Goal: Information Seeking & Learning: Learn about a topic

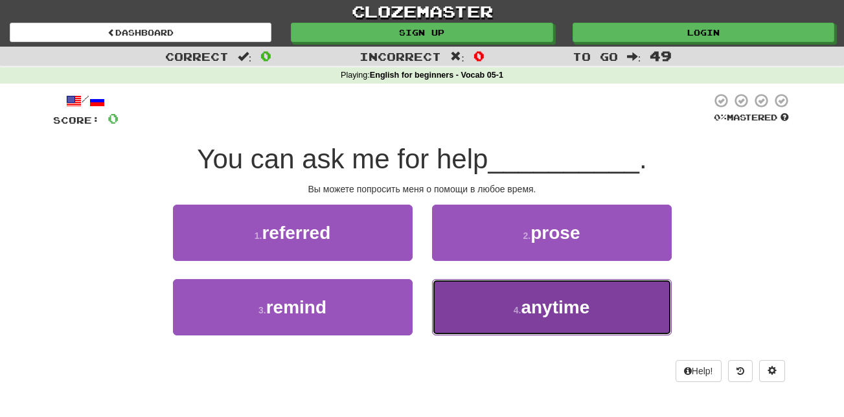
click at [504, 300] on button "4 . anytime" at bounding box center [552, 307] width 240 height 56
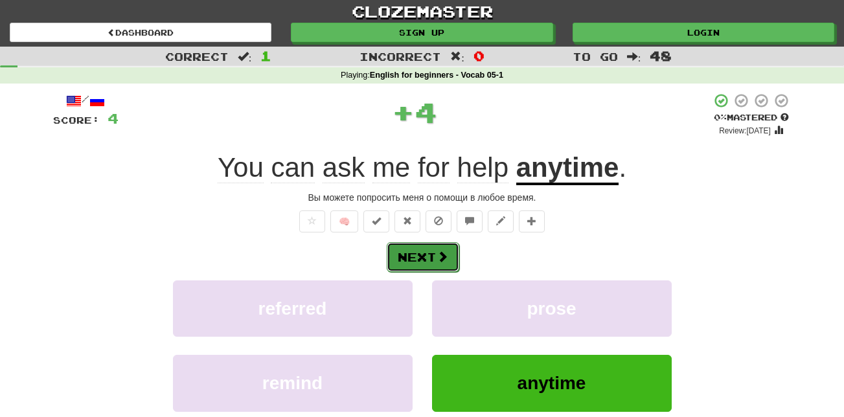
click at [430, 242] on button "Next" at bounding box center [423, 257] width 73 height 30
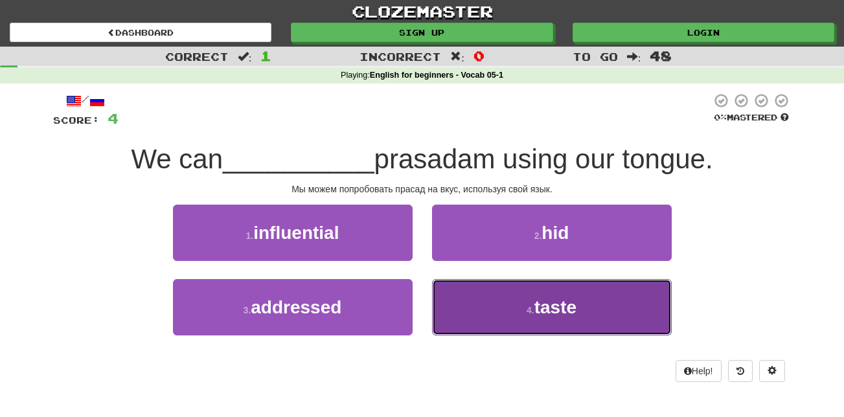
click at [559, 302] on span "taste" at bounding box center [556, 307] width 42 height 20
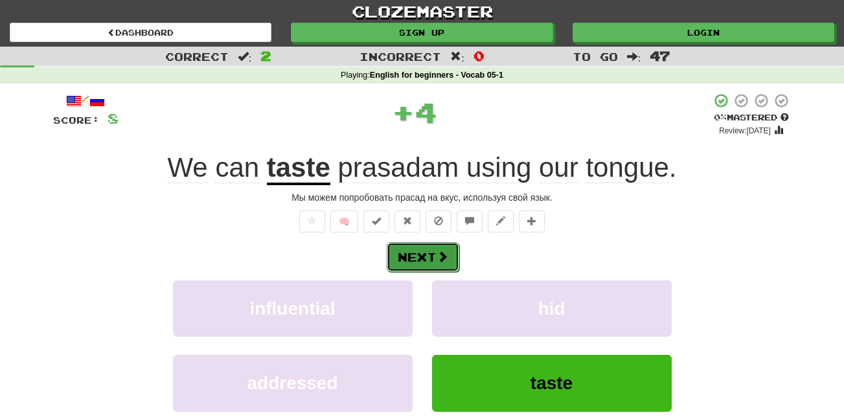
click at [422, 249] on button "Next" at bounding box center [423, 257] width 73 height 30
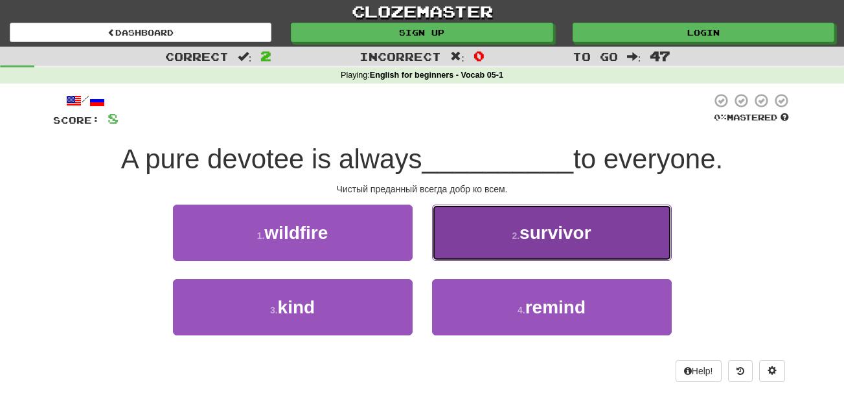
click at [533, 245] on button "2 . survivor" at bounding box center [552, 233] width 240 height 56
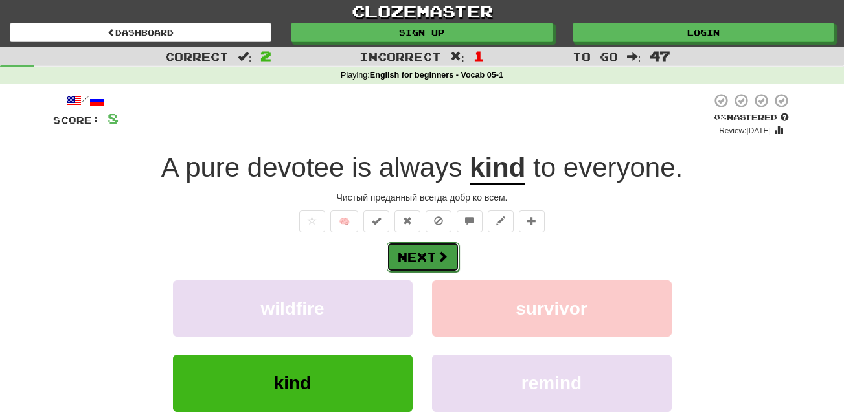
click at [429, 259] on button "Next" at bounding box center [423, 257] width 73 height 30
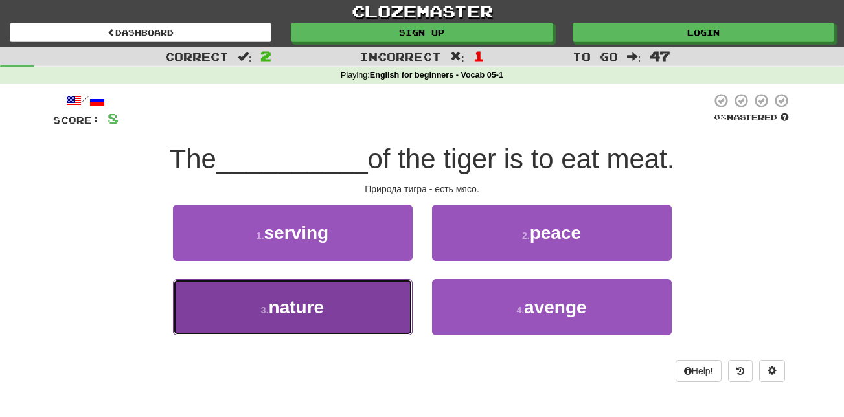
click at [293, 291] on button "3 . nature" at bounding box center [293, 307] width 240 height 56
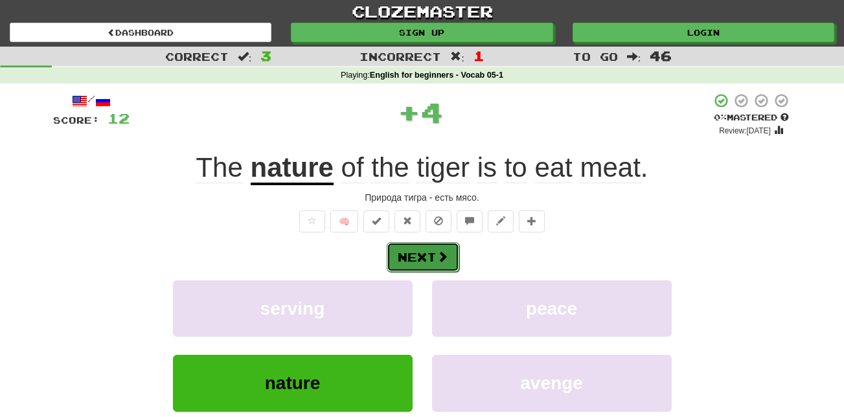
click at [412, 255] on button "Next" at bounding box center [423, 257] width 73 height 30
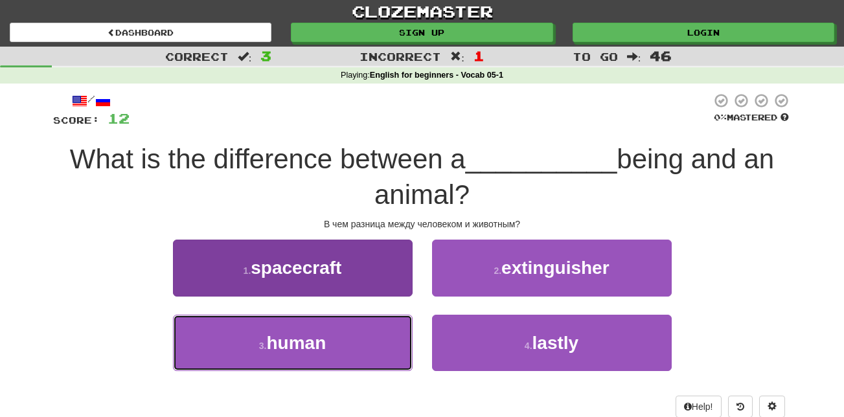
click at [314, 349] on span "human" at bounding box center [296, 343] width 60 height 20
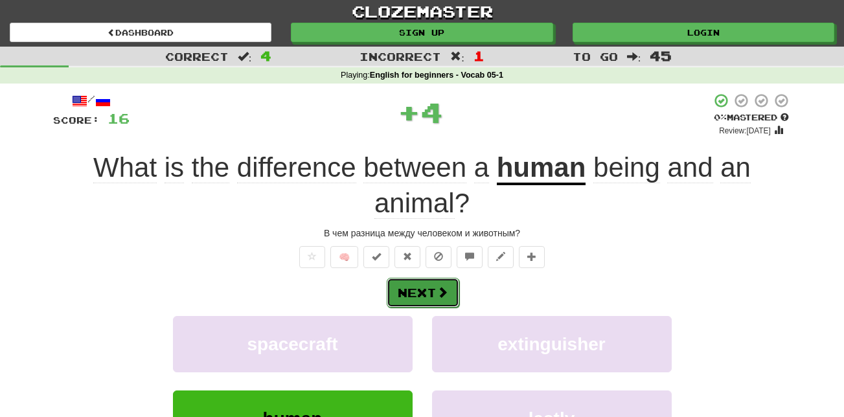
click at [412, 294] on button "Next" at bounding box center [423, 293] width 73 height 30
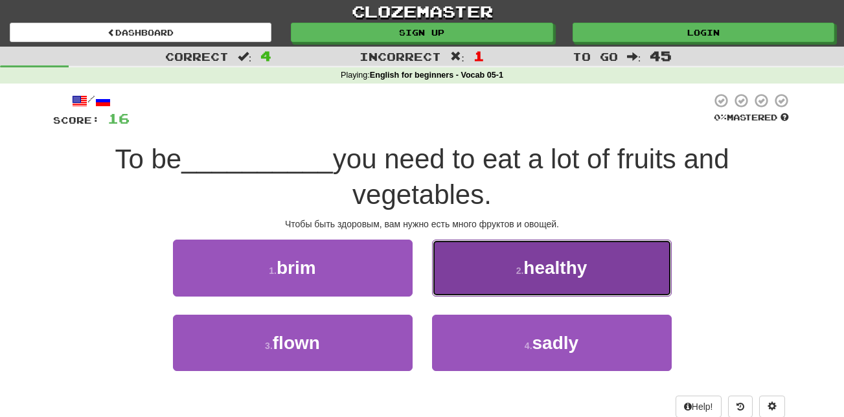
click at [607, 252] on button "2 . healthy" at bounding box center [552, 268] width 240 height 56
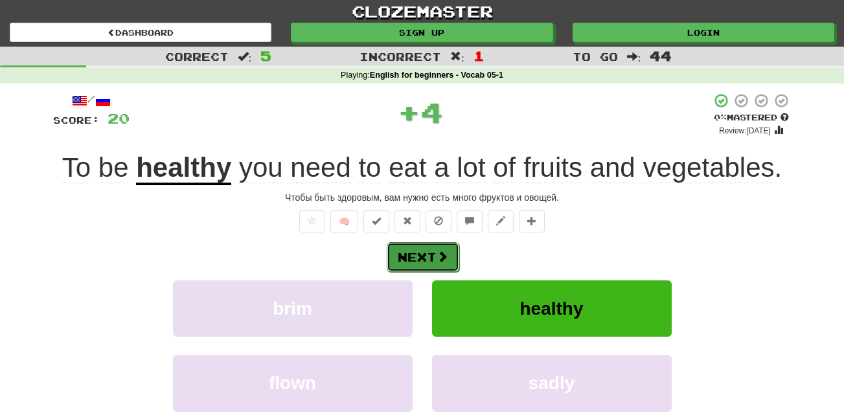
click at [418, 251] on button "Next" at bounding box center [423, 257] width 73 height 30
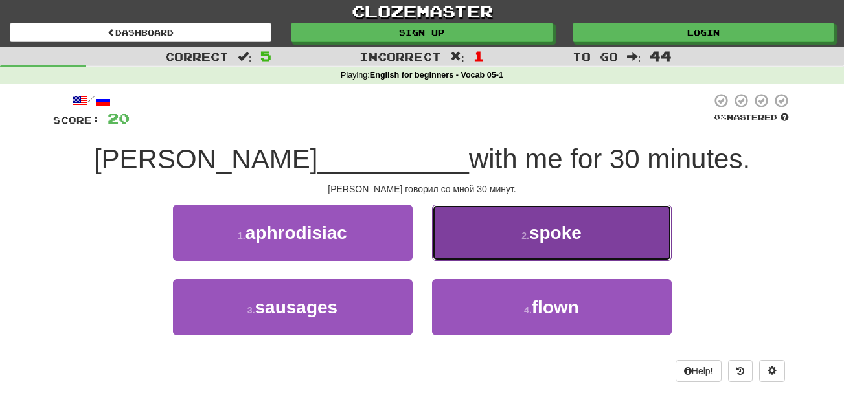
click at [552, 243] on button "2 . spoke" at bounding box center [552, 233] width 240 height 56
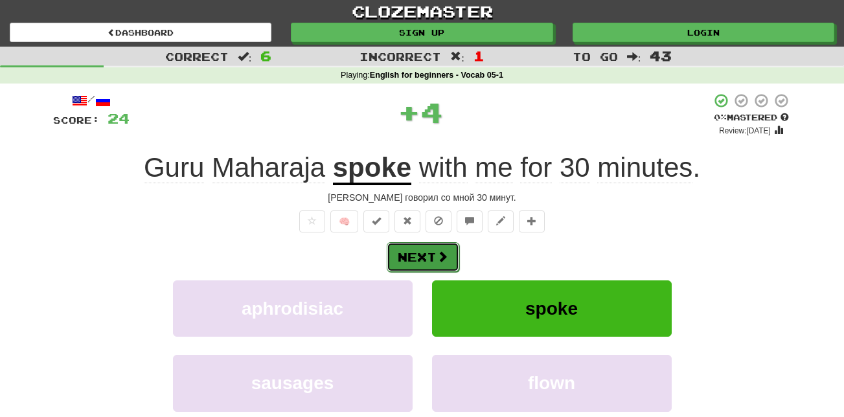
click at [411, 256] on button "Next" at bounding box center [423, 257] width 73 height 30
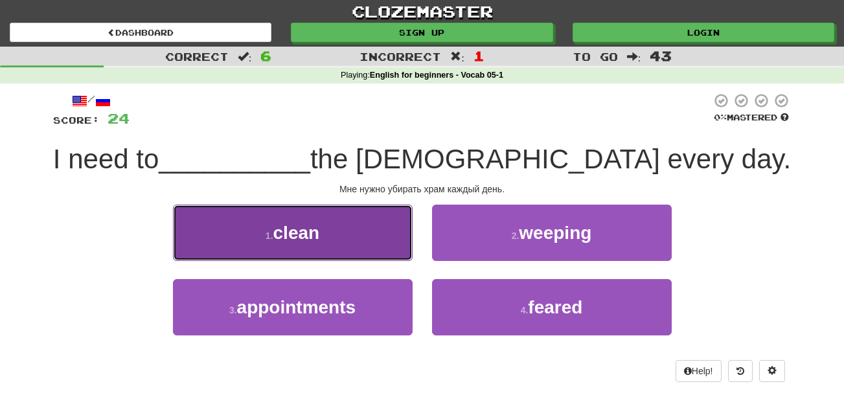
click at [296, 223] on span "clean" at bounding box center [296, 233] width 47 height 20
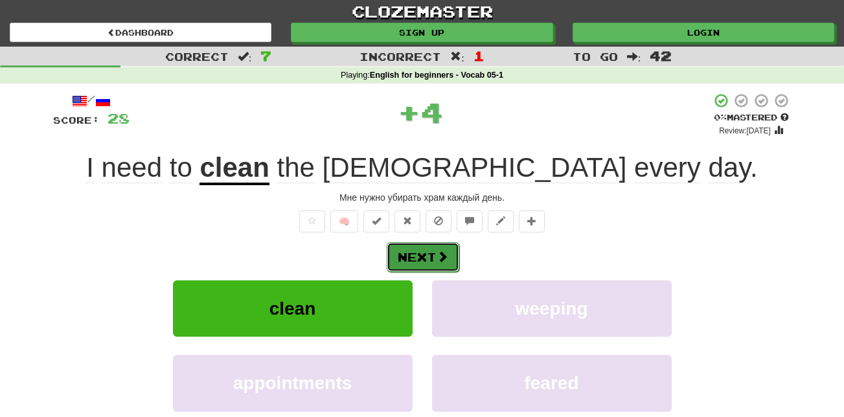
click at [425, 255] on button "Next" at bounding box center [423, 257] width 73 height 30
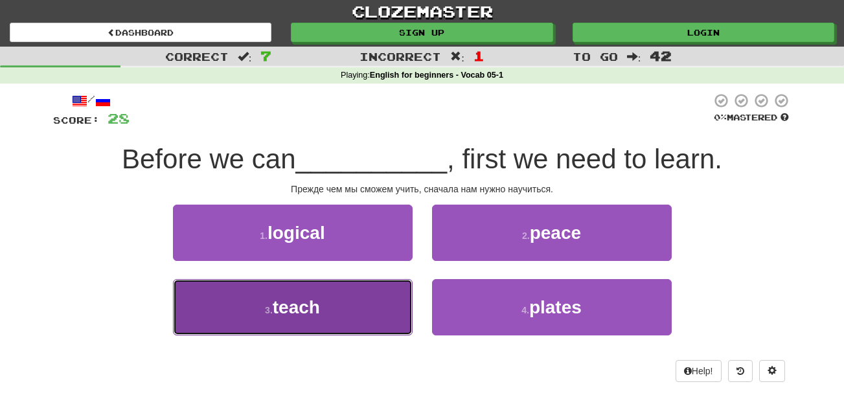
click at [318, 305] on span "teach" at bounding box center [296, 307] width 47 height 20
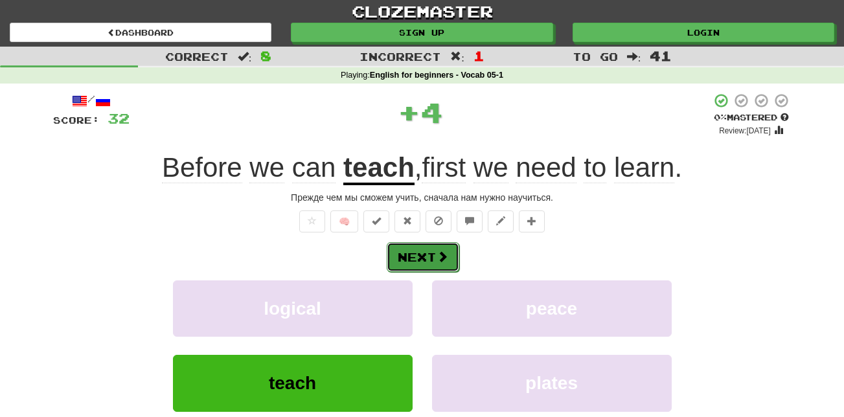
click at [421, 261] on button "Next" at bounding box center [423, 257] width 73 height 30
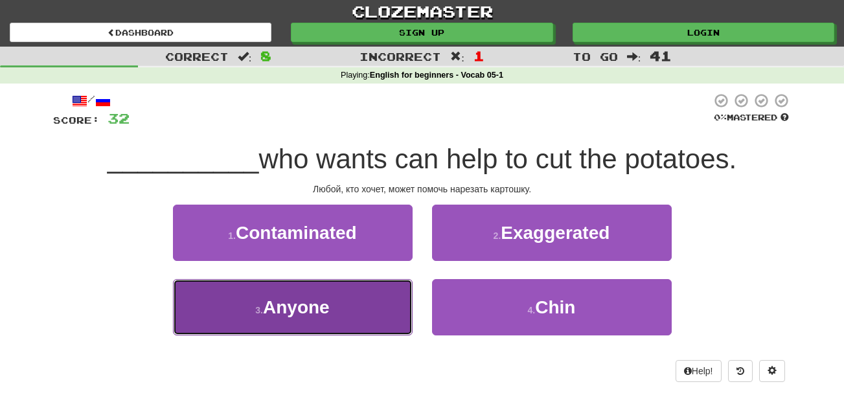
click at [308, 309] on span "Anyone" at bounding box center [296, 307] width 67 height 20
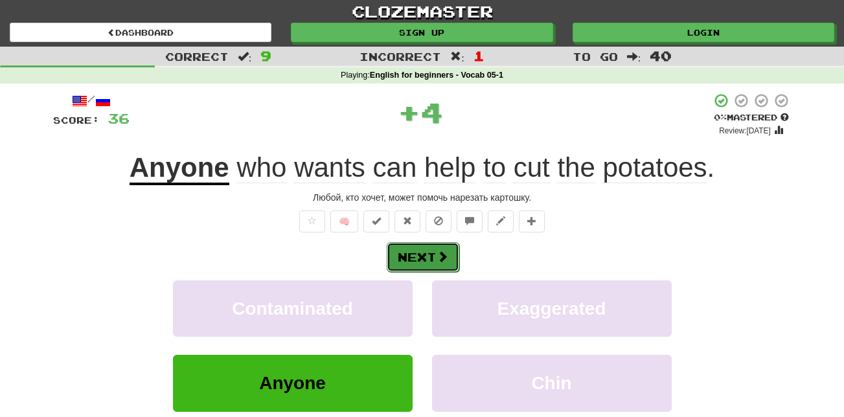
click at [415, 257] on button "Next" at bounding box center [423, 257] width 73 height 30
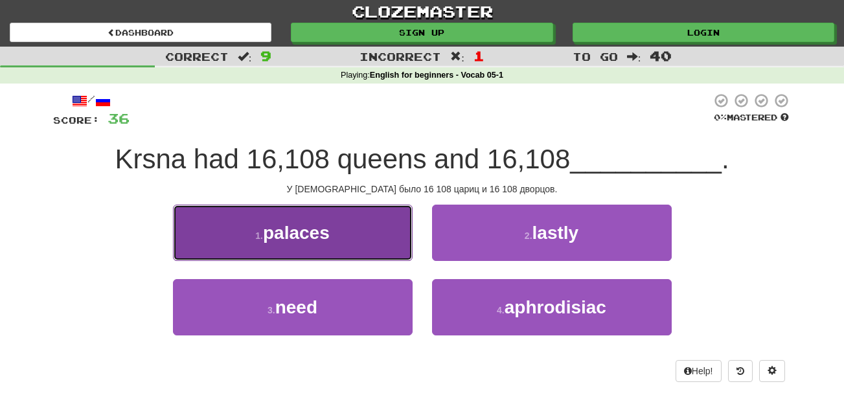
click at [325, 226] on span "palaces" at bounding box center [296, 233] width 67 height 20
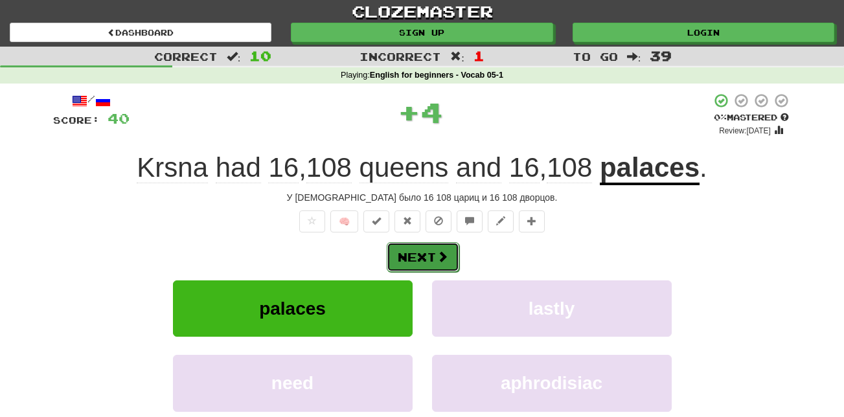
click at [416, 261] on button "Next" at bounding box center [423, 257] width 73 height 30
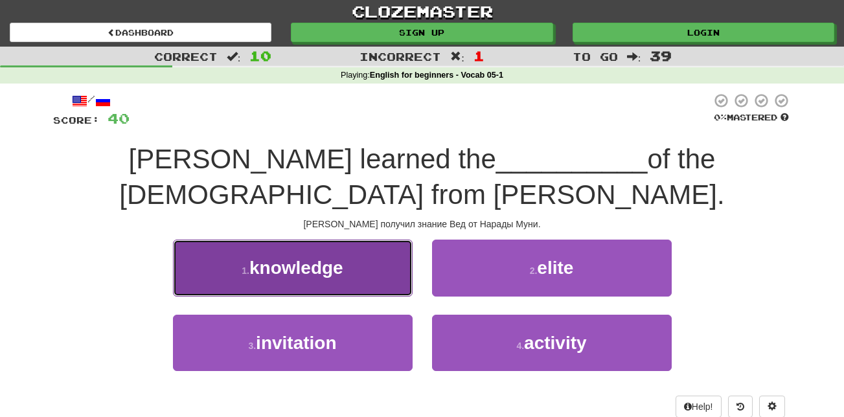
click at [308, 273] on span "knowledge" at bounding box center [297, 268] width 94 height 20
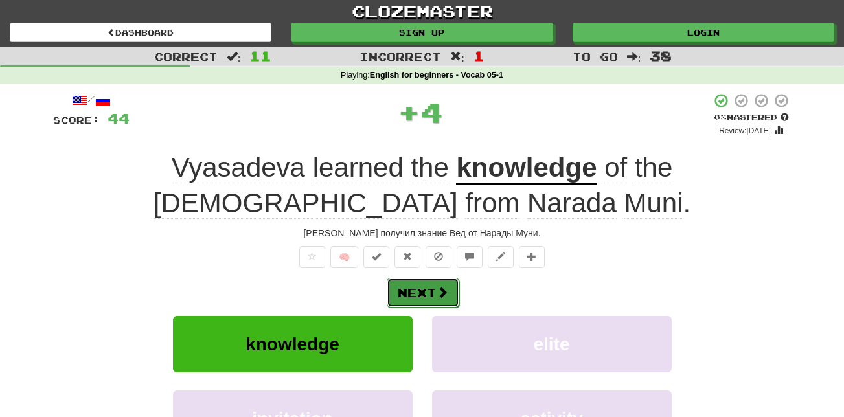
click at [437, 292] on span at bounding box center [443, 292] width 12 height 12
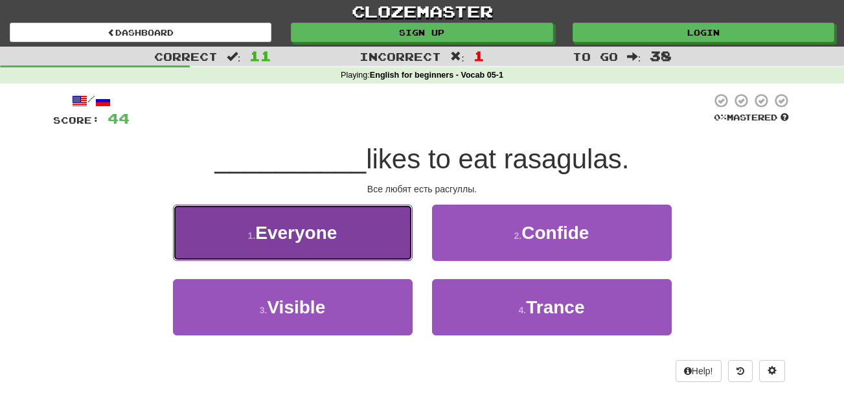
click at [281, 221] on button "1 . Everyone" at bounding box center [293, 233] width 240 height 56
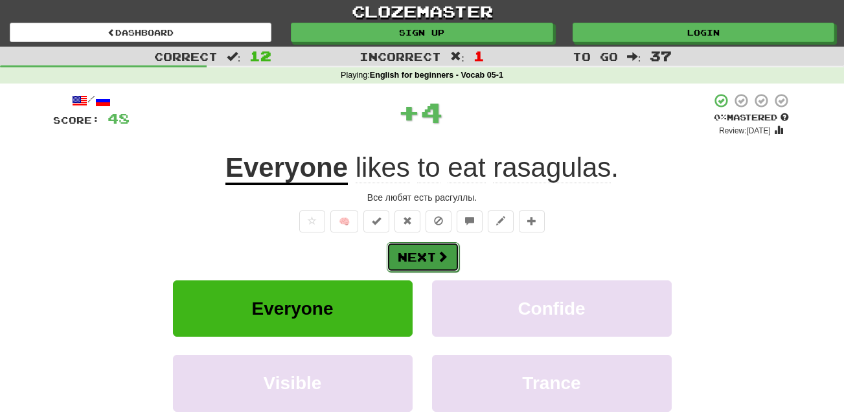
click at [429, 268] on button "Next" at bounding box center [423, 257] width 73 height 30
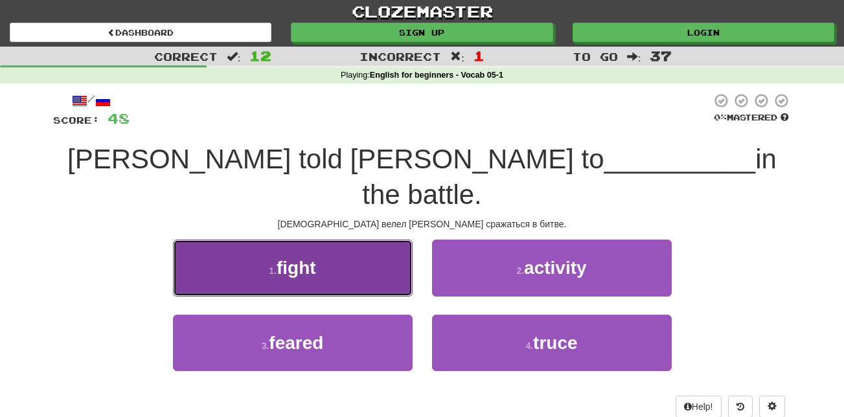
click at [321, 240] on button "1 . fight" at bounding box center [293, 268] width 240 height 56
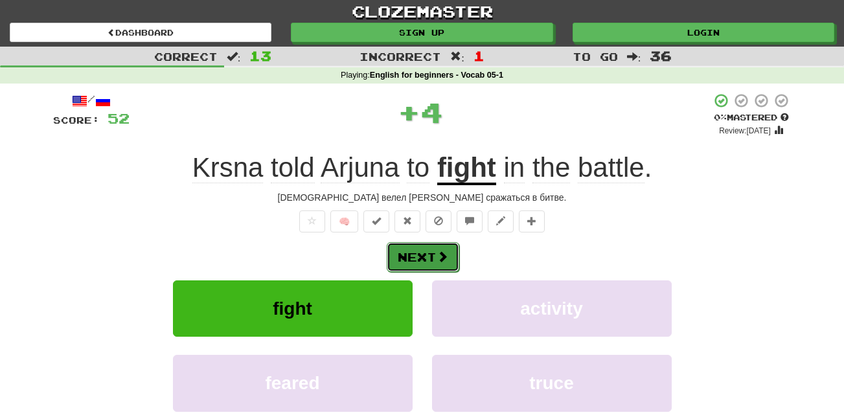
click at [433, 253] on button "Next" at bounding box center [423, 257] width 73 height 30
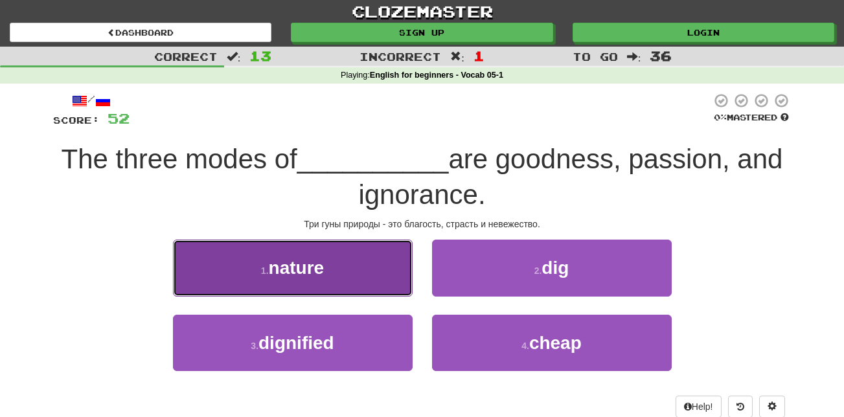
click at [321, 270] on span "nature" at bounding box center [297, 268] width 56 height 20
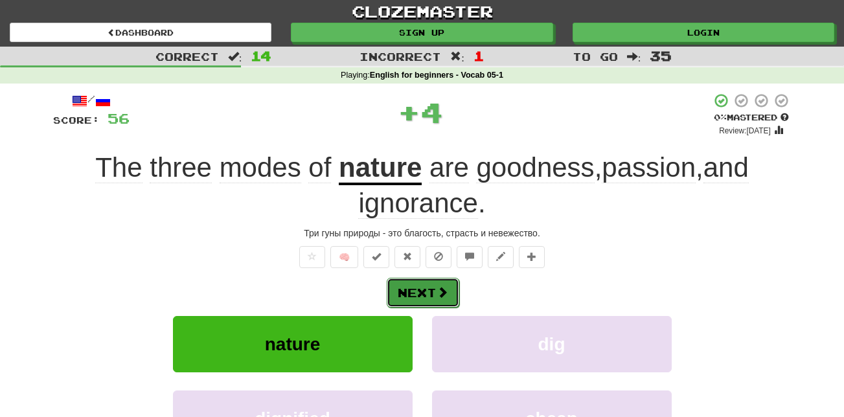
click at [428, 288] on button "Next" at bounding box center [423, 293] width 73 height 30
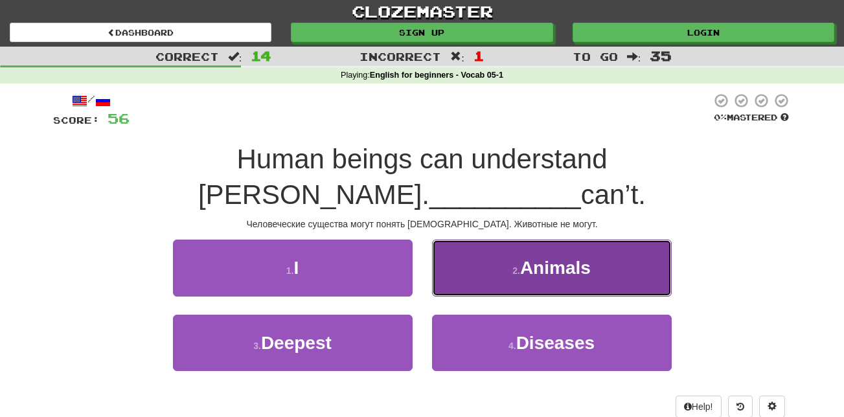
click at [564, 246] on button "2 . Animals" at bounding box center [552, 268] width 240 height 56
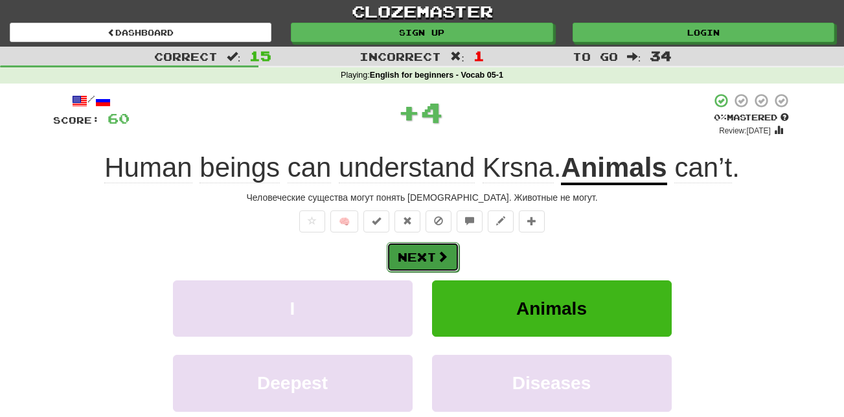
click at [432, 258] on button "Next" at bounding box center [423, 257] width 73 height 30
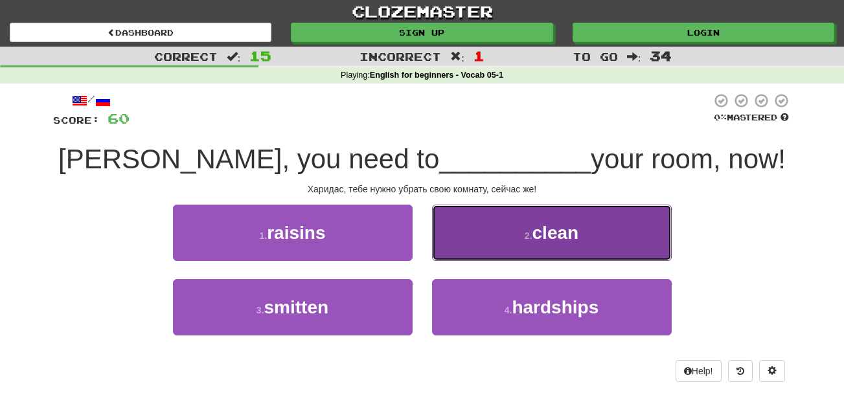
click at [515, 224] on button "2 . clean" at bounding box center [552, 233] width 240 height 56
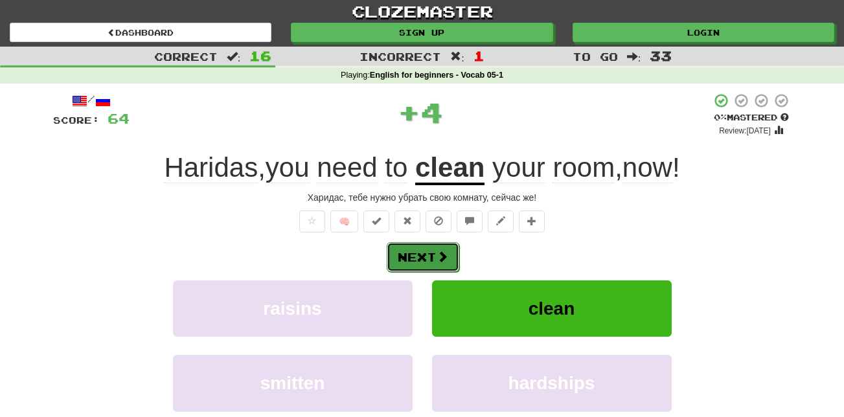
click at [402, 254] on button "Next" at bounding box center [423, 257] width 73 height 30
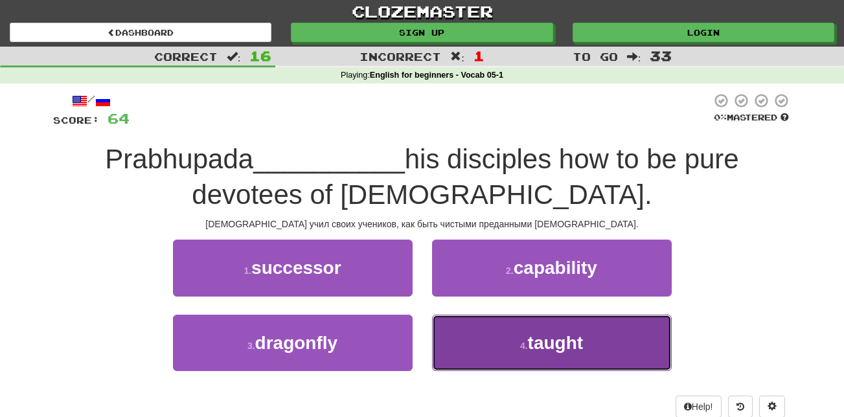
click at [536, 348] on span "taught" at bounding box center [556, 343] width 56 height 20
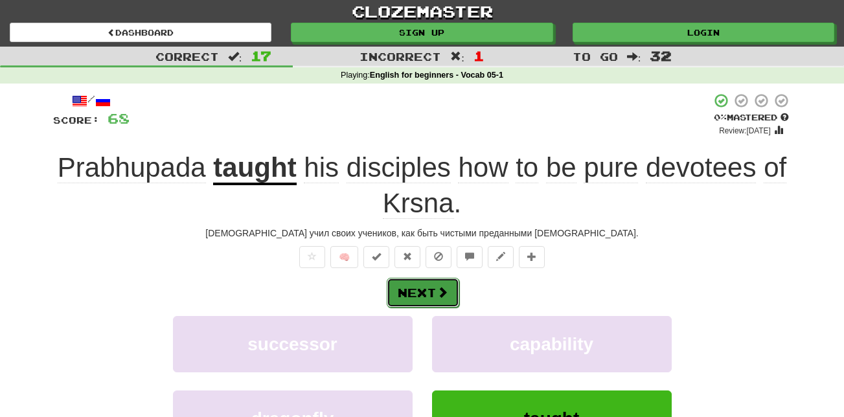
click at [423, 294] on button "Next" at bounding box center [423, 293] width 73 height 30
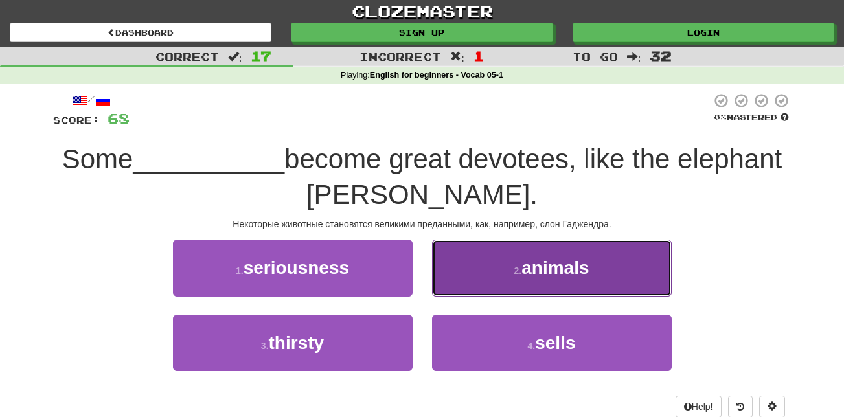
click at [564, 262] on span "animals" at bounding box center [555, 268] width 67 height 20
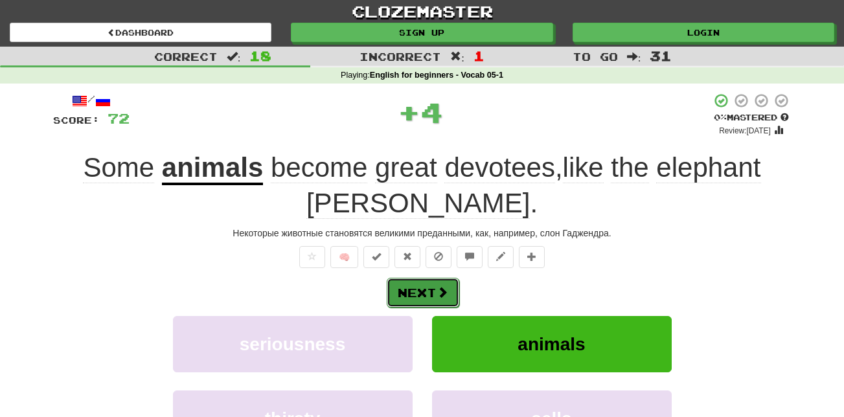
click at [443, 292] on span at bounding box center [443, 292] width 12 height 12
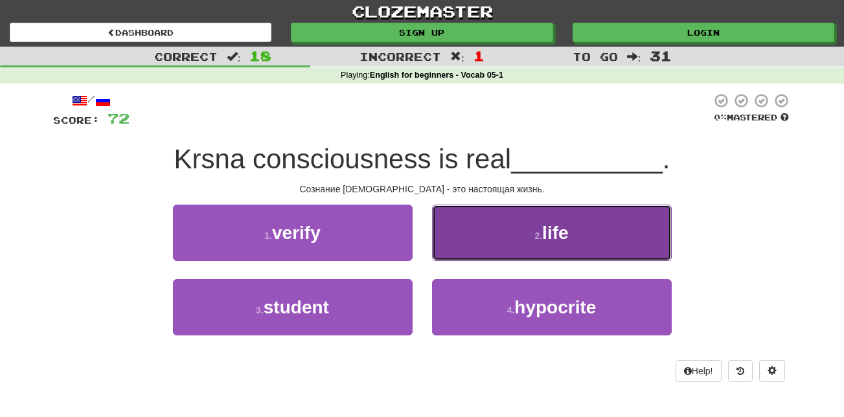
click at [555, 237] on span "life" at bounding box center [555, 233] width 26 height 20
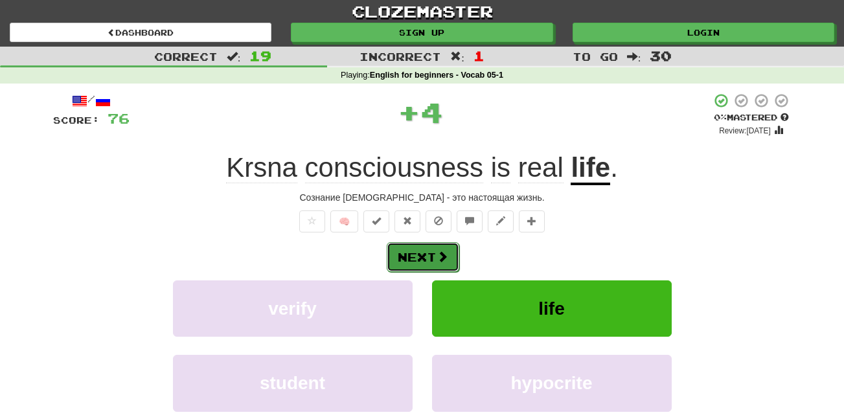
click at [438, 264] on button "Next" at bounding box center [423, 257] width 73 height 30
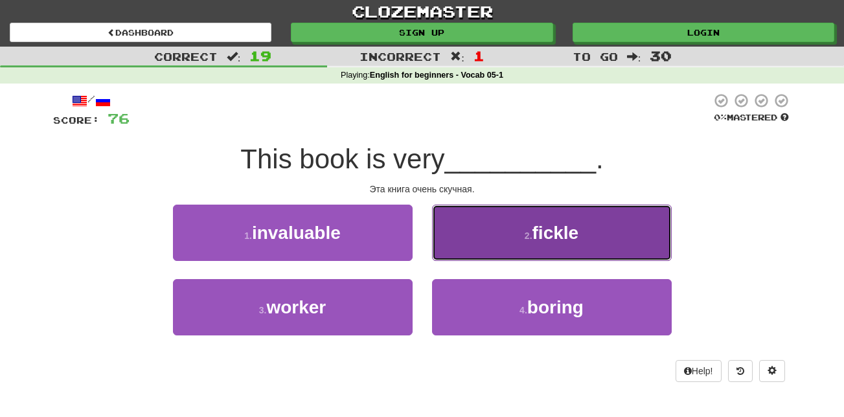
click at [474, 223] on button "2 . fickle" at bounding box center [552, 233] width 240 height 56
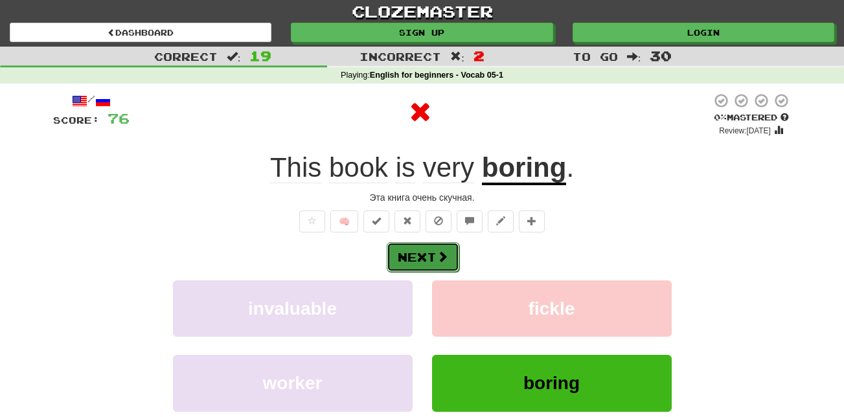
click at [438, 251] on span at bounding box center [443, 257] width 12 height 12
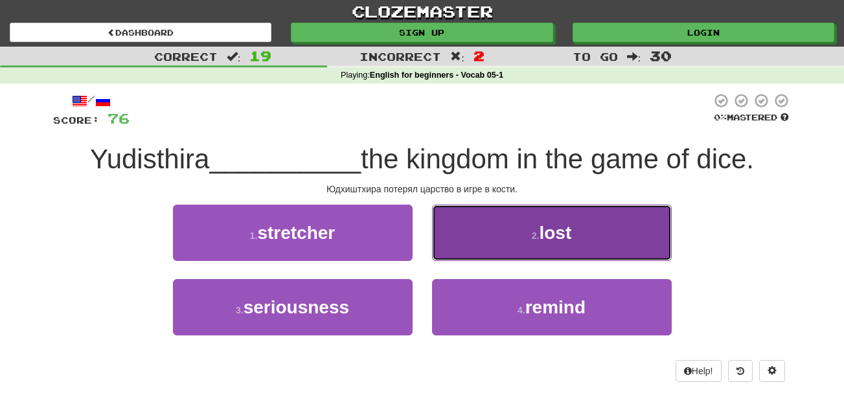
click at [485, 234] on button "2 . lost" at bounding box center [552, 233] width 240 height 56
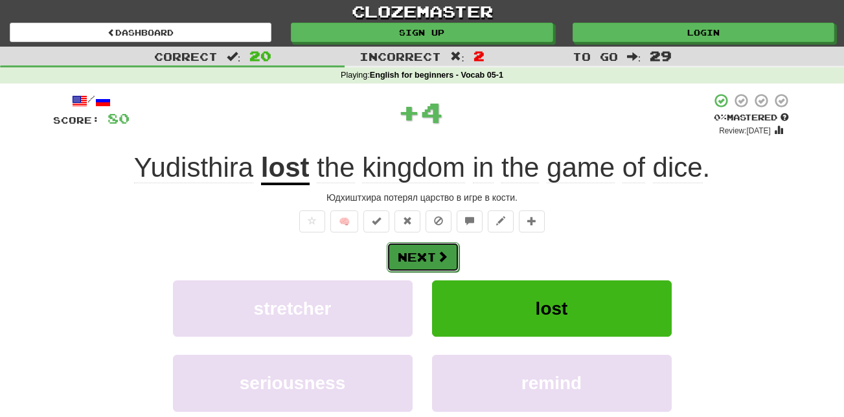
click at [424, 255] on button "Next" at bounding box center [423, 257] width 73 height 30
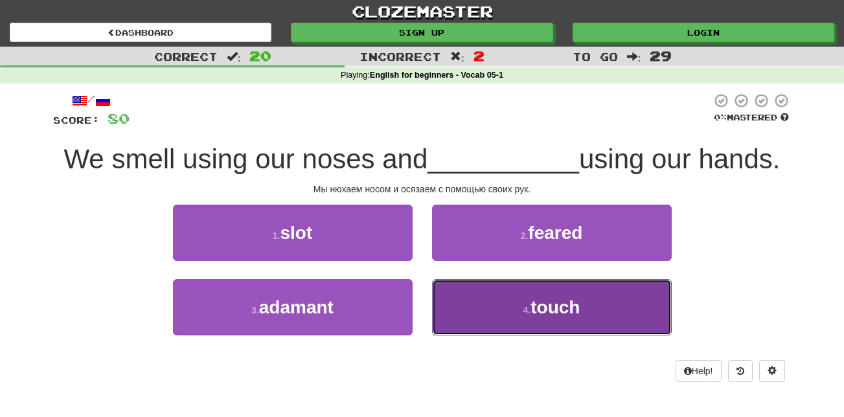
click at [498, 302] on button "4 . touch" at bounding box center [552, 307] width 240 height 56
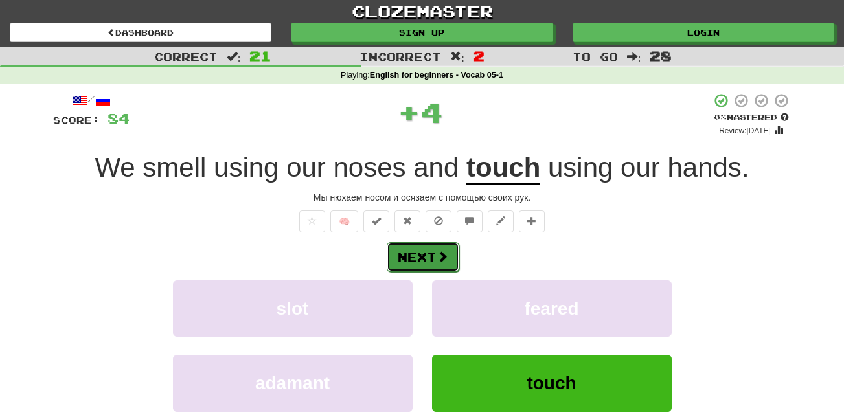
click at [422, 250] on button "Next" at bounding box center [423, 257] width 73 height 30
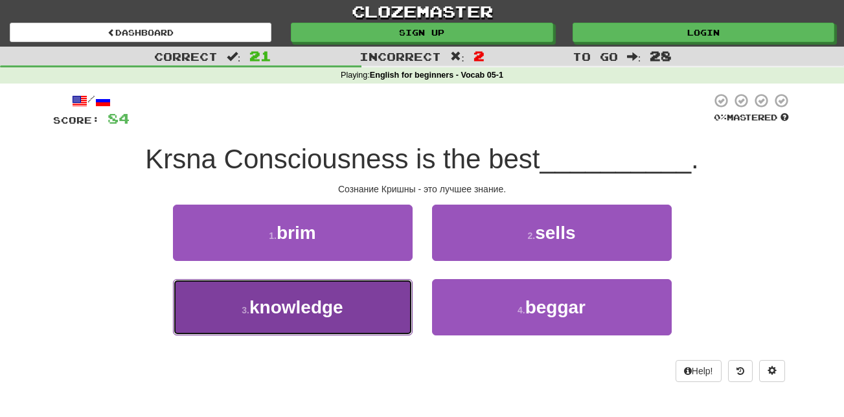
click at [307, 303] on span "knowledge" at bounding box center [297, 307] width 94 height 20
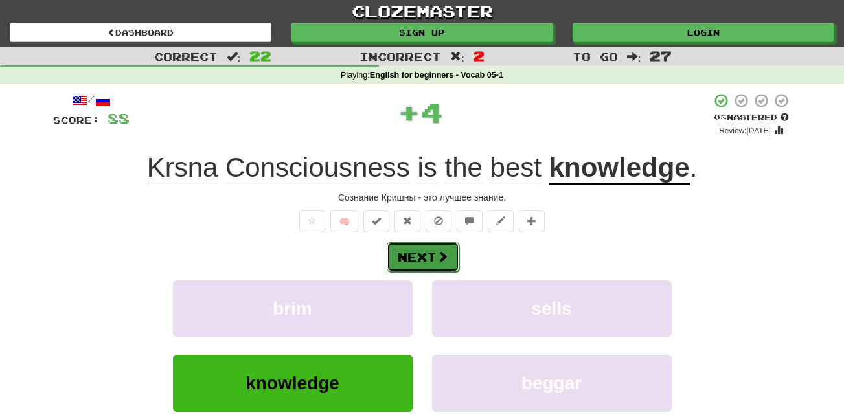
click at [446, 264] on button "Next" at bounding box center [423, 257] width 73 height 30
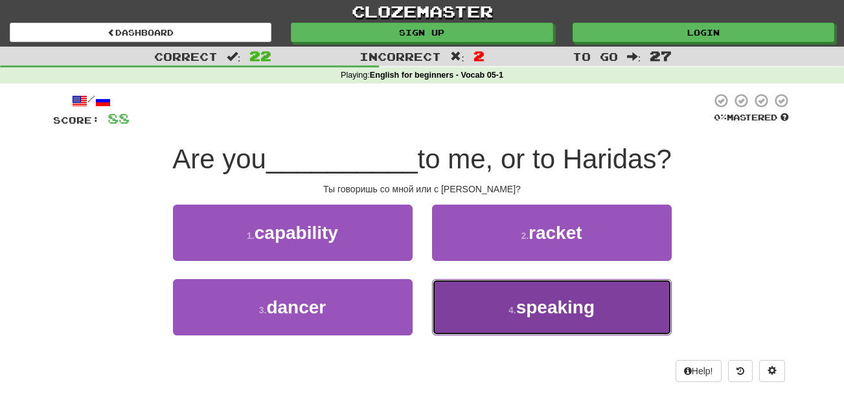
click at [579, 312] on span "speaking" at bounding box center [556, 307] width 78 height 20
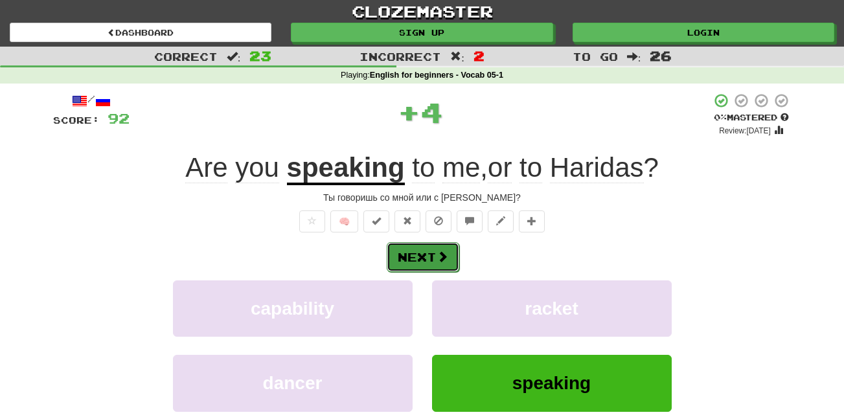
click at [437, 254] on span at bounding box center [443, 257] width 12 height 12
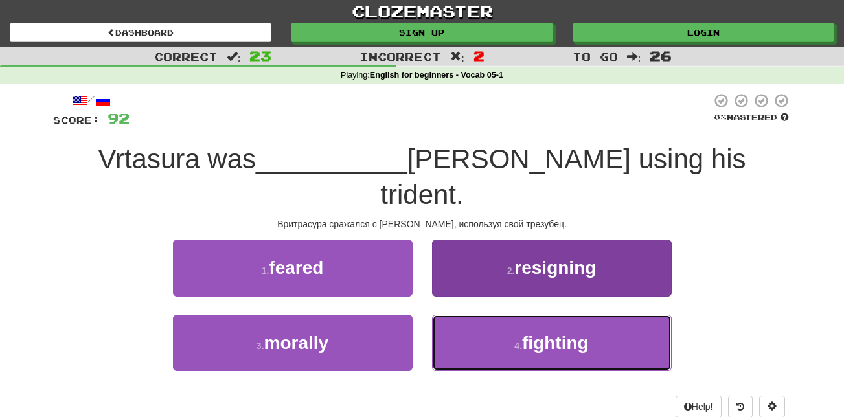
drag, startPoint x: 480, startPoint y: 294, endPoint x: 497, endPoint y: 300, distance: 18.1
click at [491, 315] on button "4 . fighting" at bounding box center [552, 343] width 240 height 56
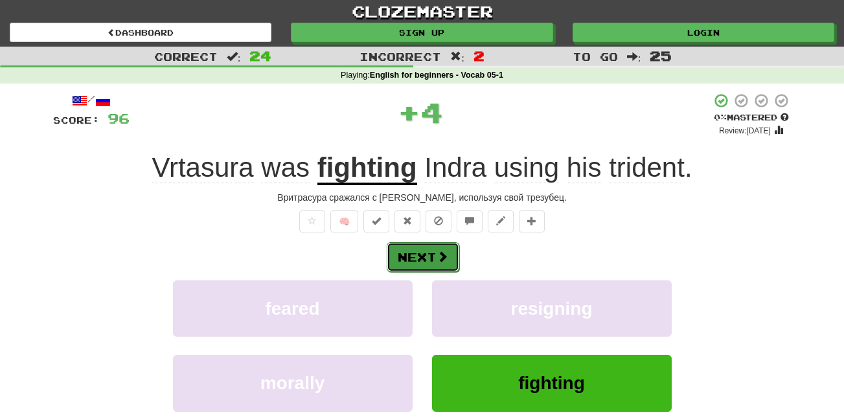
click at [424, 249] on button "Next" at bounding box center [423, 257] width 73 height 30
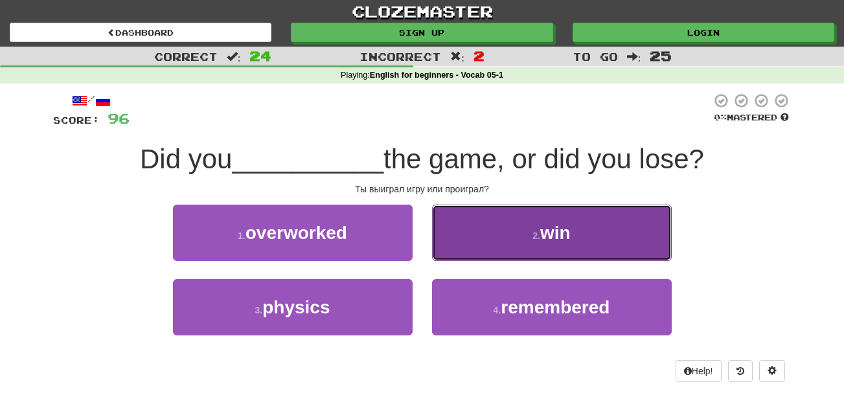
click at [538, 238] on small "2 ." at bounding box center [537, 236] width 8 height 10
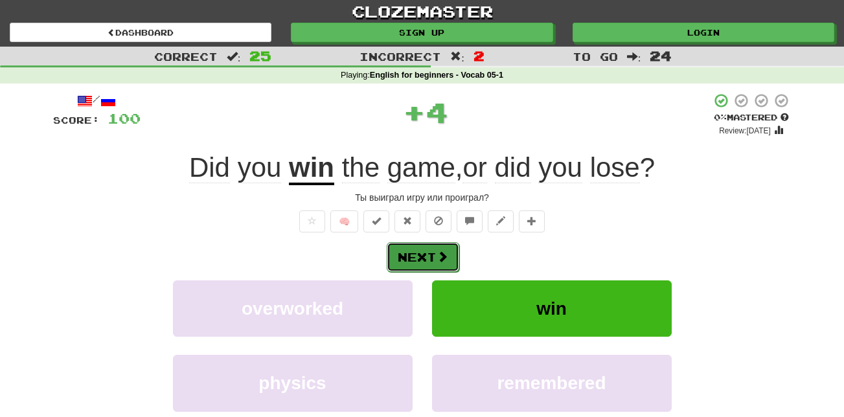
click at [406, 254] on button "Next" at bounding box center [423, 257] width 73 height 30
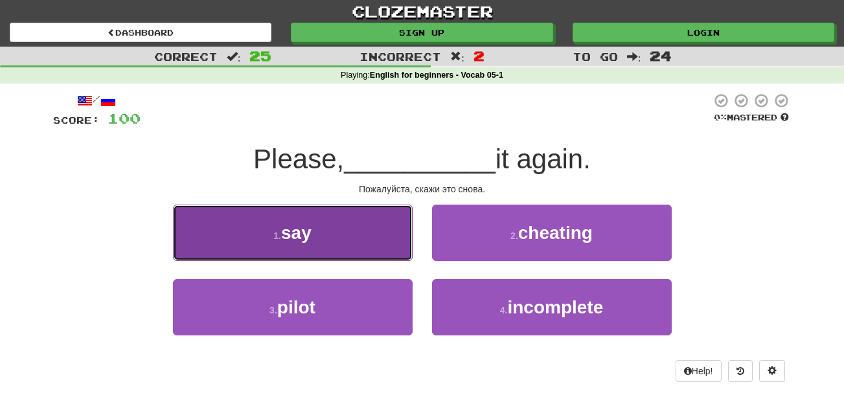
click at [354, 223] on button "1 . say" at bounding box center [293, 233] width 240 height 56
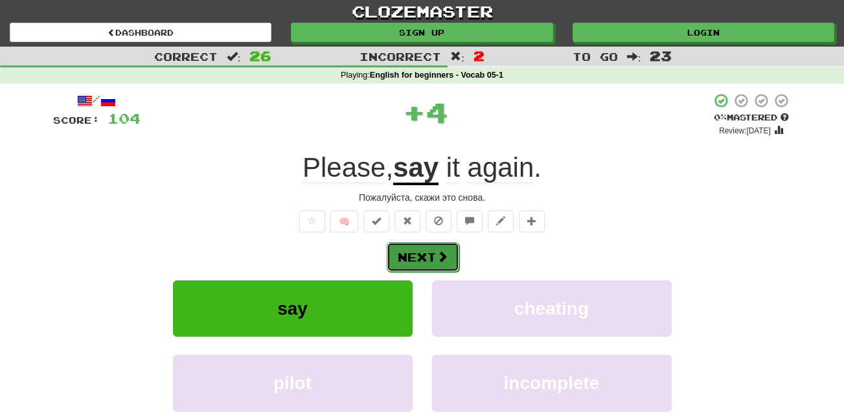
click at [419, 259] on button "Next" at bounding box center [423, 257] width 73 height 30
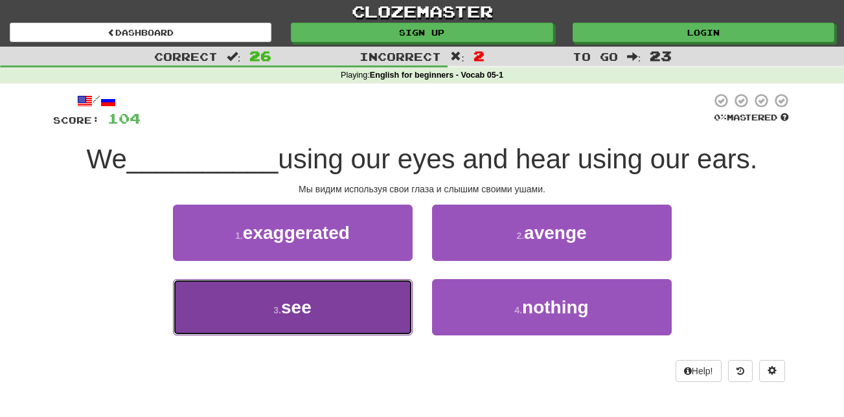
click at [356, 305] on button "3 . see" at bounding box center [293, 307] width 240 height 56
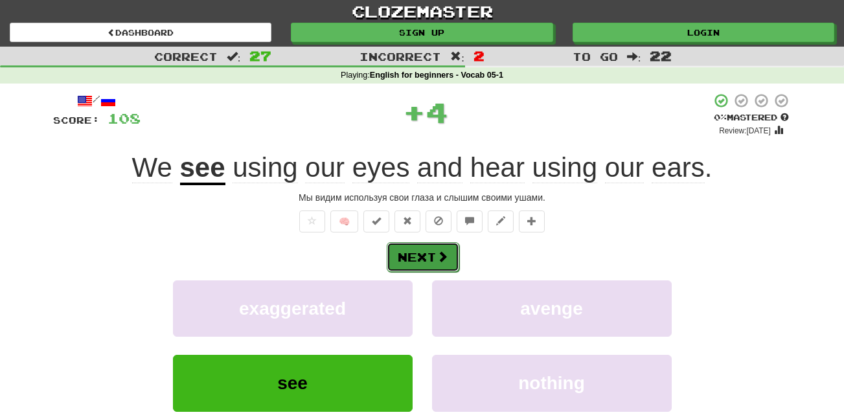
click at [421, 252] on button "Next" at bounding box center [423, 257] width 73 height 30
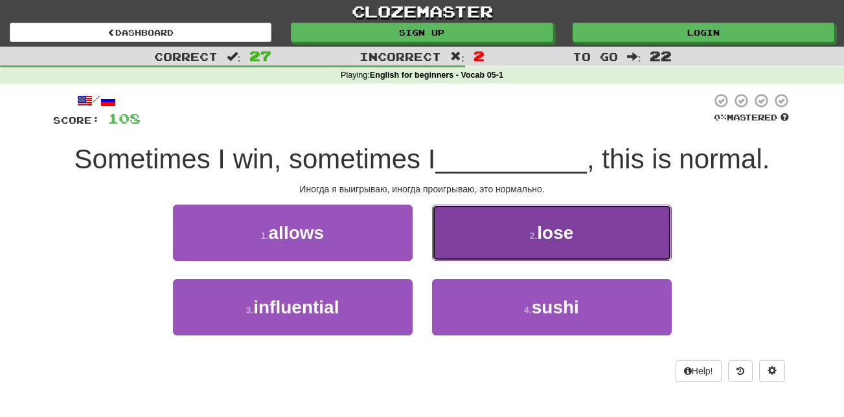
click at [496, 229] on button "2 . lose" at bounding box center [552, 233] width 240 height 56
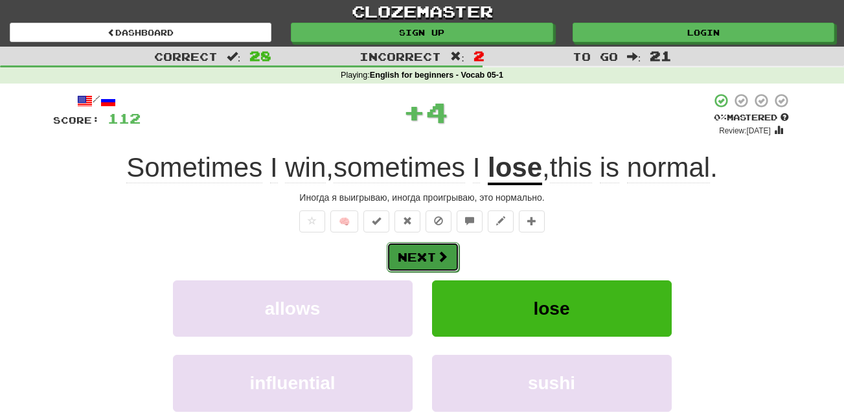
click at [436, 266] on button "Next" at bounding box center [423, 257] width 73 height 30
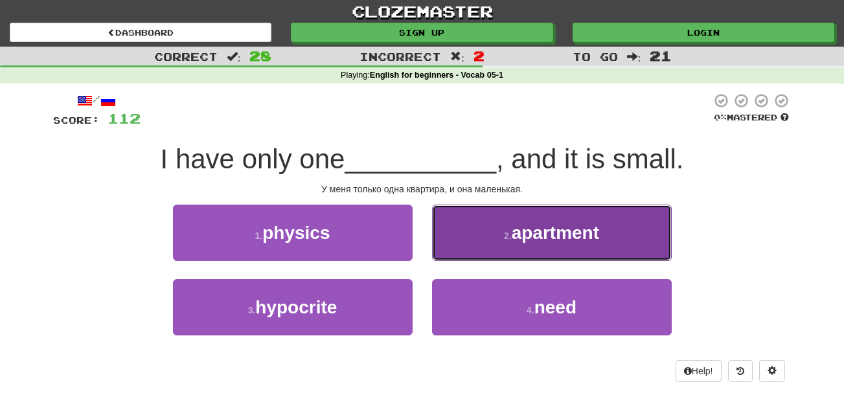
click at [569, 239] on span "apartment" at bounding box center [555, 233] width 87 height 20
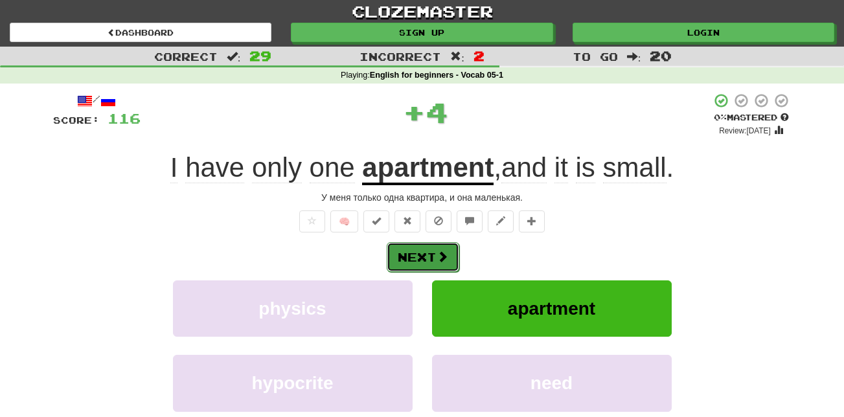
click at [401, 260] on button "Next" at bounding box center [423, 257] width 73 height 30
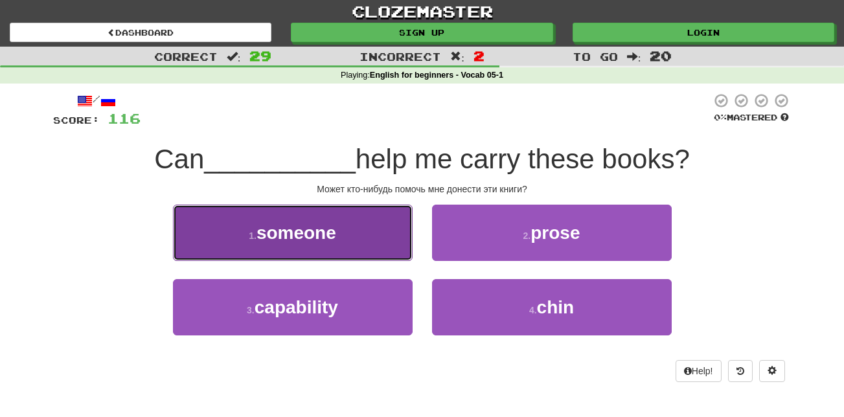
click at [328, 221] on button "1 . someone" at bounding box center [293, 233] width 240 height 56
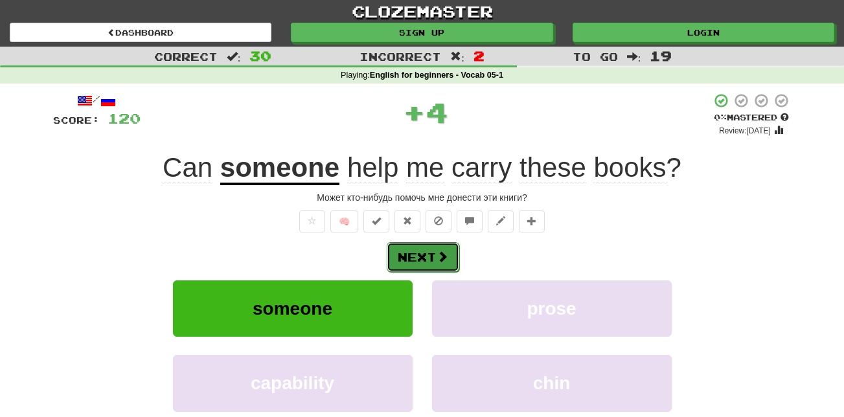
click at [413, 253] on button "Next" at bounding box center [423, 257] width 73 height 30
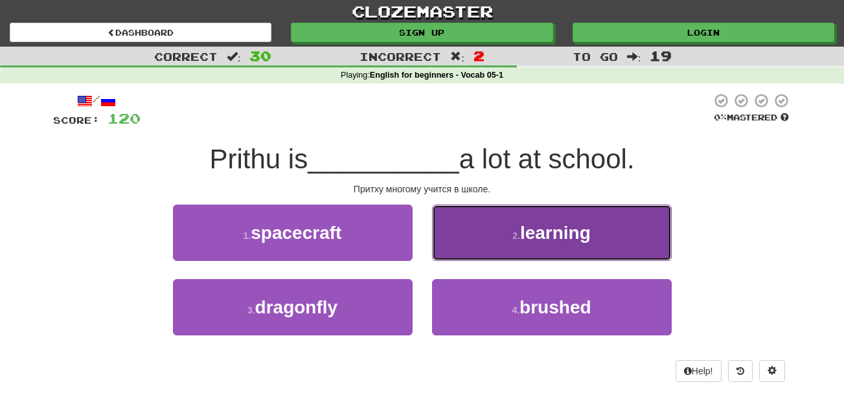
click at [539, 219] on button "2 . learning" at bounding box center [552, 233] width 240 height 56
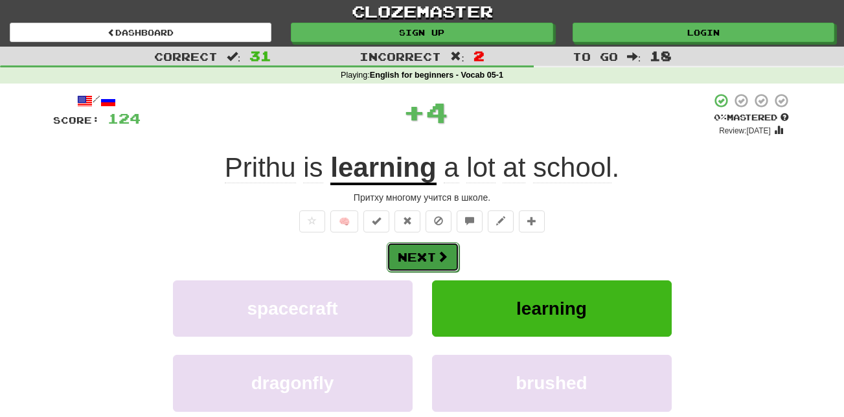
click at [417, 255] on button "Next" at bounding box center [423, 257] width 73 height 30
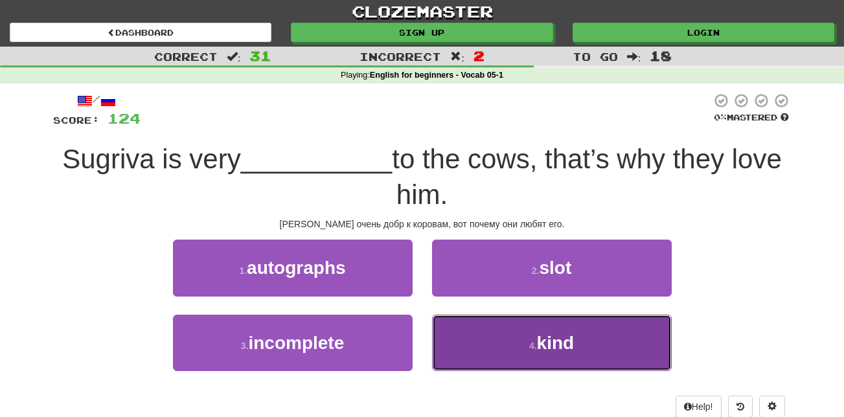
click at [574, 346] on span "kind" at bounding box center [556, 343] width 38 height 20
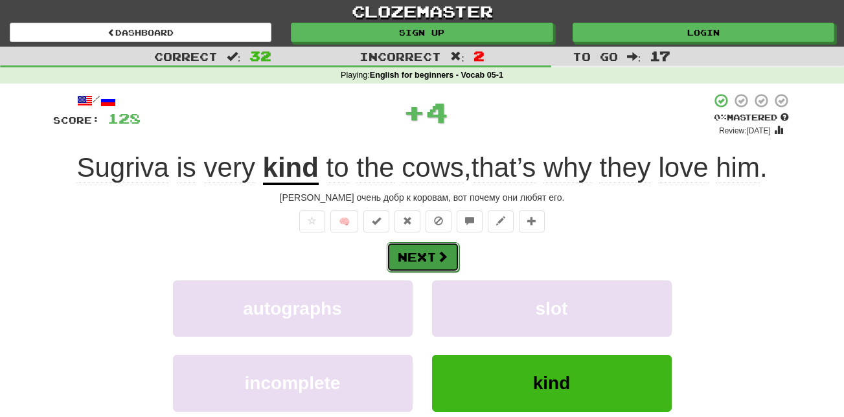
click at [432, 248] on button "Next" at bounding box center [423, 257] width 73 height 30
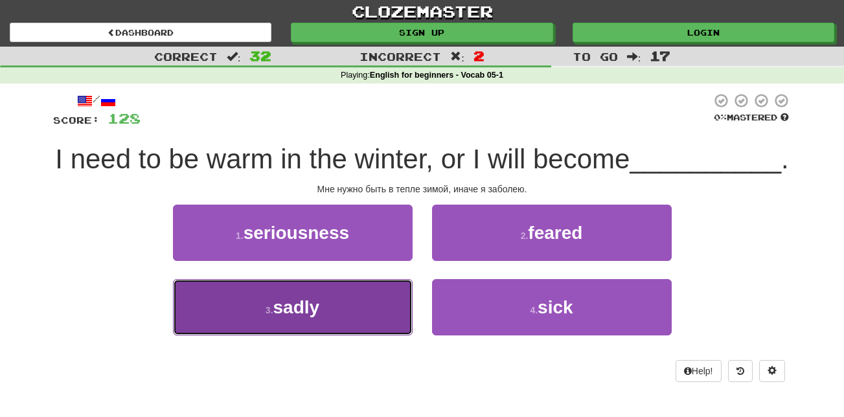
click at [393, 331] on button "3 . sadly" at bounding box center [293, 307] width 240 height 56
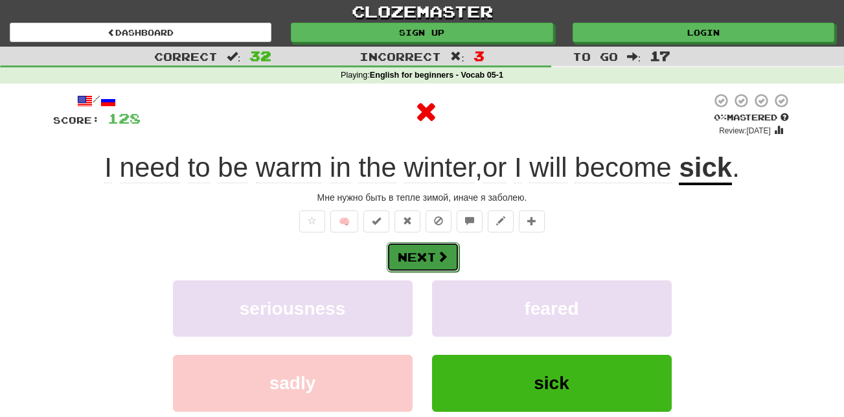
click at [445, 255] on span at bounding box center [443, 257] width 12 height 12
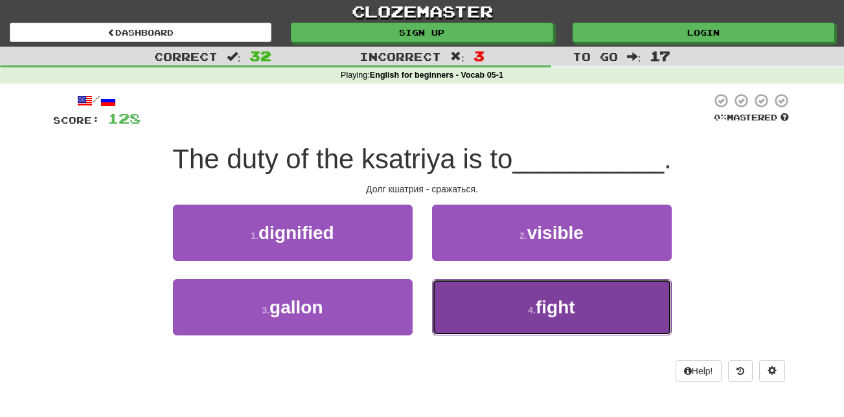
click at [542, 304] on span "fight" at bounding box center [556, 307] width 40 height 20
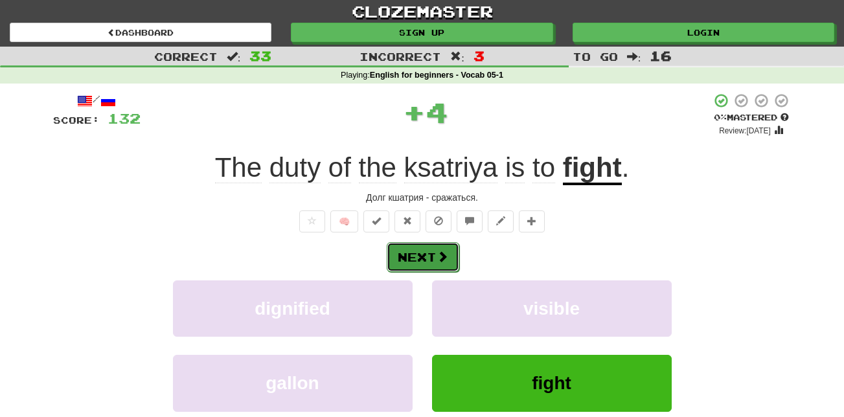
click at [408, 251] on button "Next" at bounding box center [423, 257] width 73 height 30
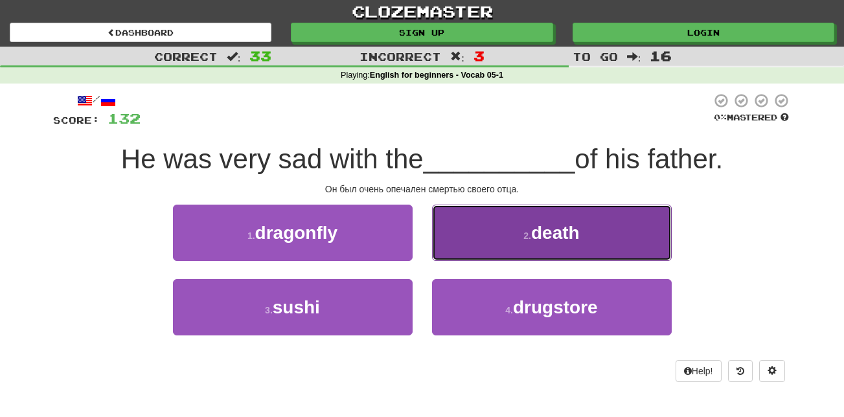
click at [504, 232] on button "2 . death" at bounding box center [552, 233] width 240 height 56
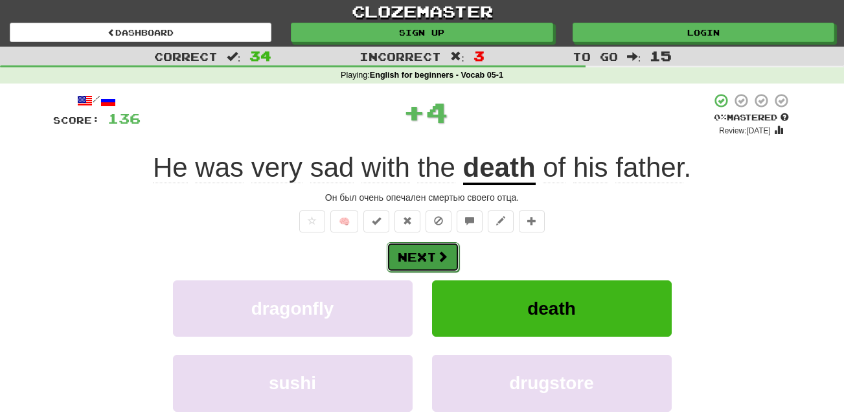
click at [412, 253] on button "Next" at bounding box center [423, 257] width 73 height 30
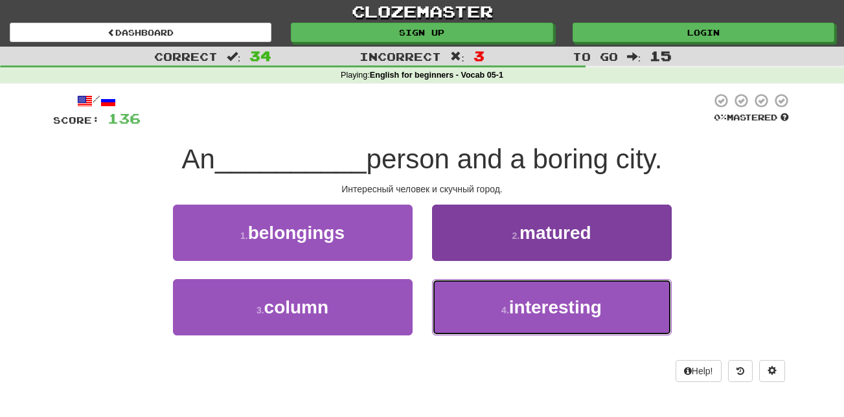
click at [482, 310] on button "4 . interesting" at bounding box center [552, 307] width 240 height 56
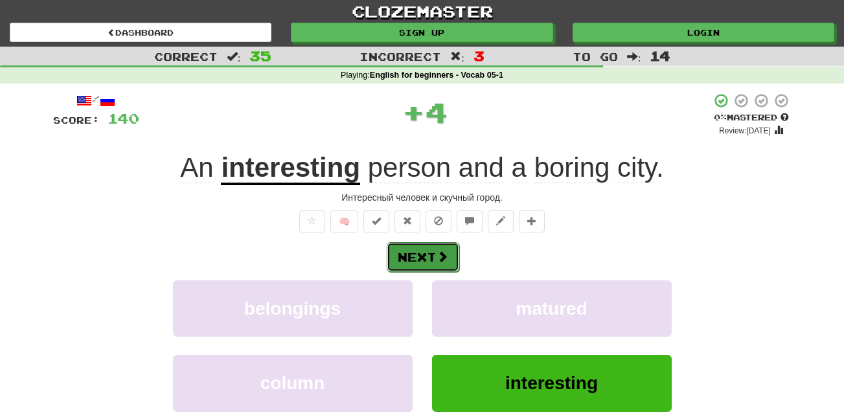
click at [417, 261] on button "Next" at bounding box center [423, 257] width 73 height 30
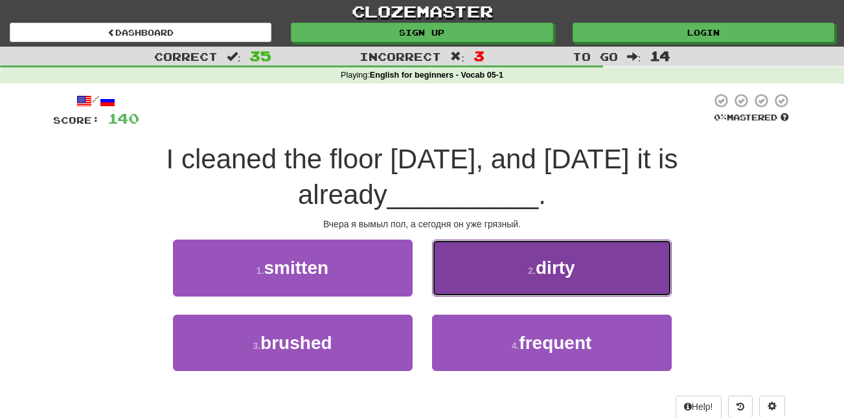
click at [553, 271] on span "dirty" at bounding box center [556, 268] width 40 height 20
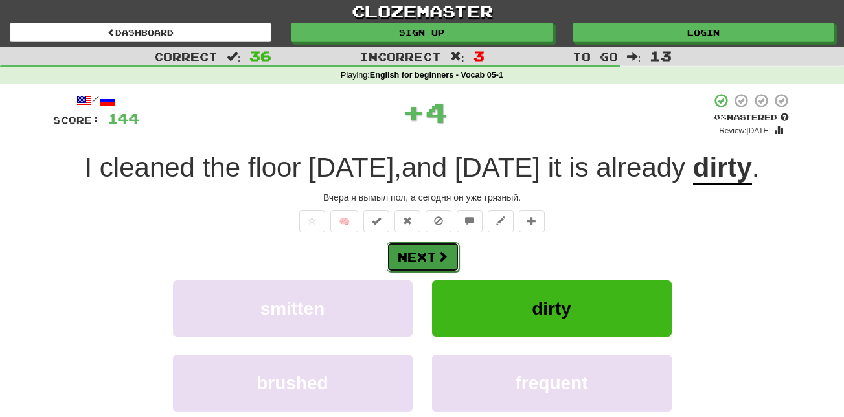
click at [420, 253] on button "Next" at bounding box center [423, 257] width 73 height 30
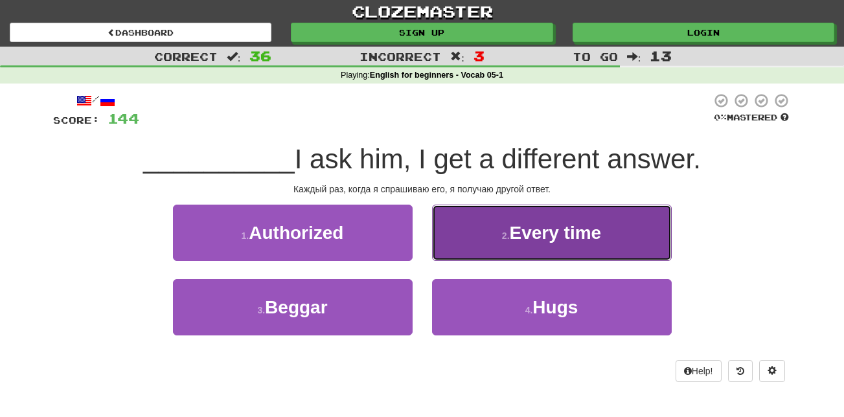
click at [579, 238] on span "Every time" at bounding box center [556, 233] width 92 height 20
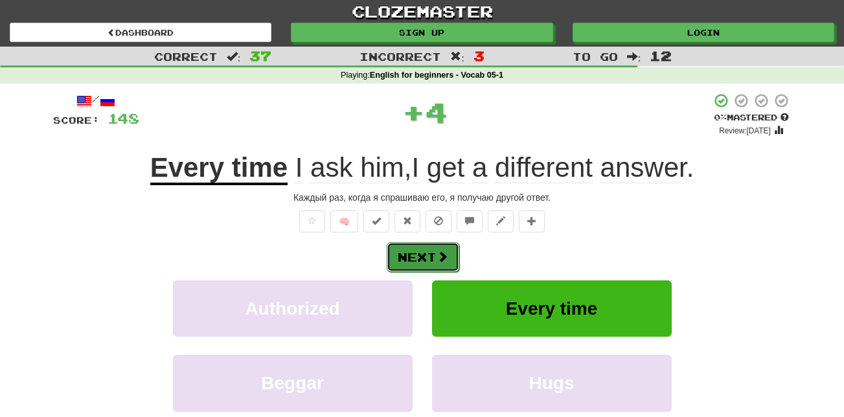
click at [423, 264] on button "Next" at bounding box center [423, 257] width 73 height 30
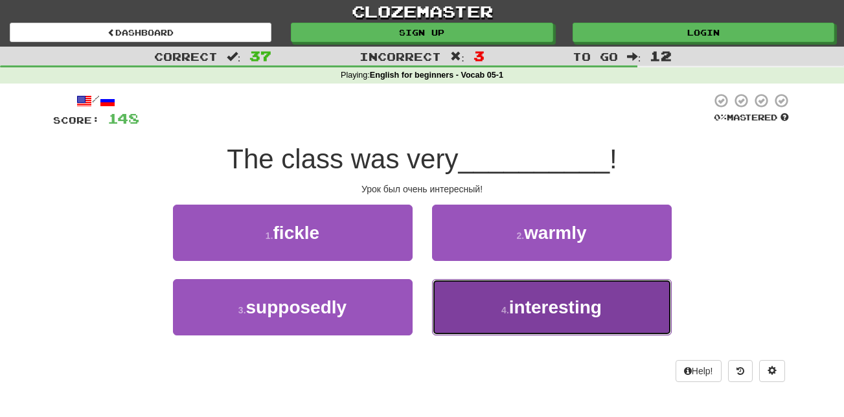
click at [467, 301] on button "4 . interesting" at bounding box center [552, 307] width 240 height 56
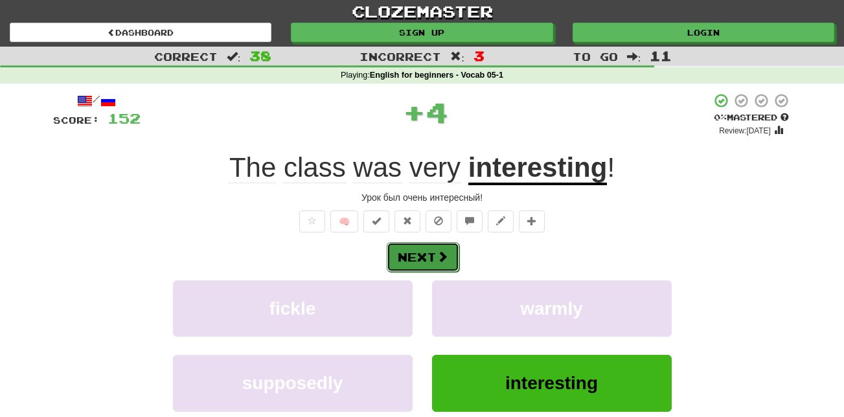
click at [419, 251] on button "Next" at bounding box center [423, 257] width 73 height 30
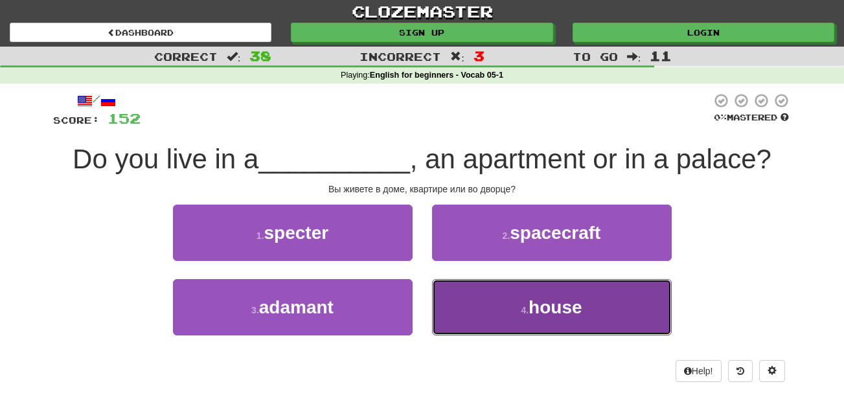
click at [531, 310] on span "house" at bounding box center [555, 307] width 53 height 20
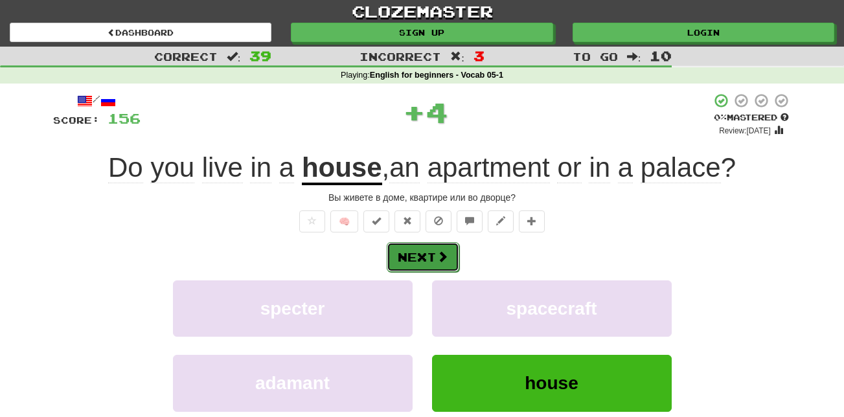
click at [420, 270] on button "Next" at bounding box center [423, 257] width 73 height 30
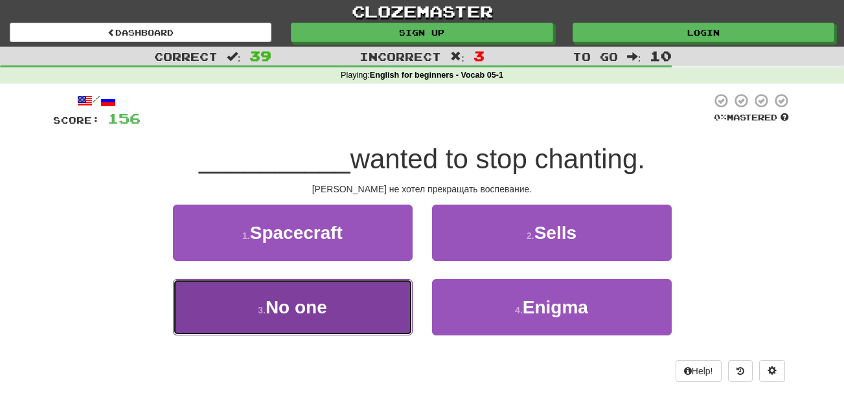
click at [356, 301] on button "3 . No one" at bounding box center [293, 307] width 240 height 56
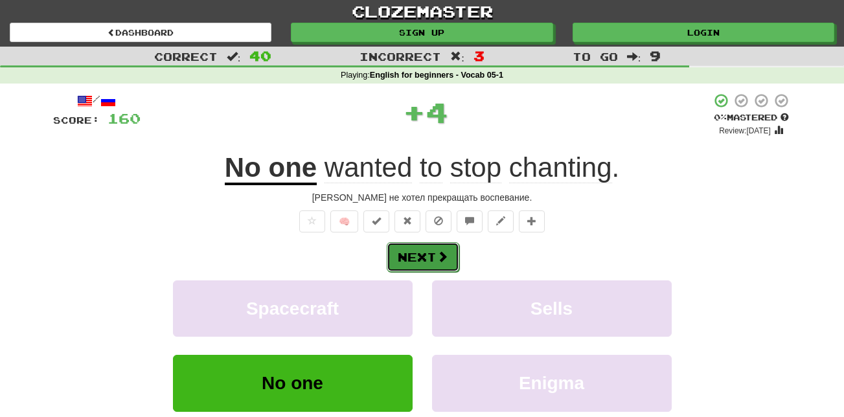
click at [436, 264] on button "Next" at bounding box center [423, 257] width 73 height 30
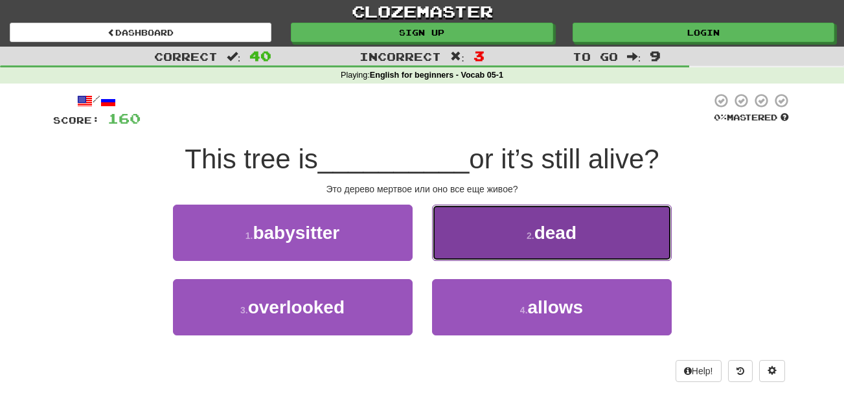
click at [498, 224] on button "2 . dead" at bounding box center [552, 233] width 240 height 56
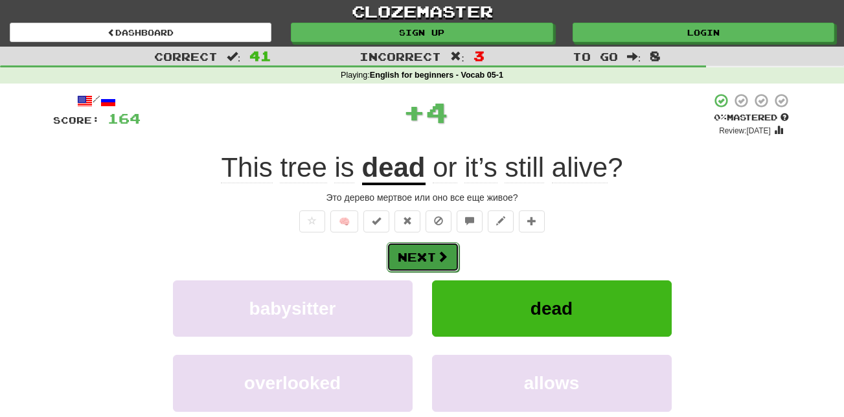
click at [445, 255] on span at bounding box center [443, 257] width 12 height 12
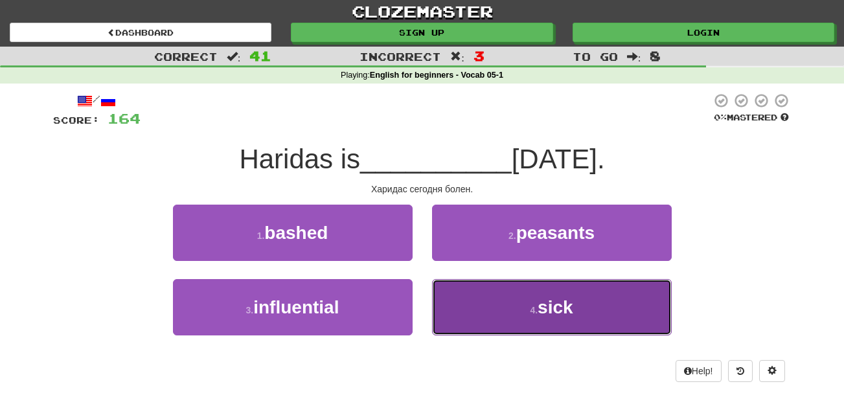
click at [509, 301] on button "4 . sick" at bounding box center [552, 307] width 240 height 56
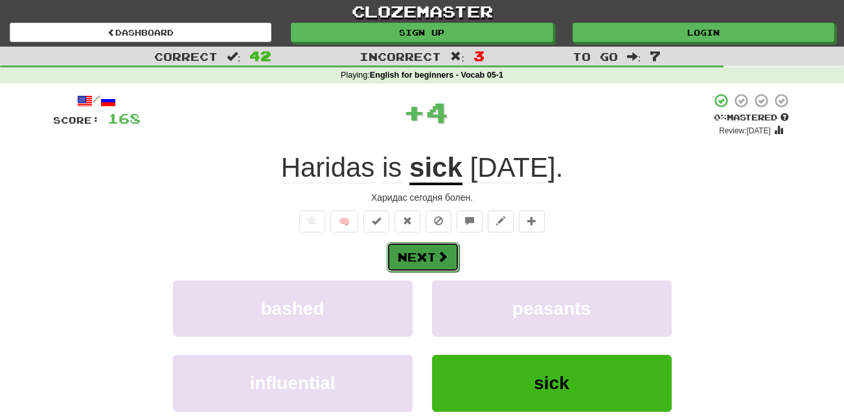
click at [423, 257] on button "Next" at bounding box center [423, 257] width 73 height 30
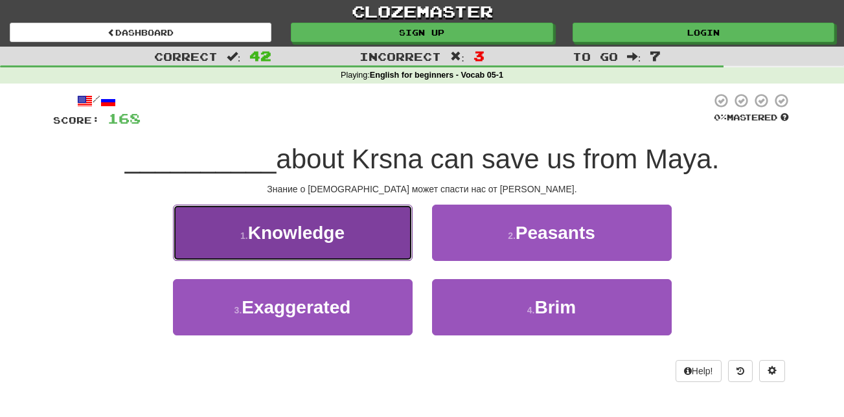
click at [318, 225] on span "Knowledge" at bounding box center [296, 233] width 97 height 20
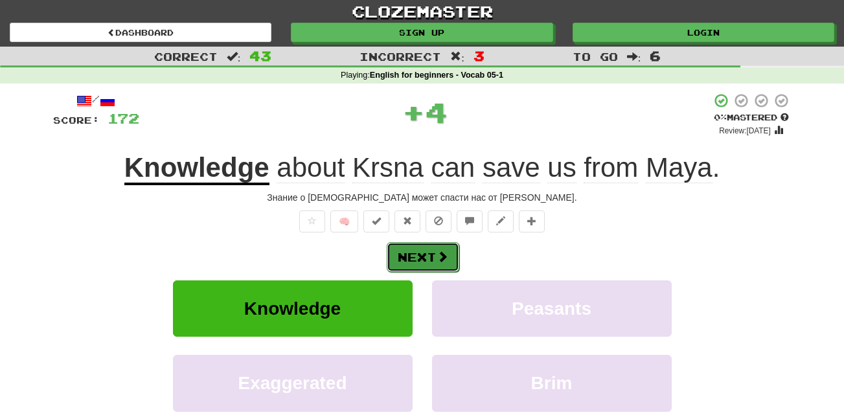
click at [453, 268] on button "Next" at bounding box center [423, 257] width 73 height 30
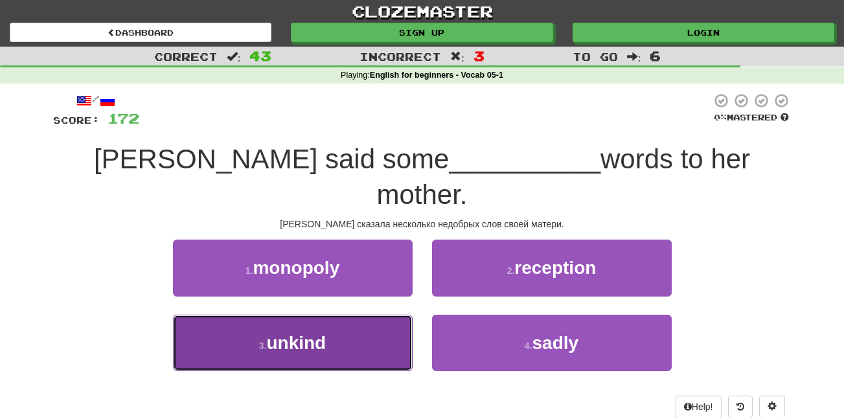
click at [336, 315] on button "3 . unkind" at bounding box center [293, 343] width 240 height 56
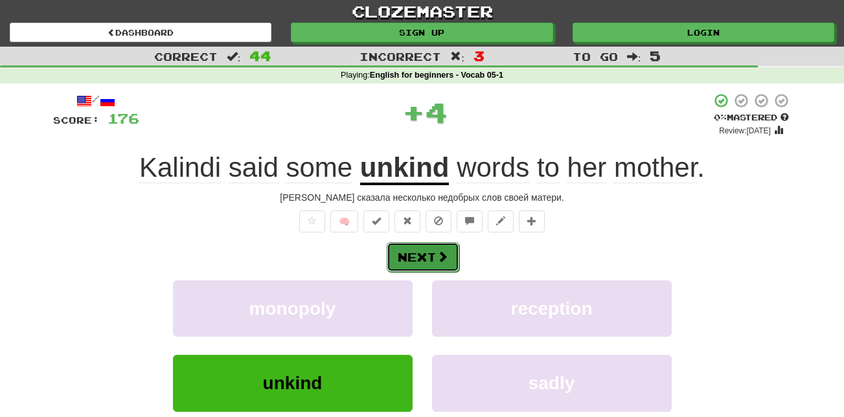
click at [418, 254] on button "Next" at bounding box center [423, 257] width 73 height 30
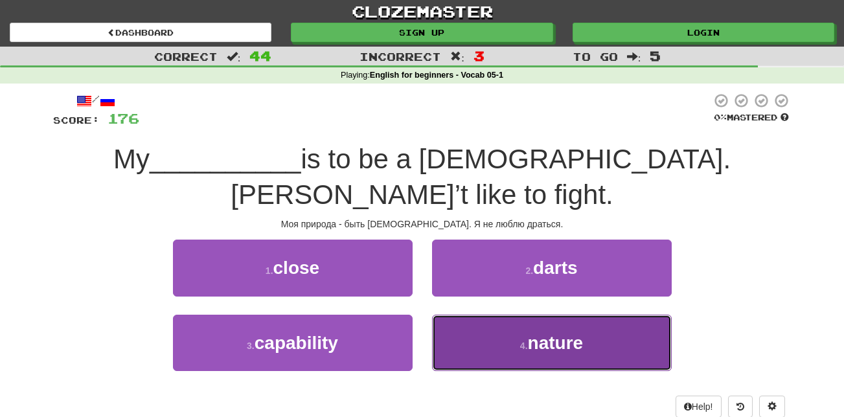
click at [548, 333] on span "nature" at bounding box center [556, 343] width 56 height 20
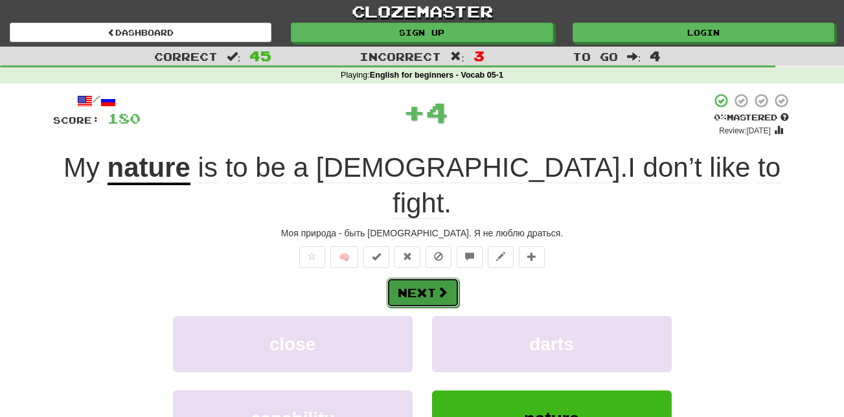
click at [412, 278] on button "Next" at bounding box center [423, 293] width 73 height 30
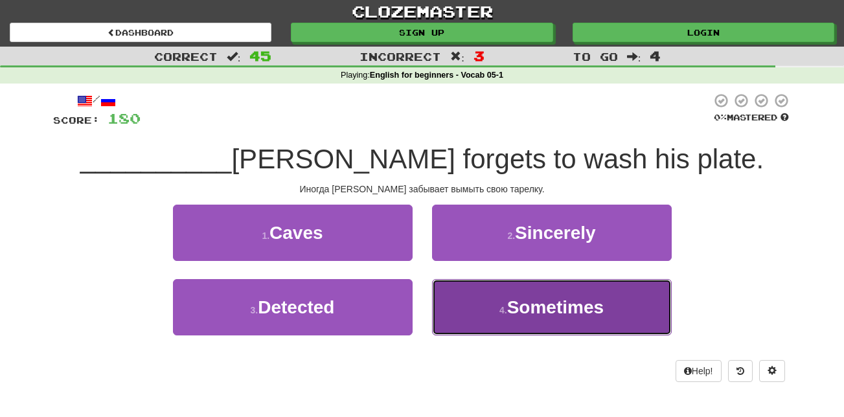
click at [529, 316] on span "Sometimes" at bounding box center [555, 307] width 97 height 20
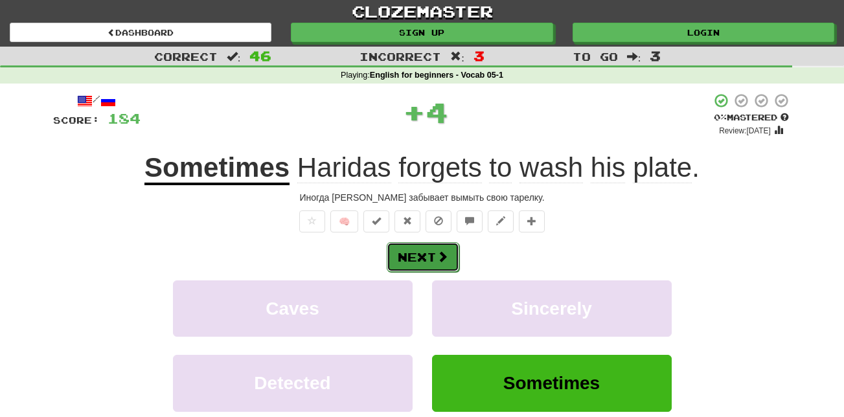
click at [432, 252] on button "Next" at bounding box center [423, 257] width 73 height 30
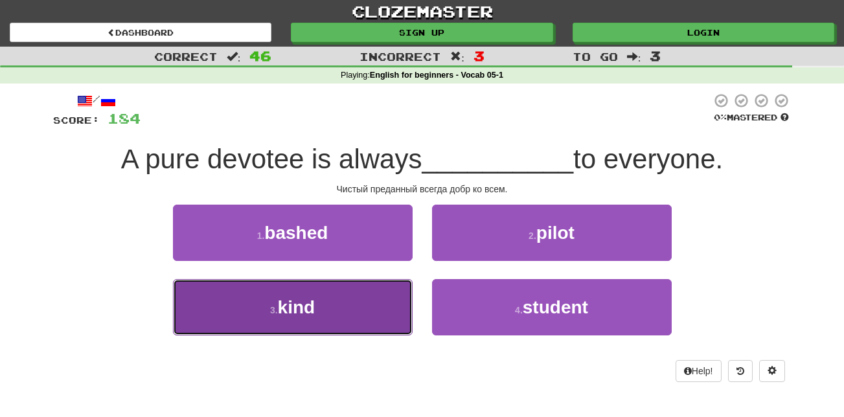
click at [352, 308] on button "3 . kind" at bounding box center [293, 307] width 240 height 56
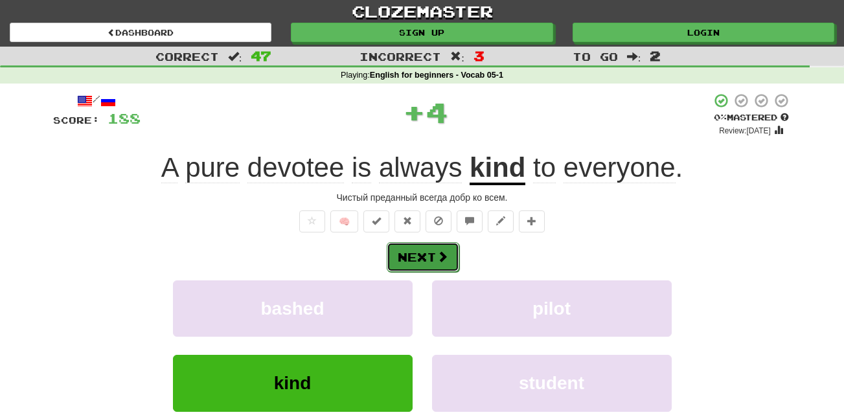
click at [426, 252] on button "Next" at bounding box center [423, 257] width 73 height 30
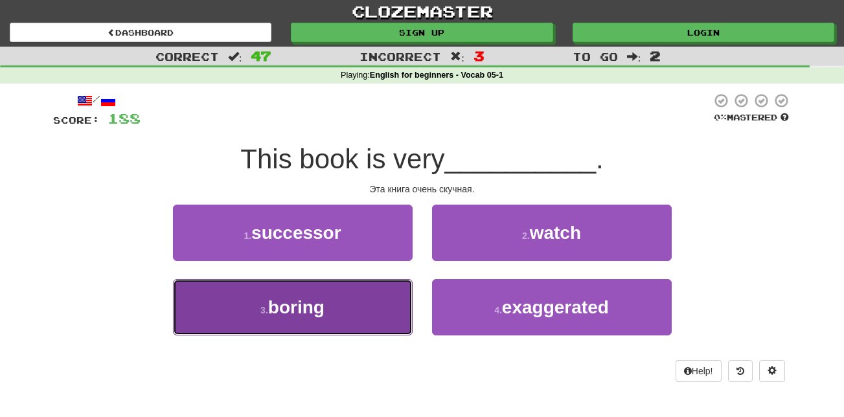
click at [323, 300] on span "boring" at bounding box center [296, 307] width 56 height 20
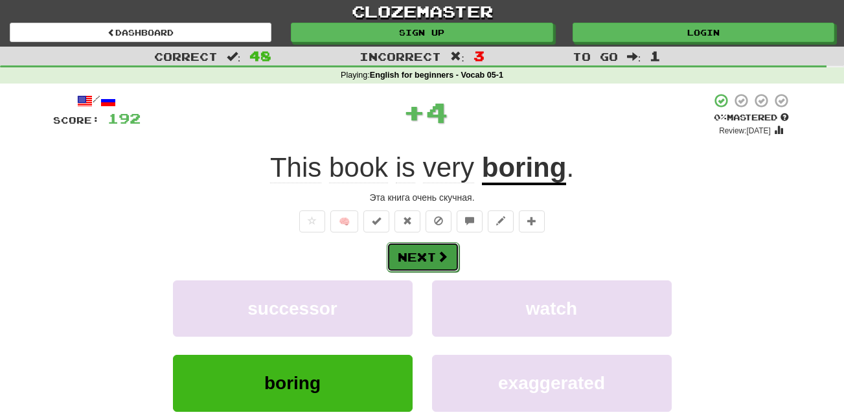
click at [433, 261] on button "Next" at bounding box center [423, 257] width 73 height 30
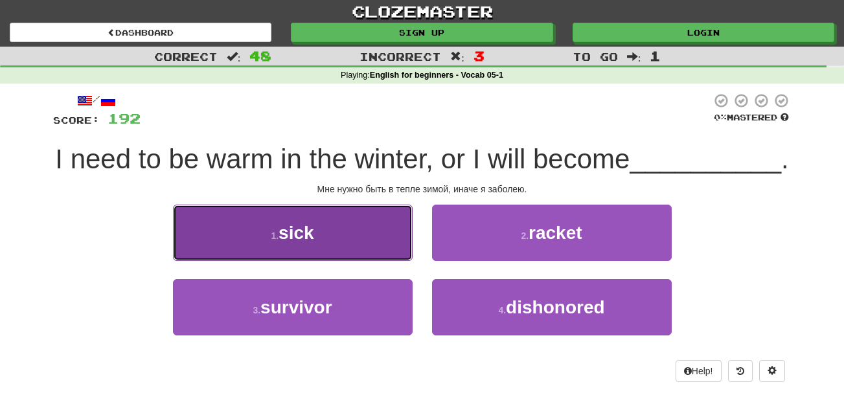
click at [332, 257] on button "1 . sick" at bounding box center [293, 233] width 240 height 56
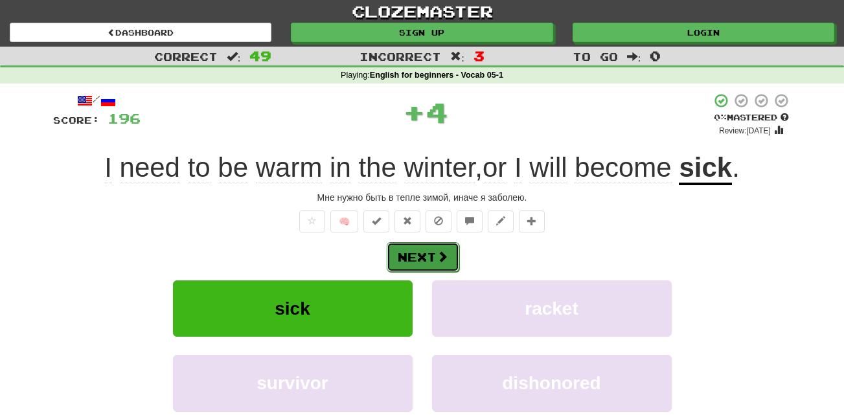
click at [437, 261] on span at bounding box center [443, 257] width 12 height 12
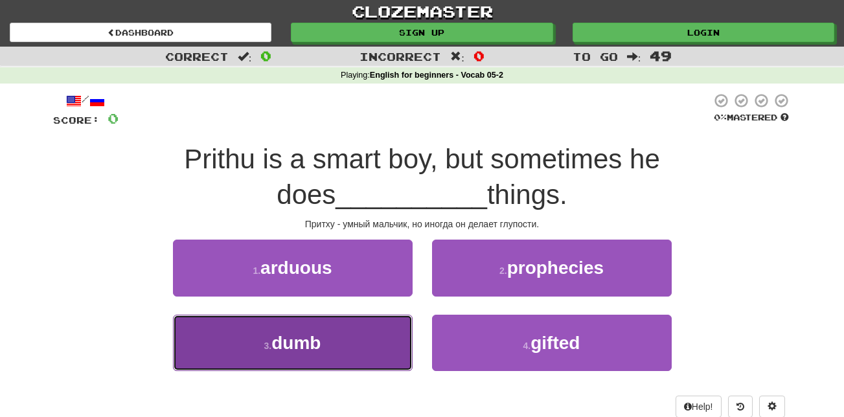
click at [343, 340] on button "3 . dumb" at bounding box center [293, 343] width 240 height 56
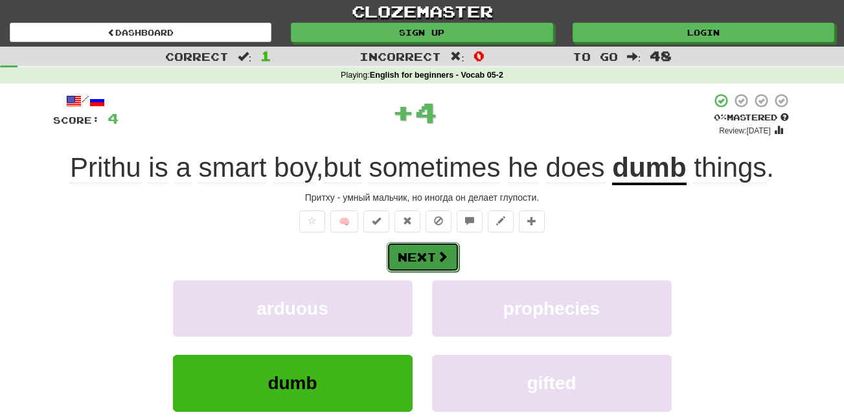
click at [437, 254] on span at bounding box center [443, 257] width 12 height 12
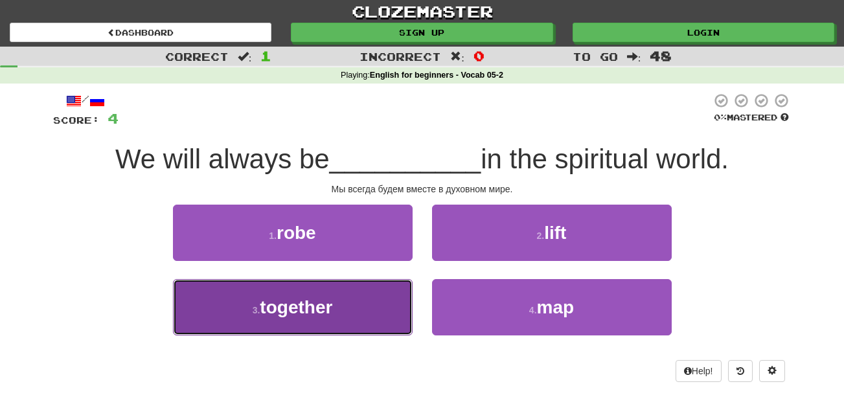
click at [325, 302] on span "together" at bounding box center [296, 307] width 73 height 20
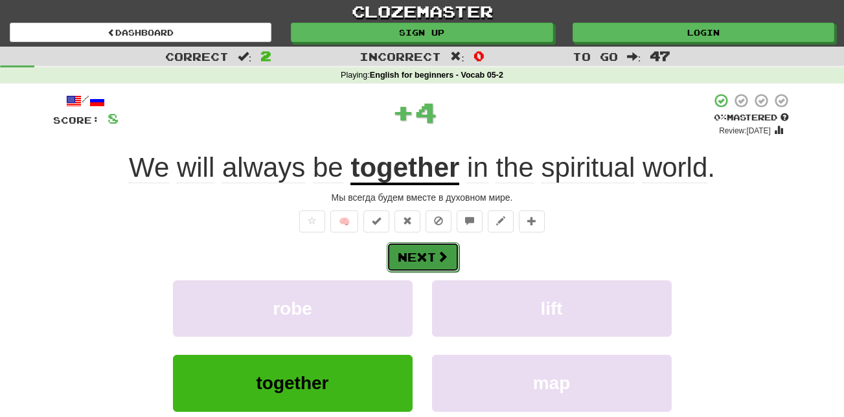
click at [432, 258] on button "Next" at bounding box center [423, 257] width 73 height 30
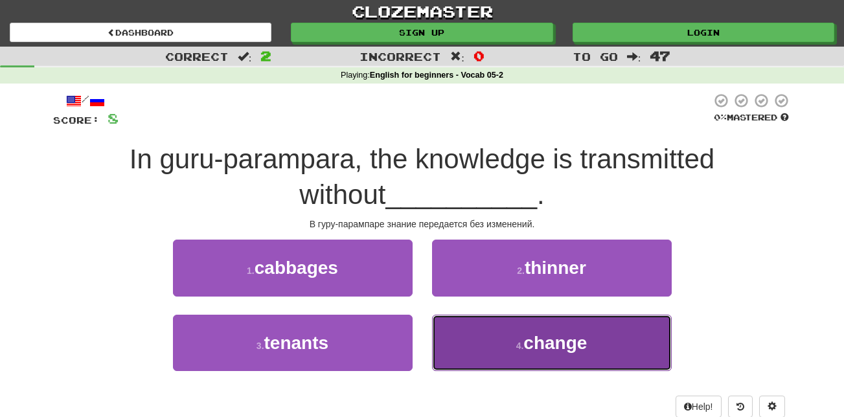
click at [539, 333] on span "change" at bounding box center [556, 343] width 64 height 20
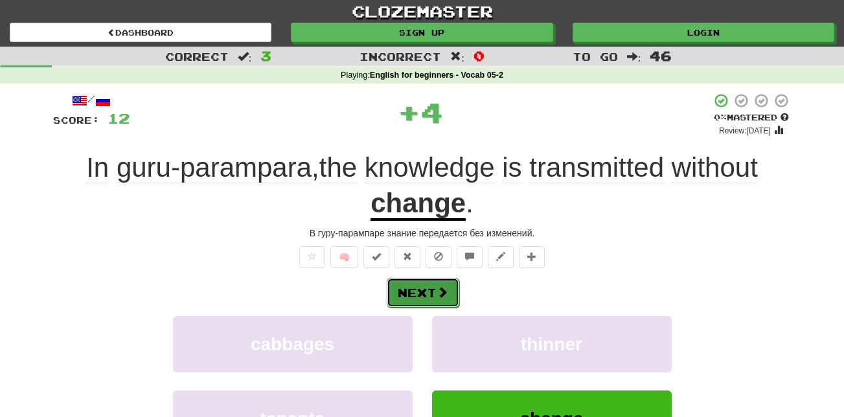
click at [409, 292] on button "Next" at bounding box center [423, 293] width 73 height 30
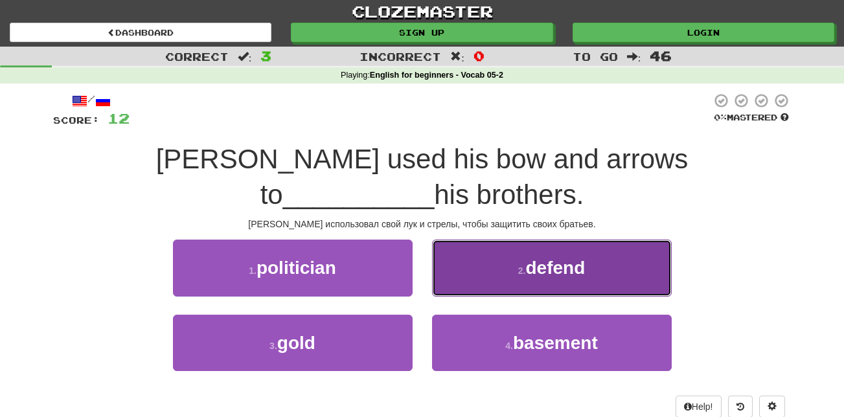
click at [496, 240] on button "2 . defend" at bounding box center [552, 268] width 240 height 56
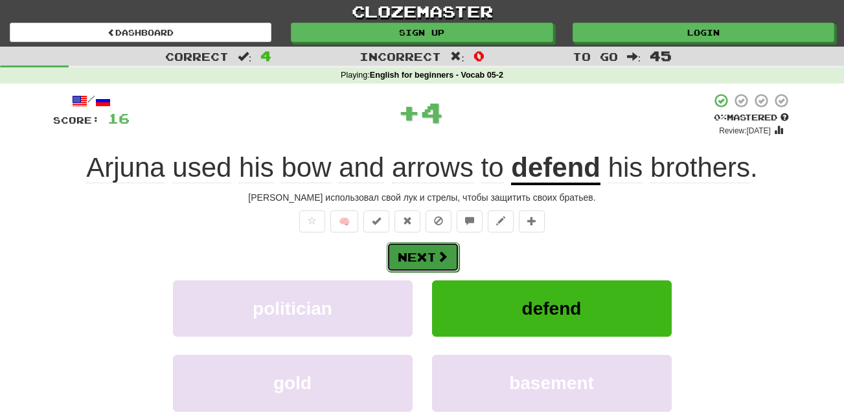
click at [417, 259] on button "Next" at bounding box center [423, 257] width 73 height 30
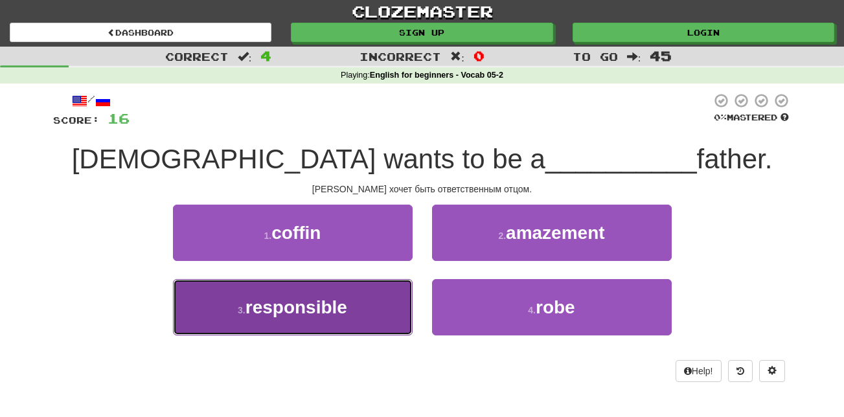
click at [385, 306] on button "3 . responsible" at bounding box center [293, 307] width 240 height 56
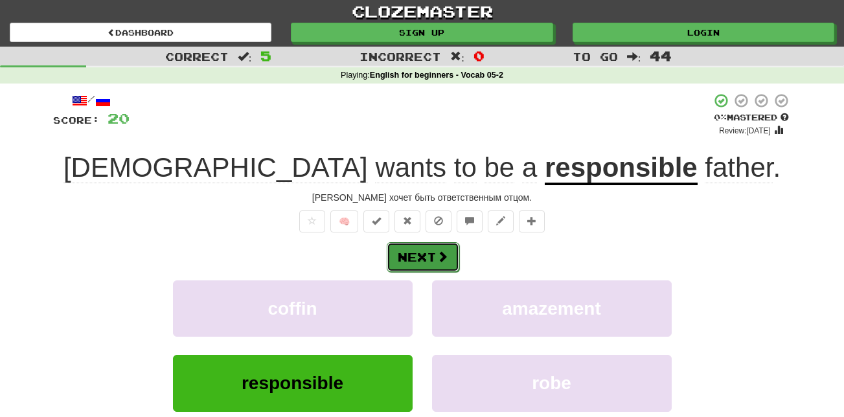
click at [415, 259] on button "Next" at bounding box center [423, 257] width 73 height 30
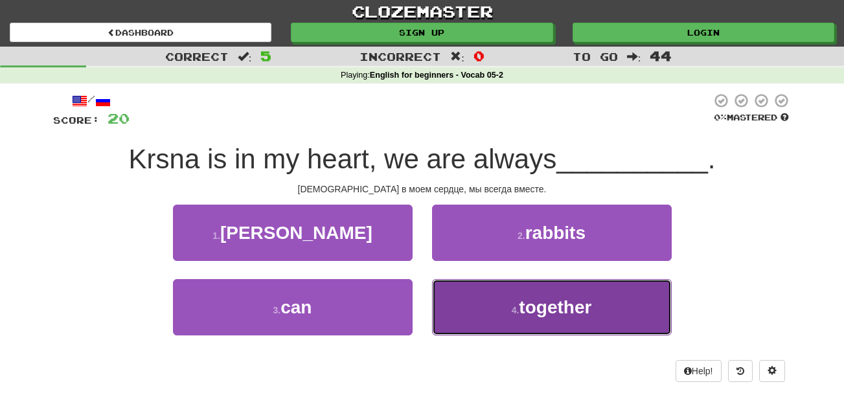
click at [498, 297] on button "4 . together" at bounding box center [552, 307] width 240 height 56
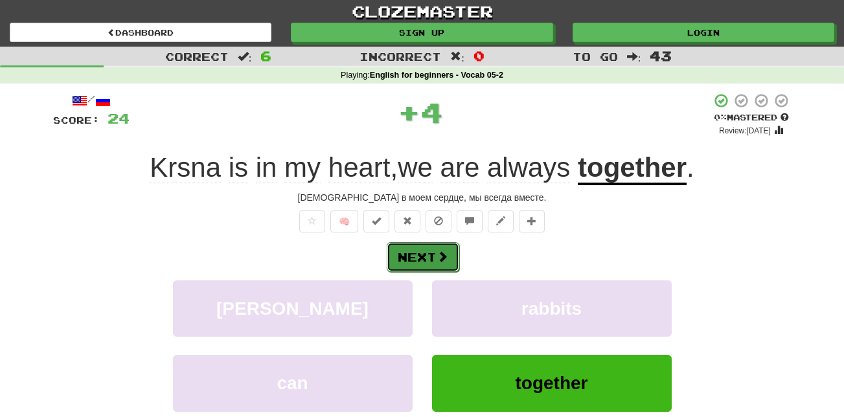
click at [419, 262] on button "Next" at bounding box center [423, 257] width 73 height 30
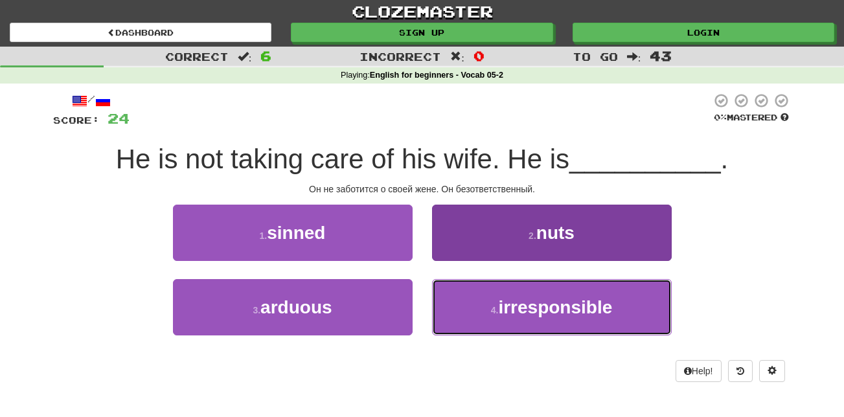
click at [577, 310] on span "irresponsible" at bounding box center [555, 307] width 114 height 20
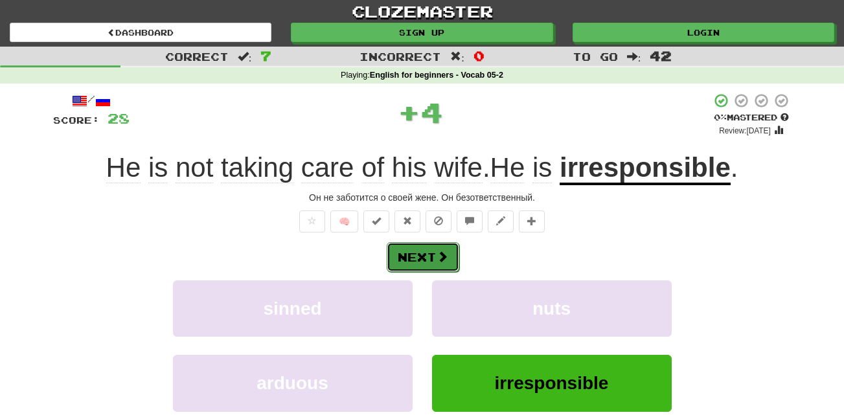
click at [423, 260] on button "Next" at bounding box center [423, 257] width 73 height 30
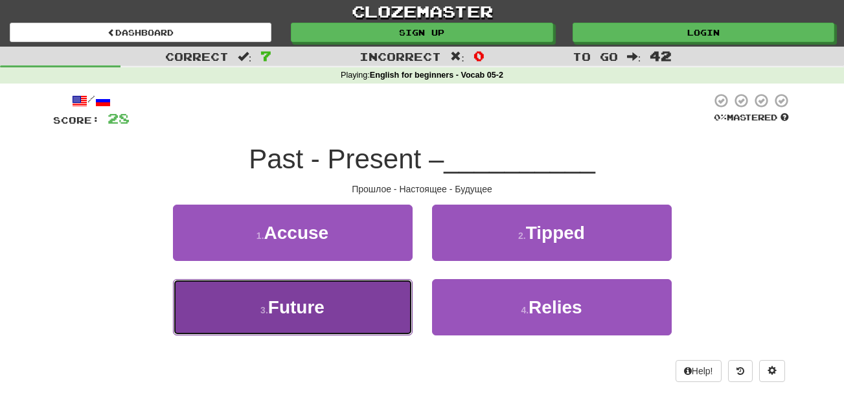
click at [326, 293] on button "3 . Future" at bounding box center [293, 307] width 240 height 56
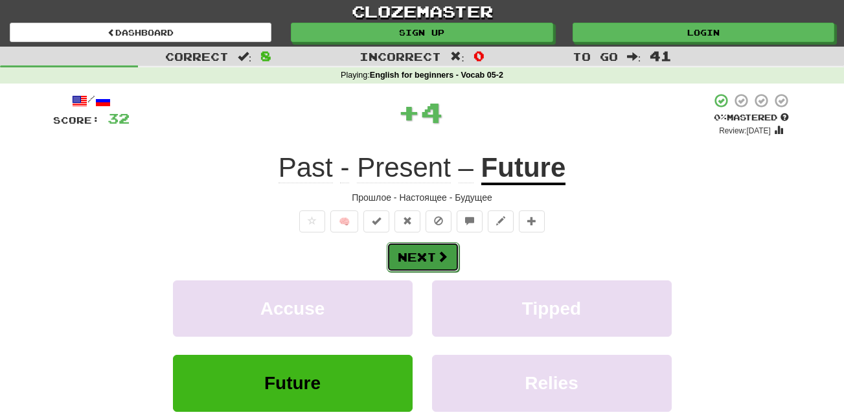
click at [442, 253] on span at bounding box center [443, 257] width 12 height 12
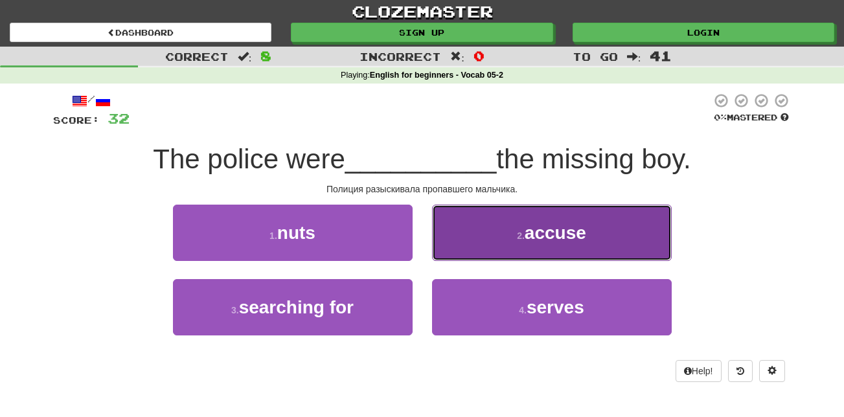
click at [530, 230] on span "accuse" at bounding box center [556, 233] width 62 height 20
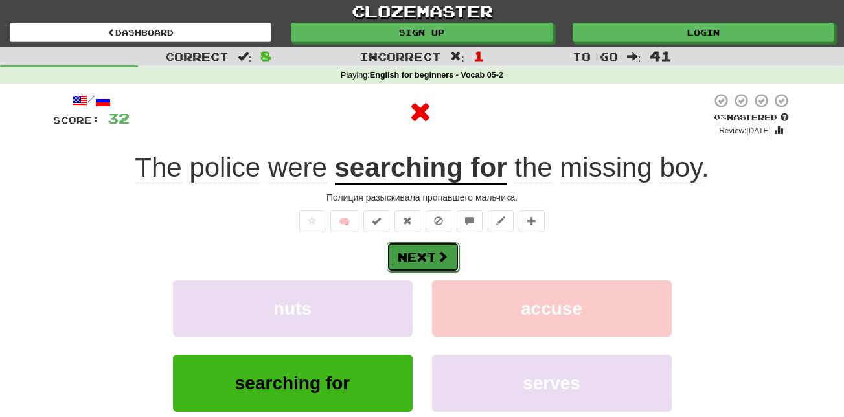
click at [421, 261] on button "Next" at bounding box center [423, 257] width 73 height 30
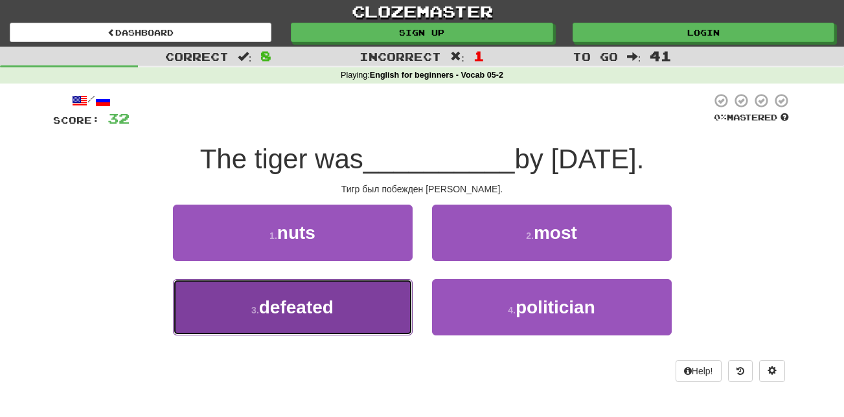
click at [356, 294] on button "3 . defeated" at bounding box center [293, 307] width 240 height 56
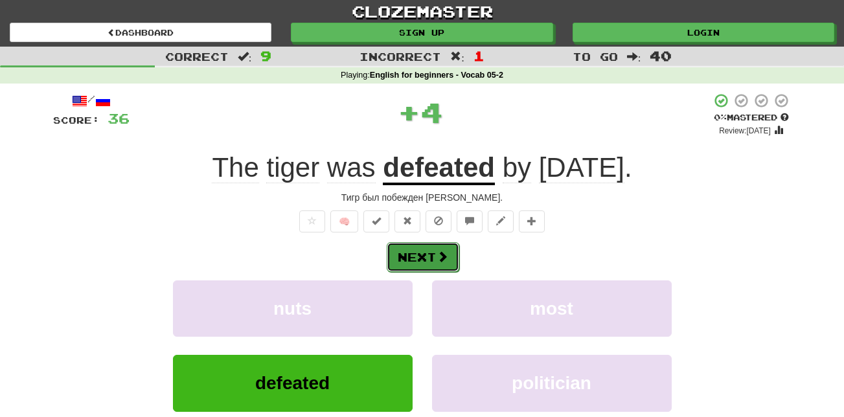
click at [435, 261] on button "Next" at bounding box center [423, 257] width 73 height 30
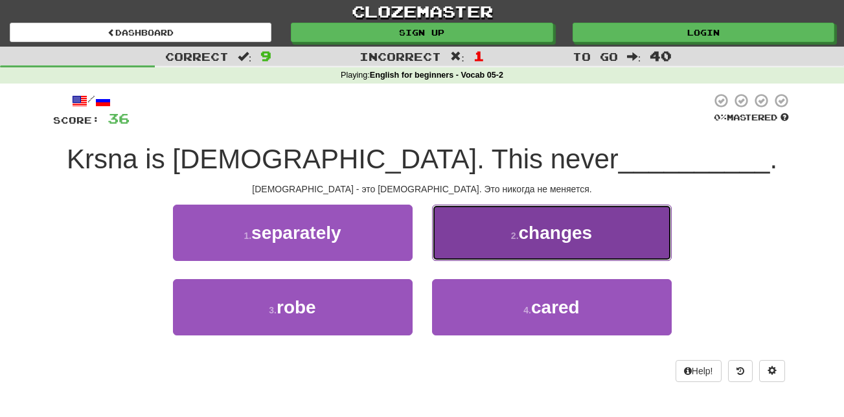
click at [476, 222] on button "2 . changes" at bounding box center [552, 233] width 240 height 56
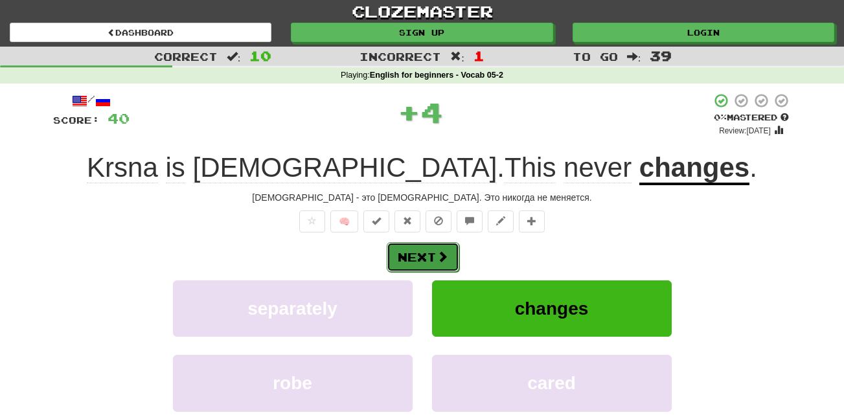
click at [437, 251] on span at bounding box center [443, 257] width 12 height 12
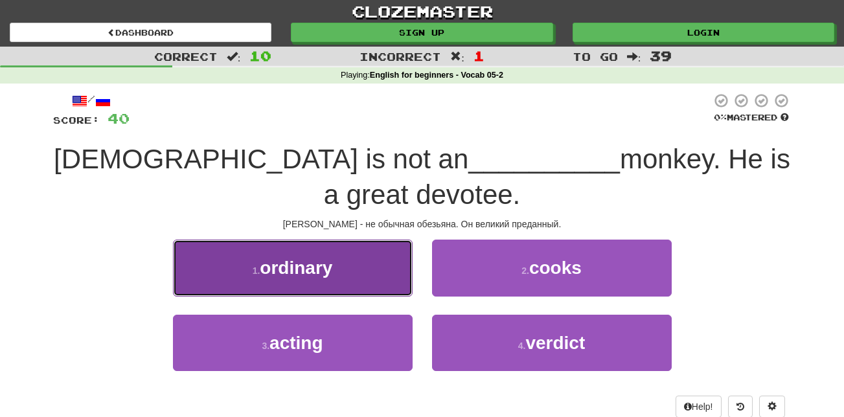
click at [319, 277] on span "ordinary" at bounding box center [296, 268] width 73 height 20
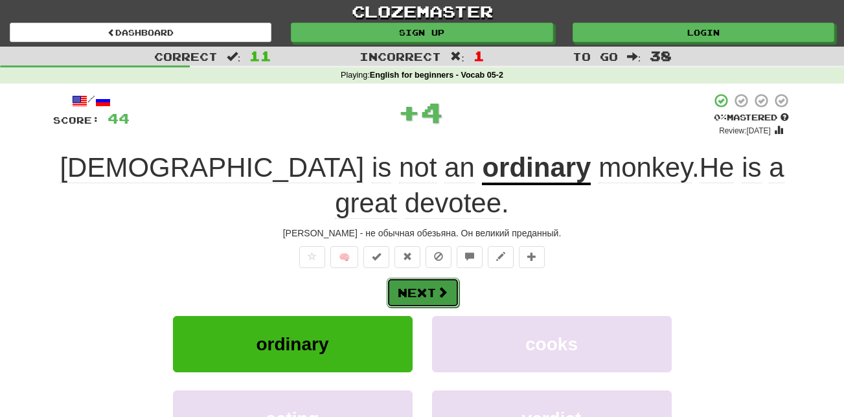
click at [449, 278] on button "Next" at bounding box center [423, 293] width 73 height 30
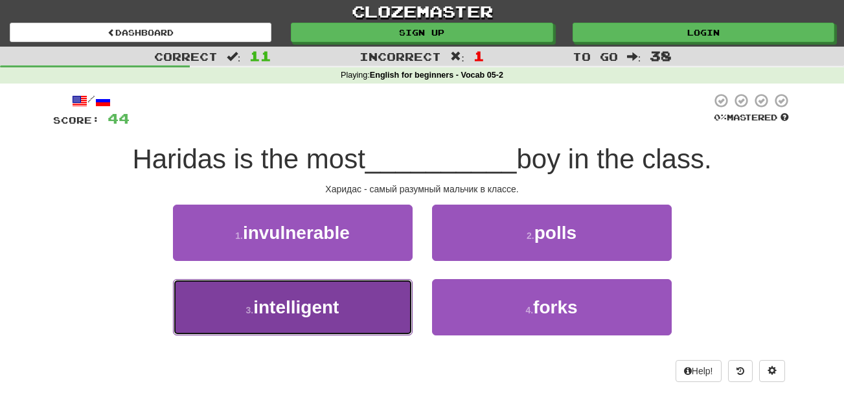
click at [380, 296] on button "3 . intelligent" at bounding box center [293, 307] width 240 height 56
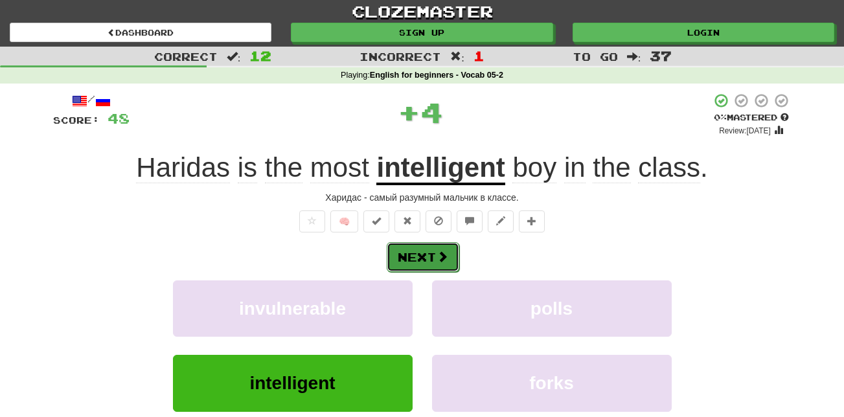
click at [420, 260] on button "Next" at bounding box center [423, 257] width 73 height 30
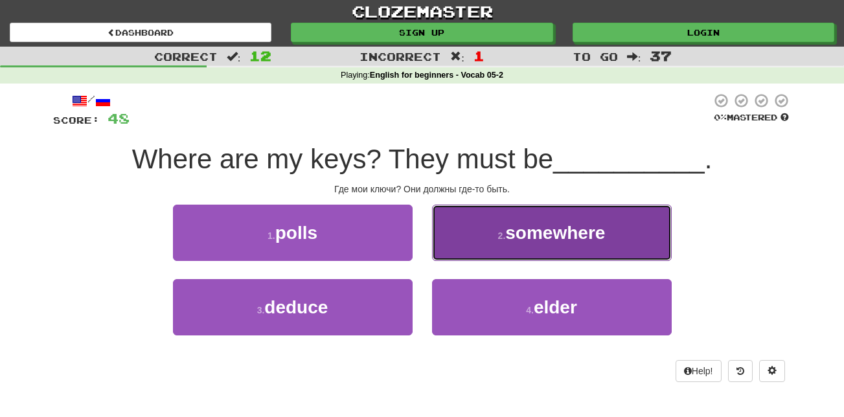
click at [545, 224] on span "somewhere" at bounding box center [555, 233] width 100 height 20
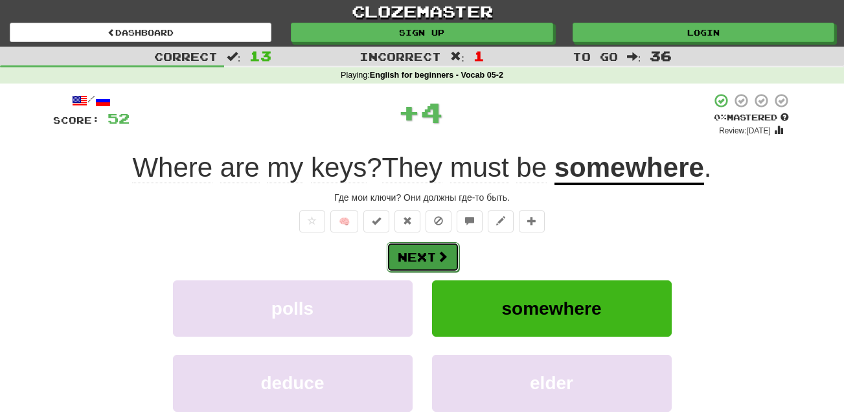
click at [408, 268] on button "Next" at bounding box center [423, 257] width 73 height 30
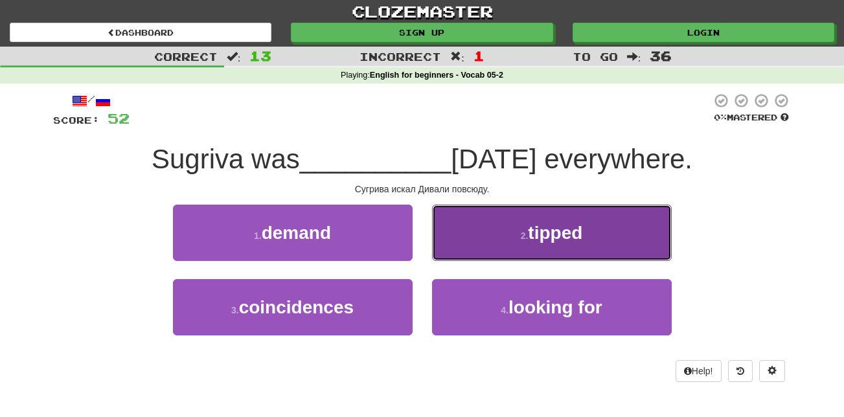
click at [565, 228] on span "tipped" at bounding box center [555, 233] width 54 height 20
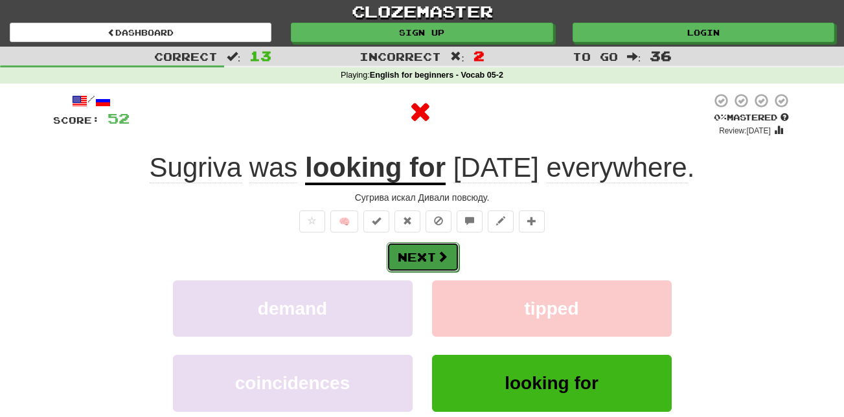
click at [448, 258] on button "Next" at bounding box center [423, 257] width 73 height 30
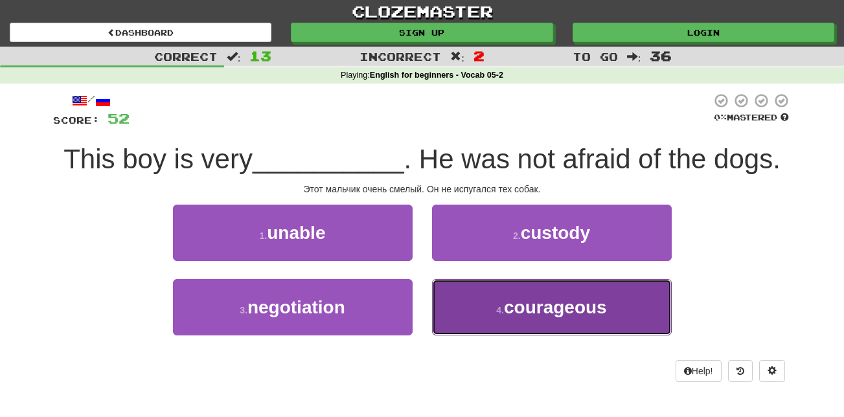
click at [499, 305] on small "4 ." at bounding box center [500, 310] width 8 height 10
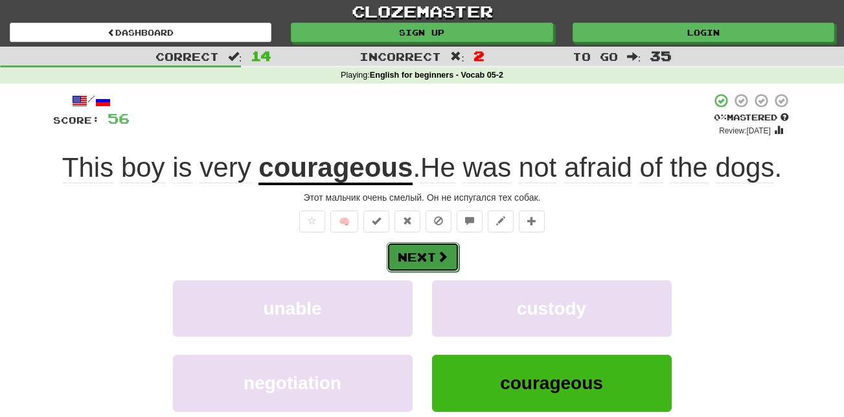
click at [421, 248] on button "Next" at bounding box center [423, 257] width 73 height 30
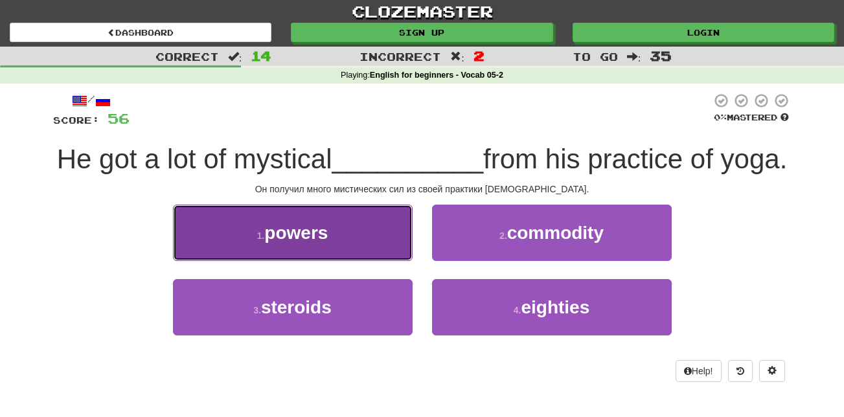
click at [330, 261] on button "1 . powers" at bounding box center [293, 233] width 240 height 56
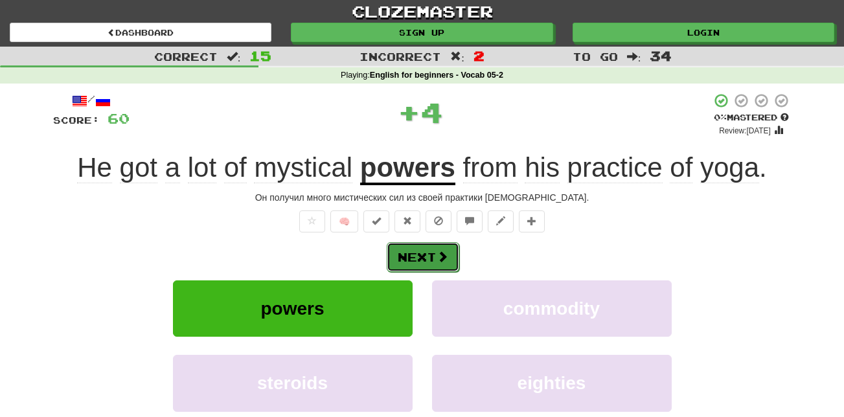
click at [426, 255] on button "Next" at bounding box center [423, 257] width 73 height 30
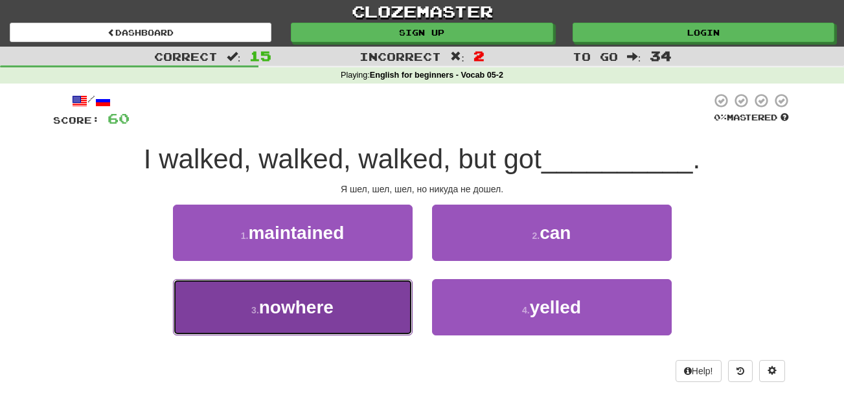
click at [365, 307] on button "3 . nowhere" at bounding box center [293, 307] width 240 height 56
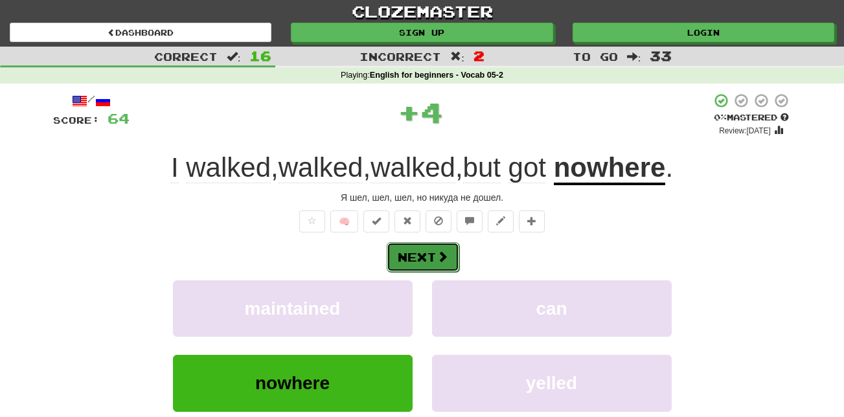
click at [436, 260] on button "Next" at bounding box center [423, 257] width 73 height 30
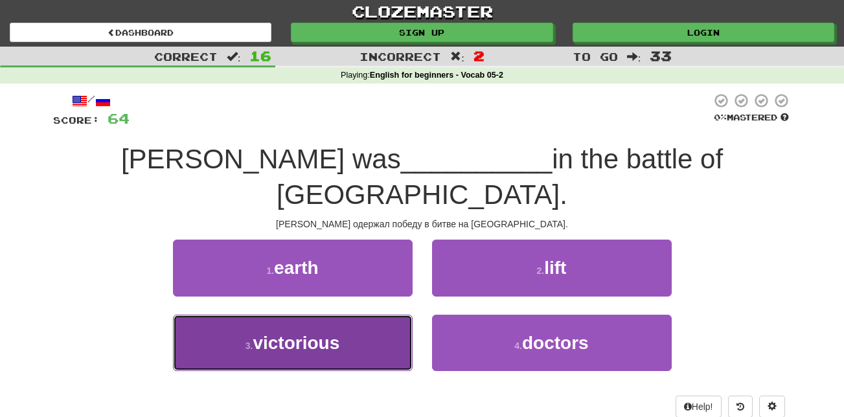
click at [336, 333] on span "victorious" at bounding box center [296, 343] width 87 height 20
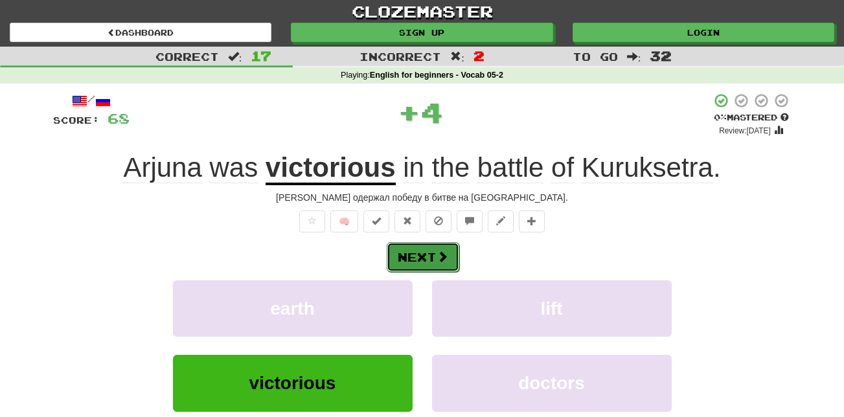
click at [432, 255] on button "Next" at bounding box center [423, 257] width 73 height 30
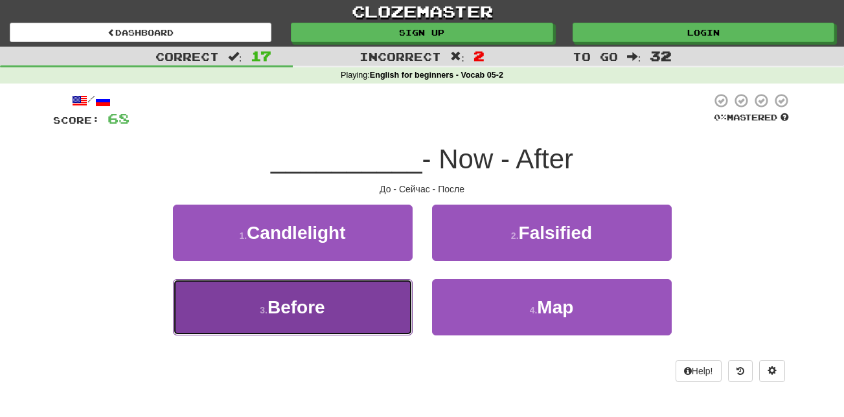
click at [351, 296] on button "3 . Before" at bounding box center [293, 307] width 240 height 56
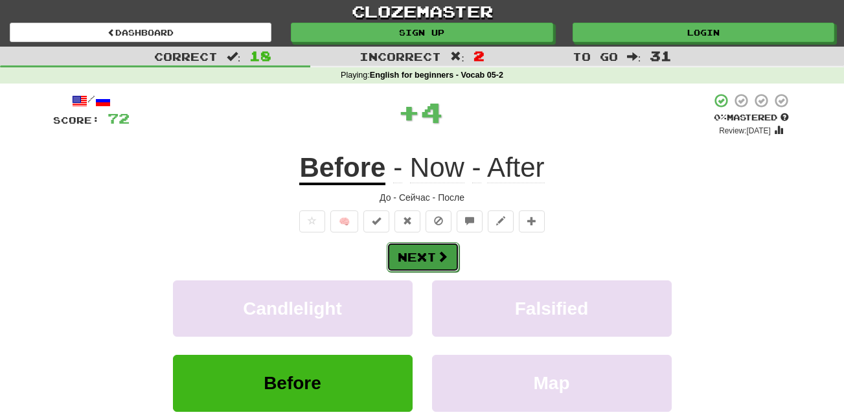
click at [430, 261] on button "Next" at bounding box center [423, 257] width 73 height 30
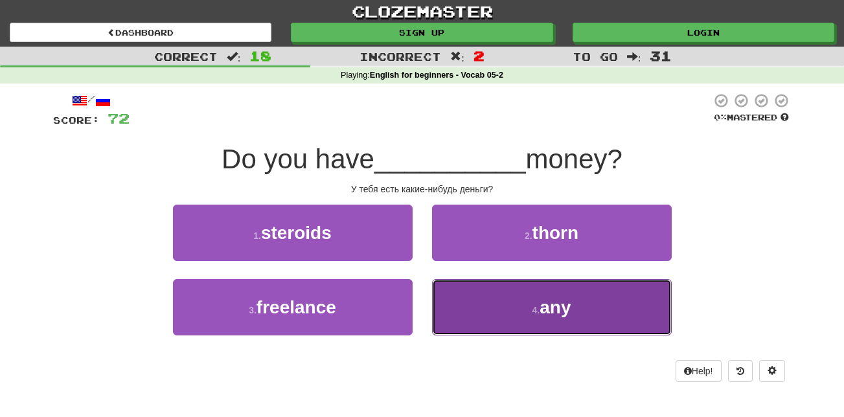
click at [488, 314] on button "4 . any" at bounding box center [552, 307] width 240 height 56
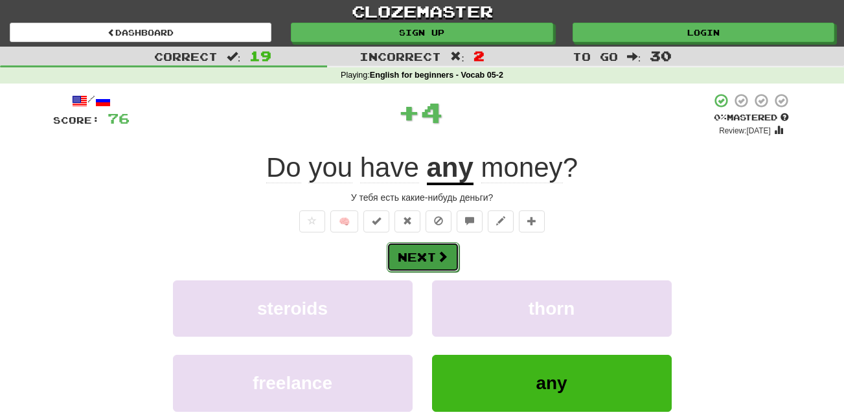
click at [439, 247] on button "Next" at bounding box center [423, 257] width 73 height 30
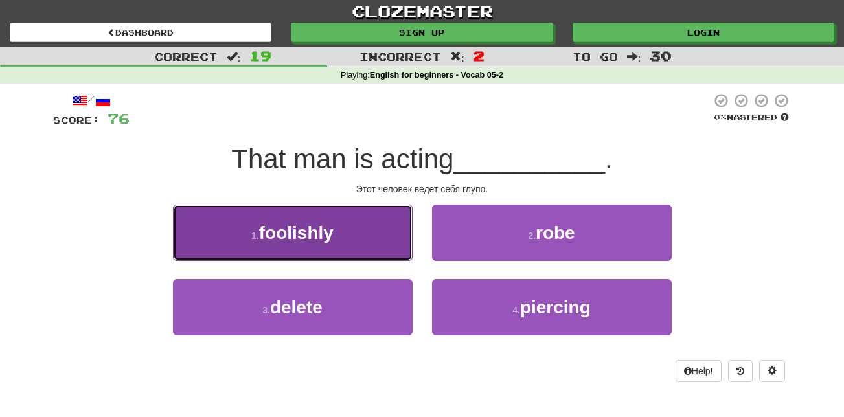
click at [345, 230] on button "1 . foolishly" at bounding box center [293, 233] width 240 height 56
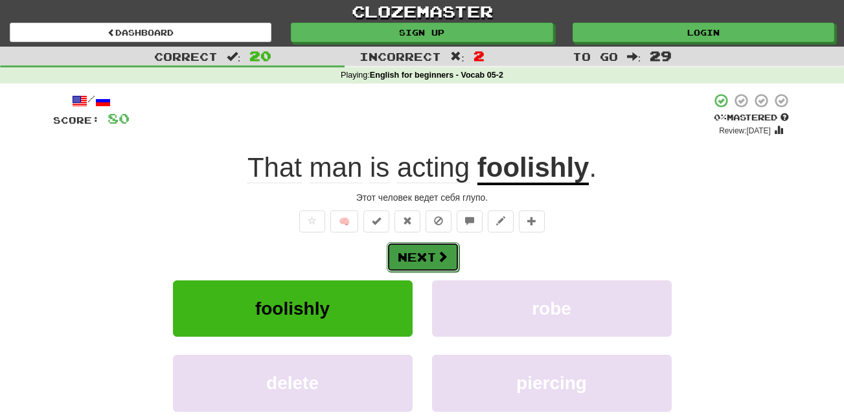
click at [432, 262] on button "Next" at bounding box center [423, 257] width 73 height 30
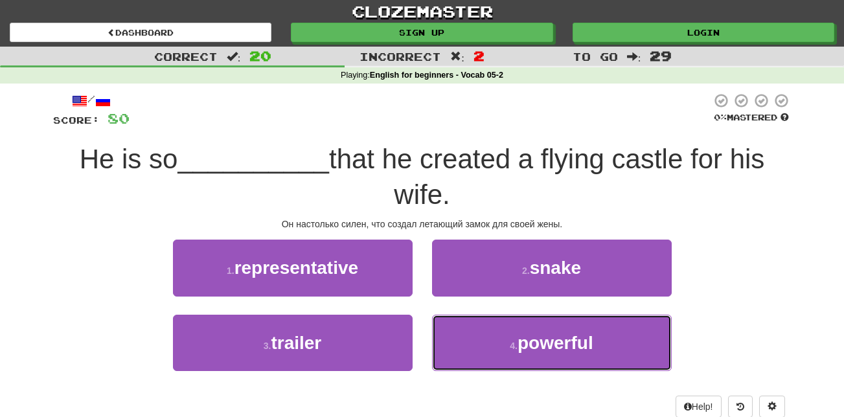
drag, startPoint x: 512, startPoint y: 347, endPoint x: 514, endPoint y: 338, distance: 9.3
click at [512, 346] on small "4 ." at bounding box center [514, 346] width 8 height 10
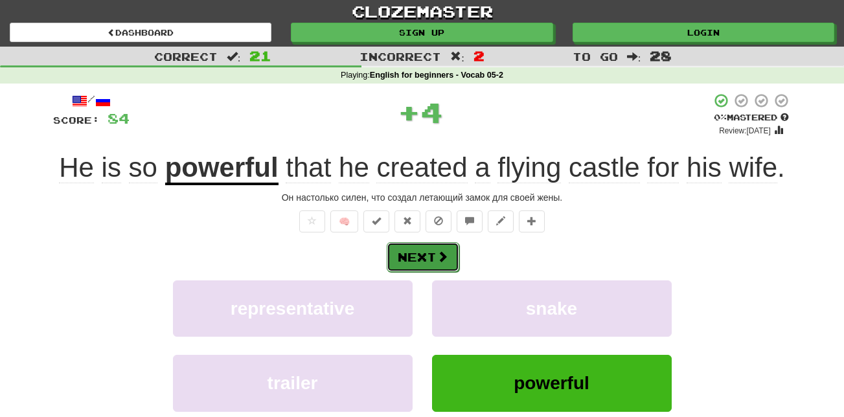
click at [421, 259] on button "Next" at bounding box center [423, 257] width 73 height 30
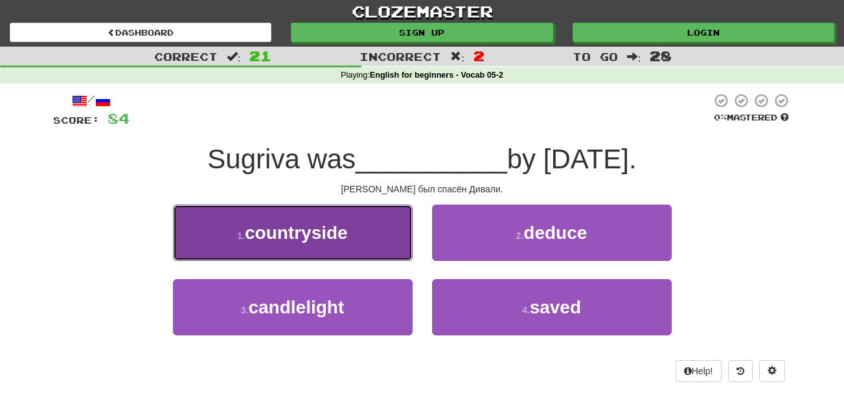
click at [384, 251] on button "1 . countryside" at bounding box center [293, 233] width 240 height 56
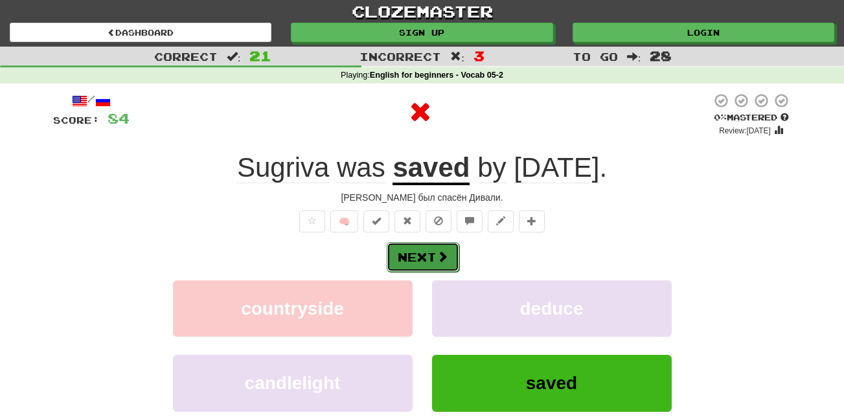
click at [440, 253] on span at bounding box center [443, 257] width 12 height 12
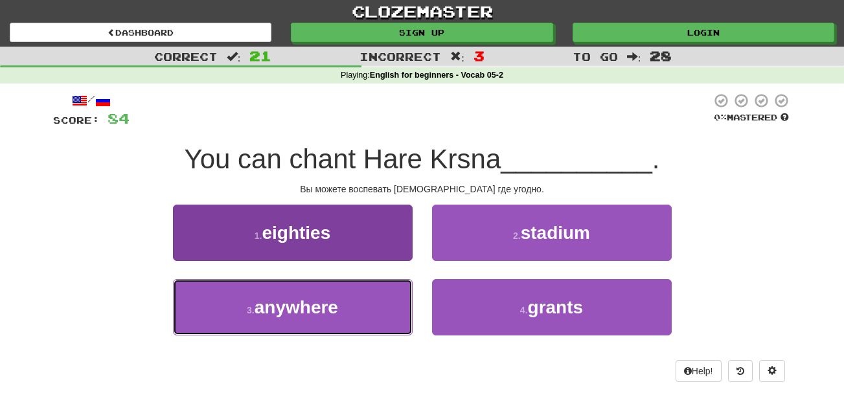
click at [355, 300] on button "3 . anywhere" at bounding box center [293, 307] width 240 height 56
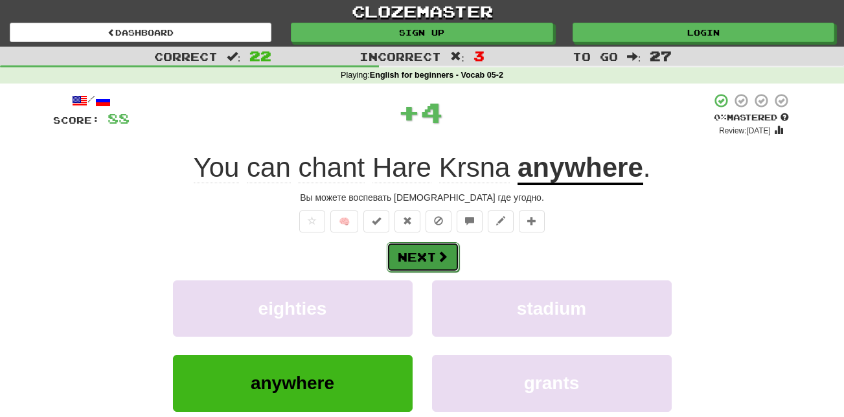
click at [429, 256] on button "Next" at bounding box center [423, 257] width 73 height 30
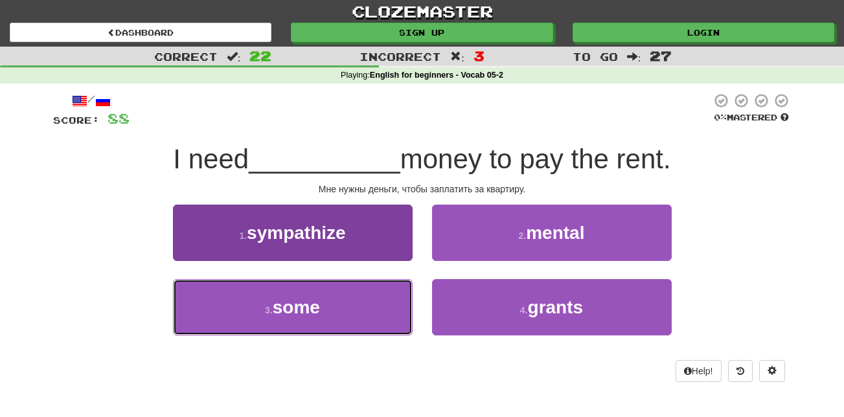
click at [340, 303] on button "3 . some" at bounding box center [293, 307] width 240 height 56
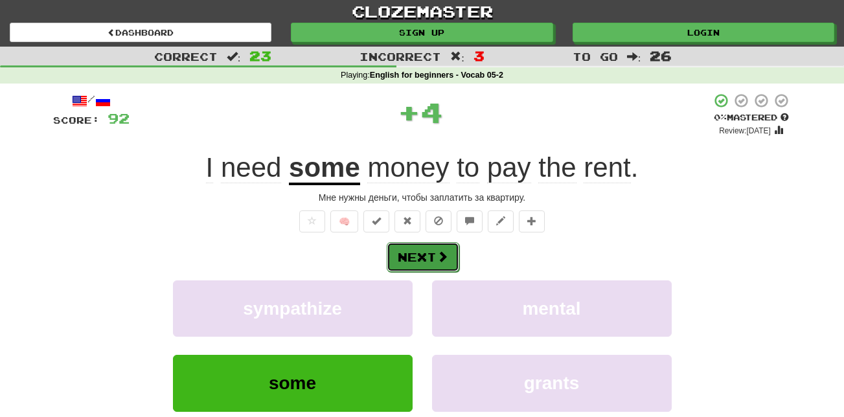
click at [426, 256] on button "Next" at bounding box center [423, 257] width 73 height 30
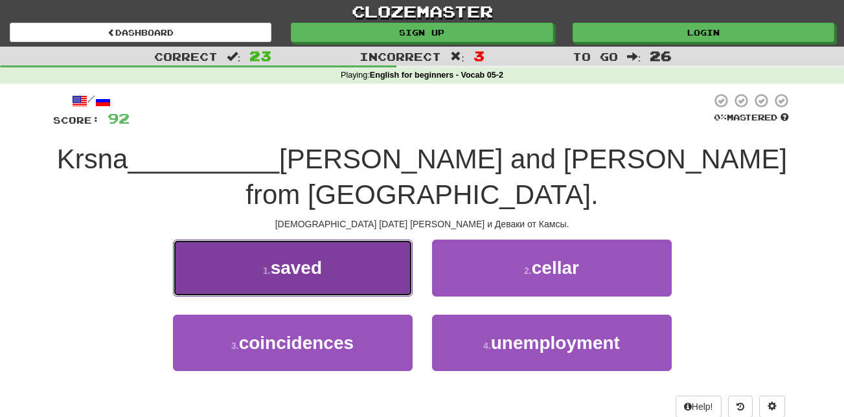
click at [349, 240] on button "1 . saved" at bounding box center [293, 268] width 240 height 56
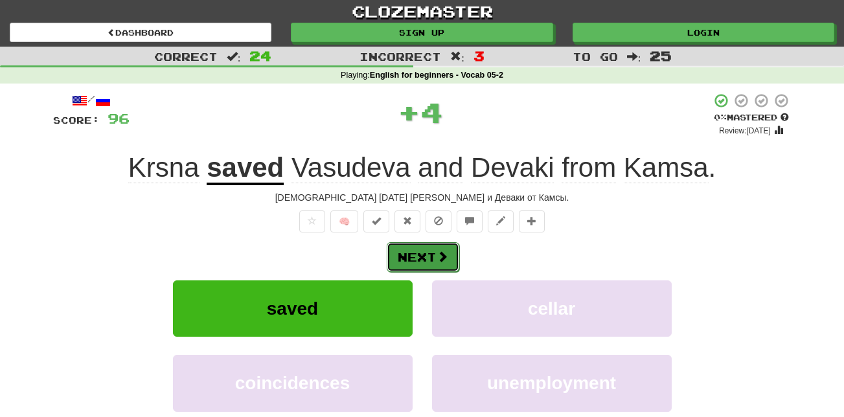
click at [429, 271] on button "Next" at bounding box center [423, 257] width 73 height 30
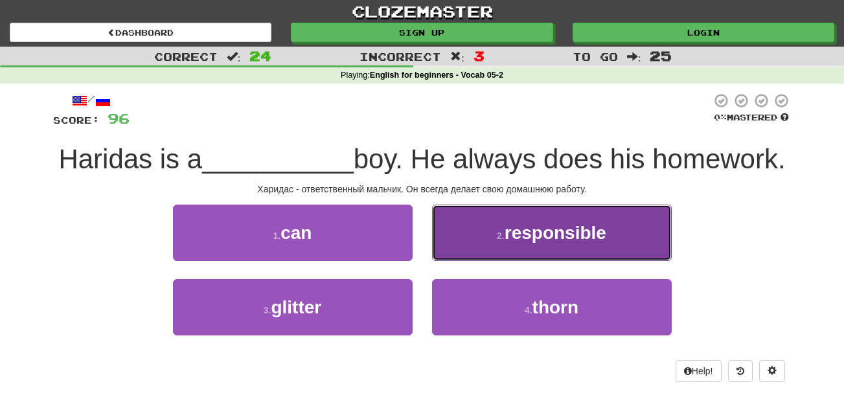
click at [511, 243] on span "responsible" at bounding box center [556, 233] width 102 height 20
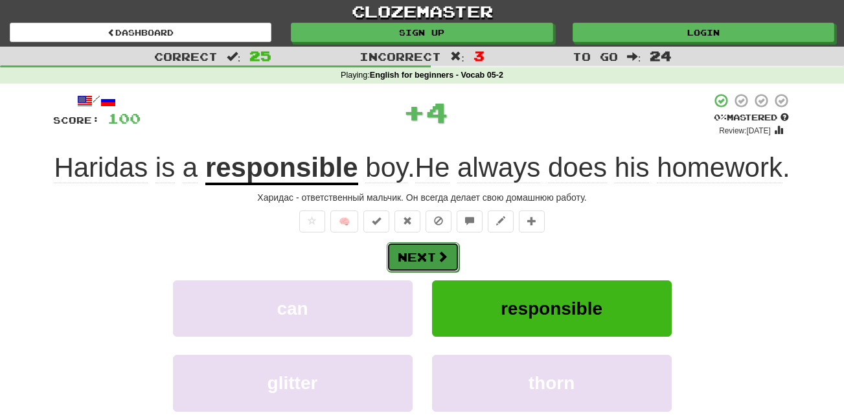
click at [429, 272] on button "Next" at bounding box center [423, 257] width 73 height 30
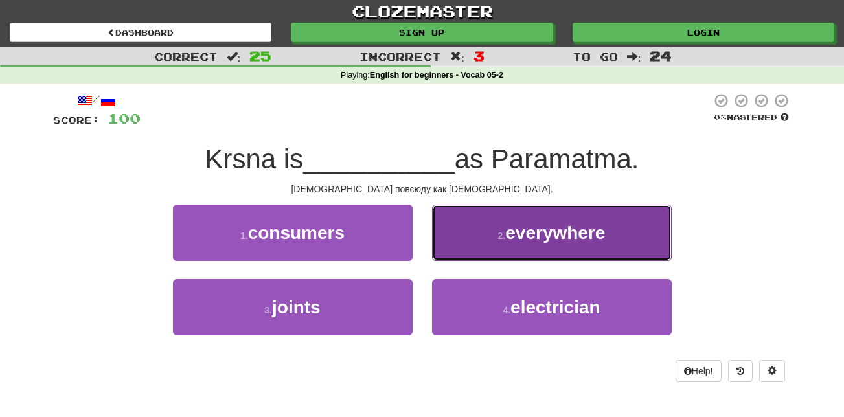
click at [568, 227] on span "everywhere" at bounding box center [555, 233] width 100 height 20
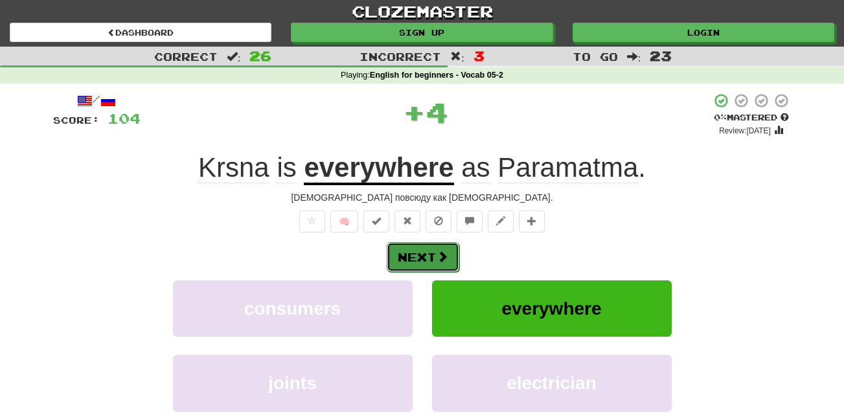
click at [435, 250] on button "Next" at bounding box center [423, 257] width 73 height 30
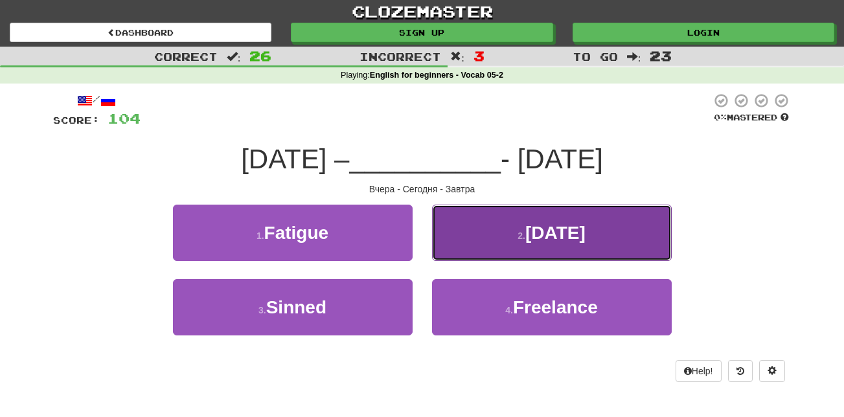
click at [552, 241] on span "[DATE]" at bounding box center [556, 233] width 60 height 20
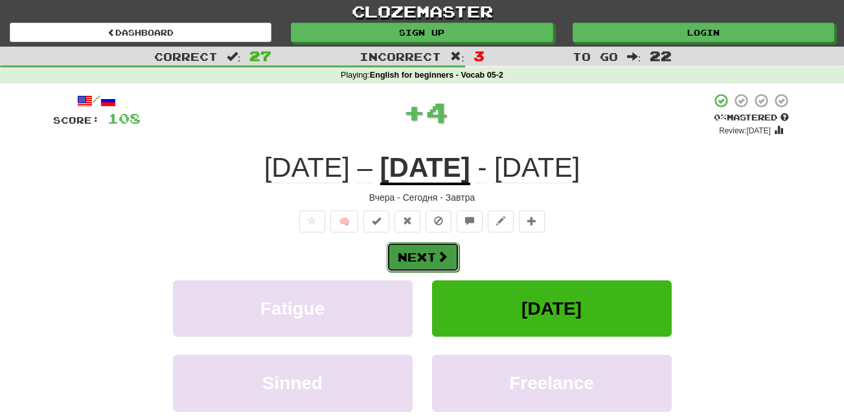
click at [422, 252] on button "Next" at bounding box center [423, 257] width 73 height 30
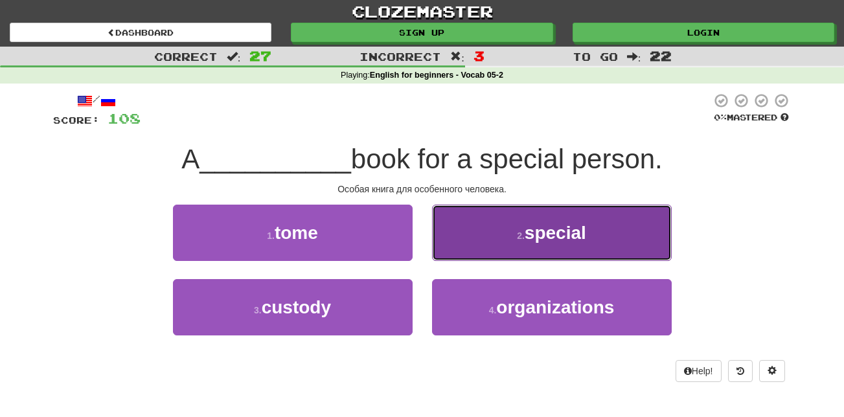
click at [552, 233] on span "special" at bounding box center [556, 233] width 62 height 20
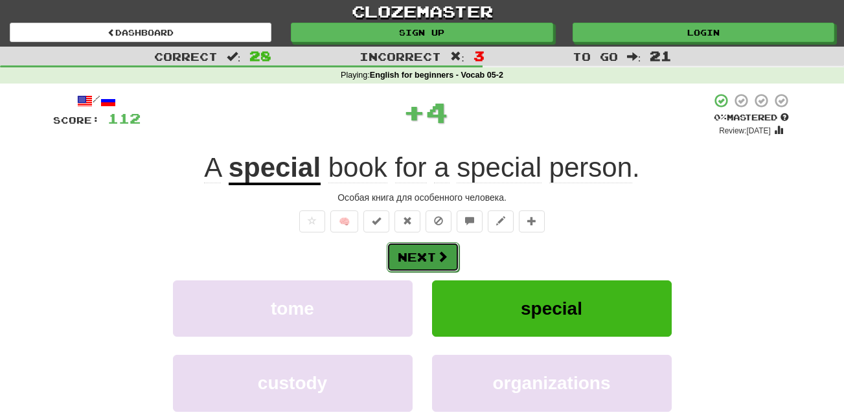
click at [430, 255] on button "Next" at bounding box center [423, 257] width 73 height 30
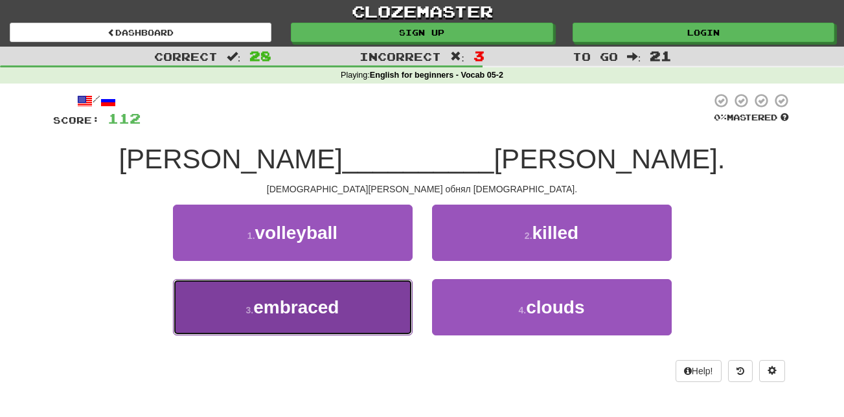
click at [367, 286] on button "3 . embraced" at bounding box center [293, 307] width 240 height 56
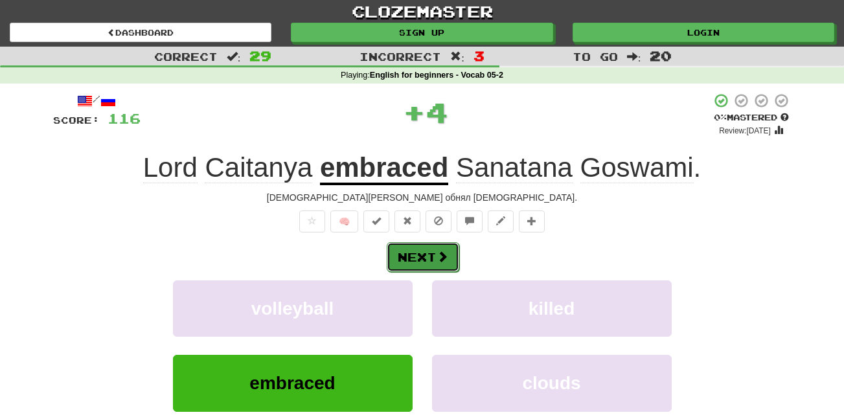
click at [413, 259] on button "Next" at bounding box center [423, 257] width 73 height 30
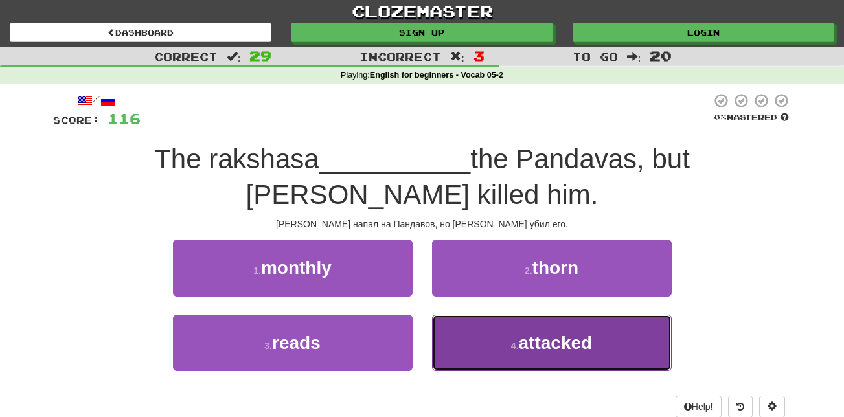
click at [580, 343] on span "attacked" at bounding box center [556, 343] width 74 height 20
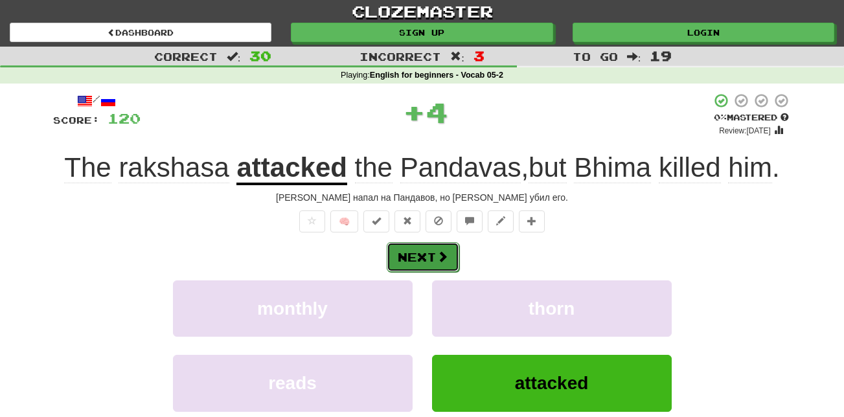
click at [442, 255] on span at bounding box center [443, 257] width 12 height 12
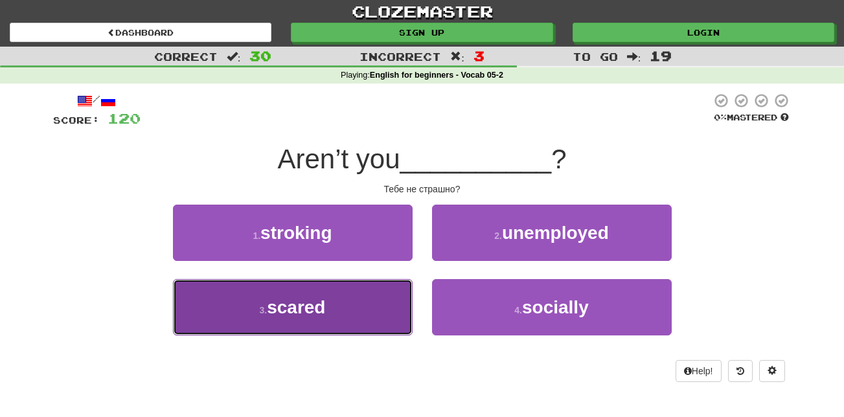
click at [384, 294] on button "3 . scared" at bounding box center [293, 307] width 240 height 56
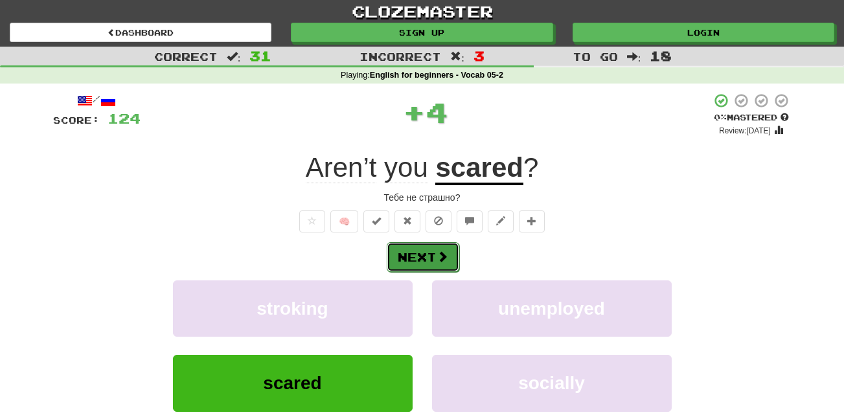
click at [436, 255] on button "Next" at bounding box center [423, 257] width 73 height 30
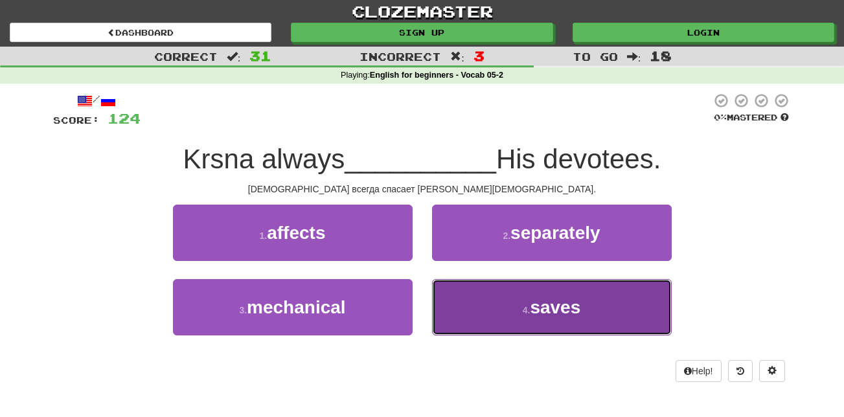
click at [483, 317] on button "4 . saves" at bounding box center [552, 307] width 240 height 56
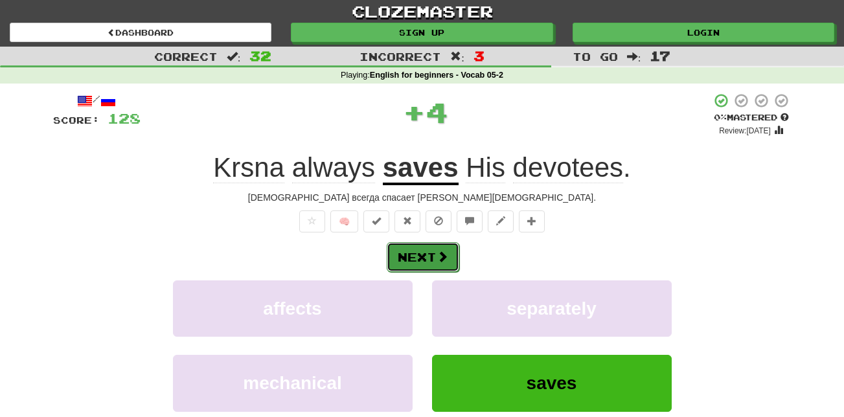
click at [417, 248] on button "Next" at bounding box center [423, 257] width 73 height 30
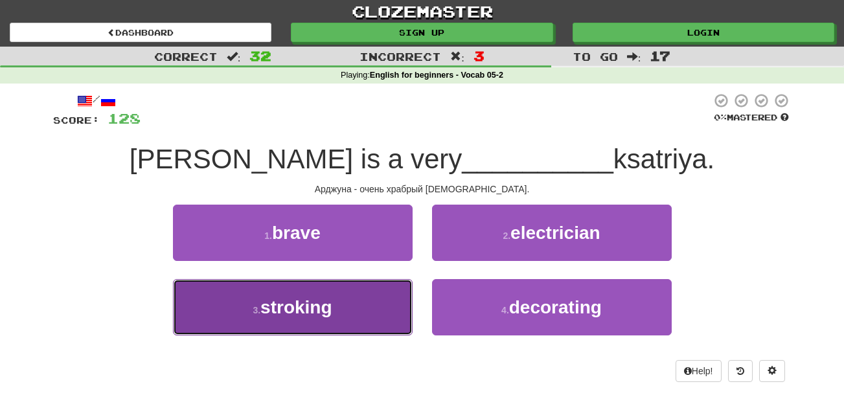
click at [343, 319] on button "3 . stroking" at bounding box center [293, 307] width 240 height 56
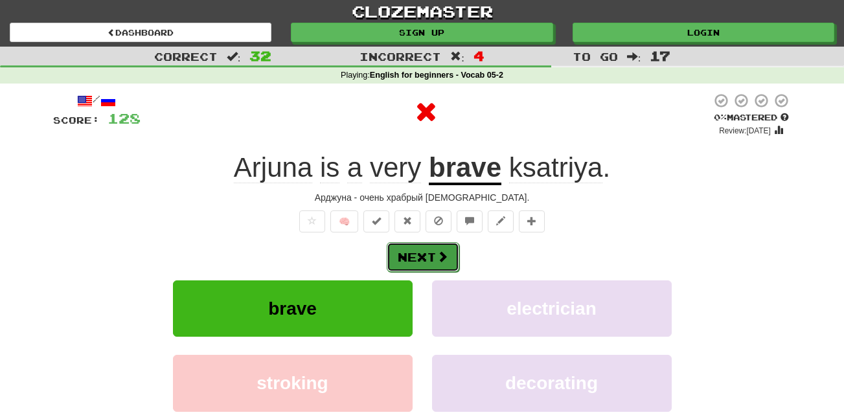
click at [433, 261] on button "Next" at bounding box center [423, 257] width 73 height 30
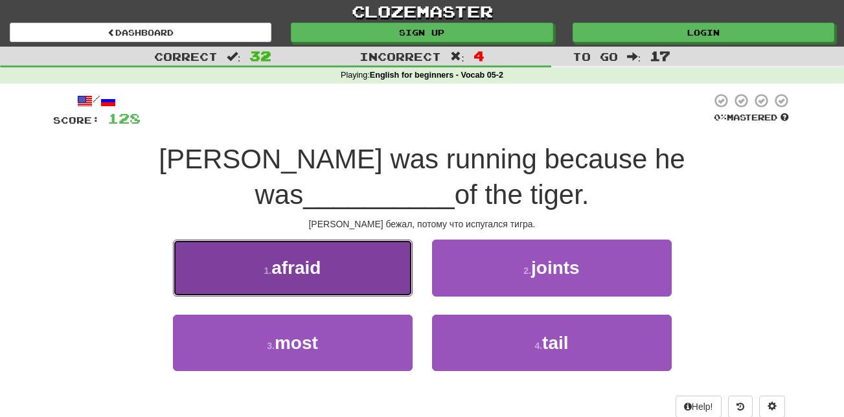
click at [332, 262] on button "1 . afraid" at bounding box center [293, 268] width 240 height 56
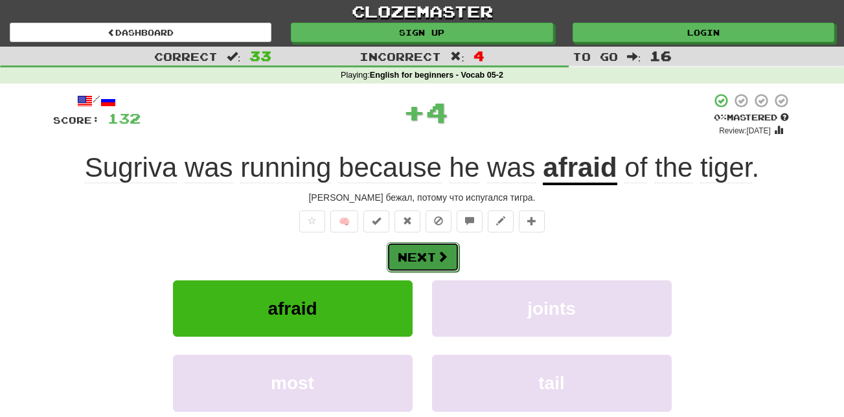
click at [452, 257] on button "Next" at bounding box center [423, 257] width 73 height 30
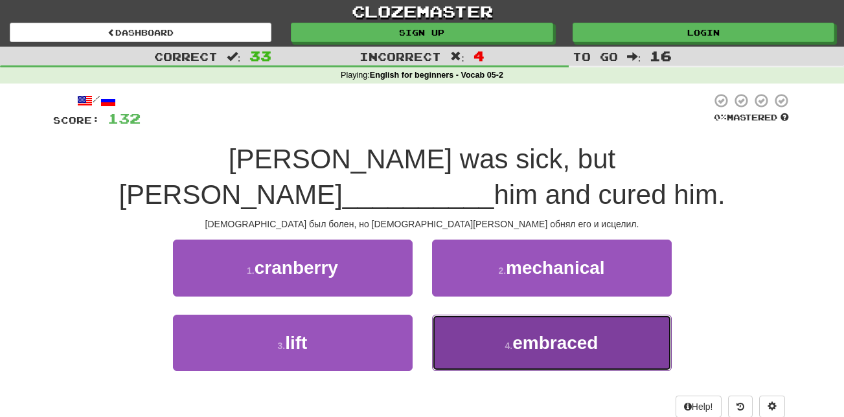
click at [533, 348] on span "embraced" at bounding box center [556, 343] width 86 height 20
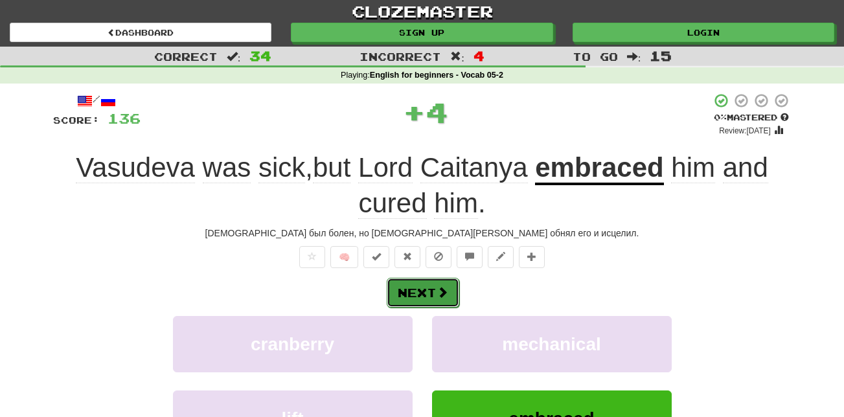
click at [431, 292] on button "Next" at bounding box center [423, 293] width 73 height 30
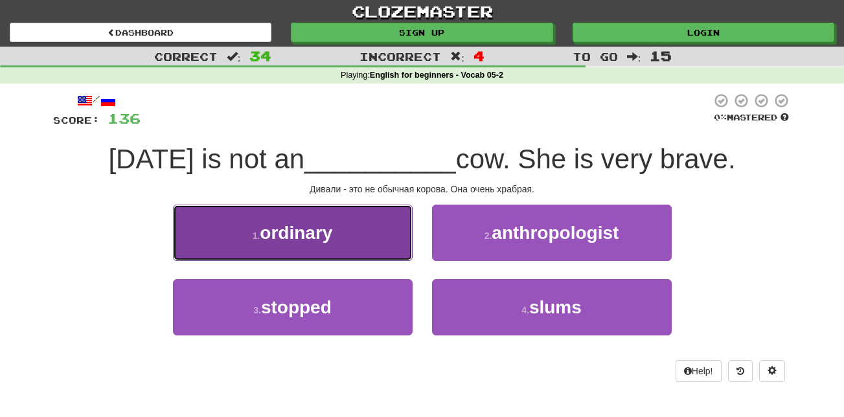
click at [332, 231] on span "ordinary" at bounding box center [296, 233] width 73 height 20
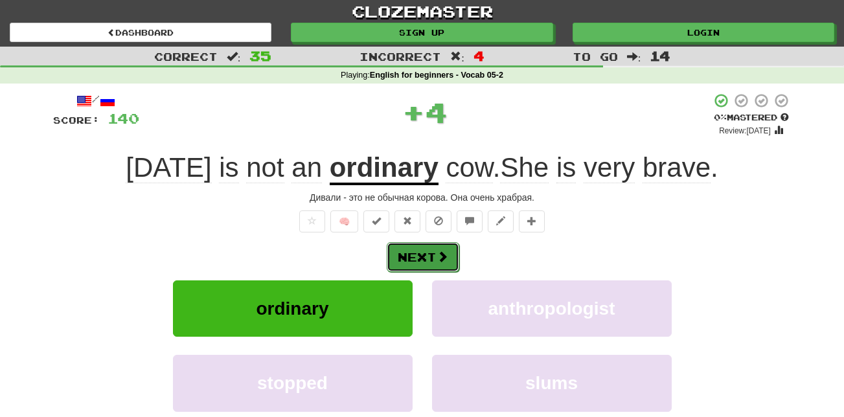
click at [447, 261] on span at bounding box center [443, 257] width 12 height 12
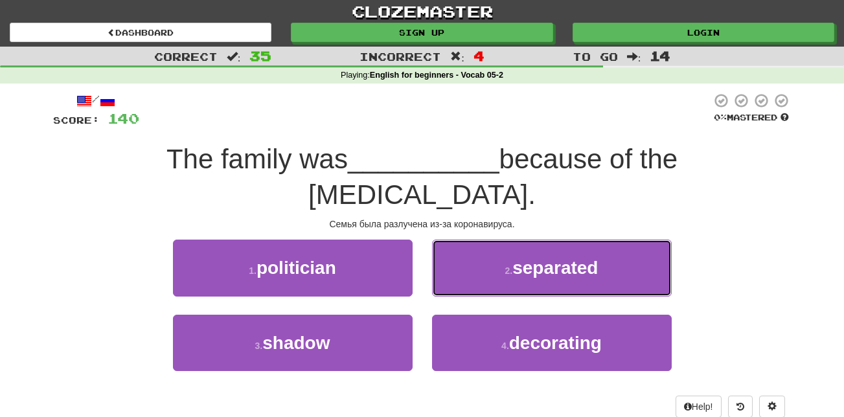
click at [608, 240] on button "2 . separated" at bounding box center [552, 268] width 240 height 56
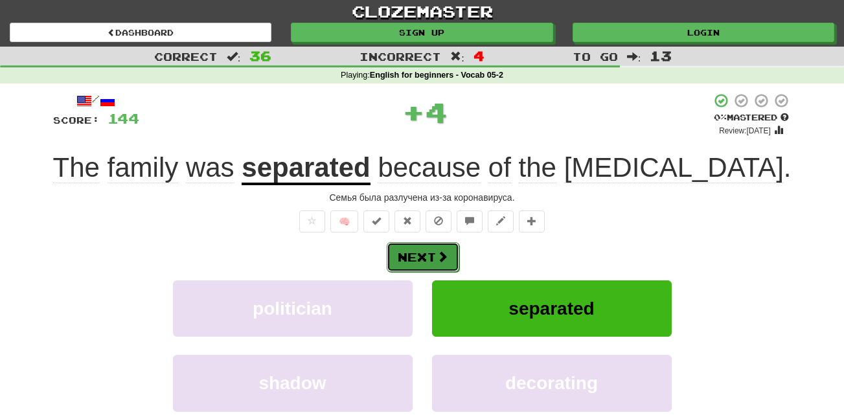
click at [419, 243] on button "Next" at bounding box center [423, 257] width 73 height 30
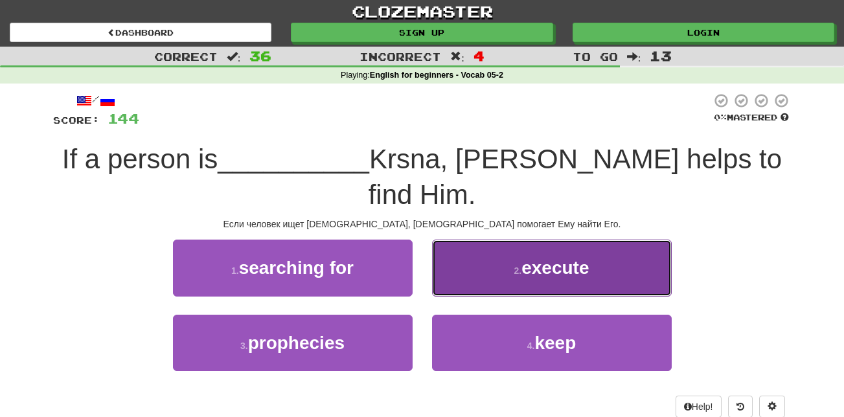
click at [591, 240] on button "2 . execute" at bounding box center [552, 268] width 240 height 56
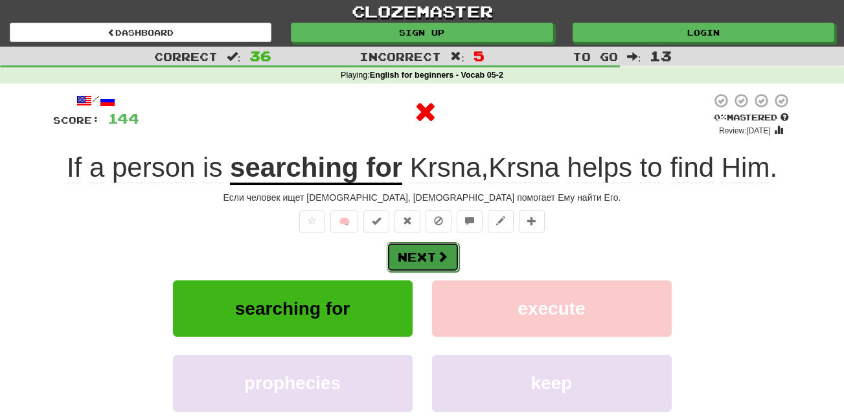
click at [430, 262] on button "Next" at bounding box center [423, 257] width 73 height 30
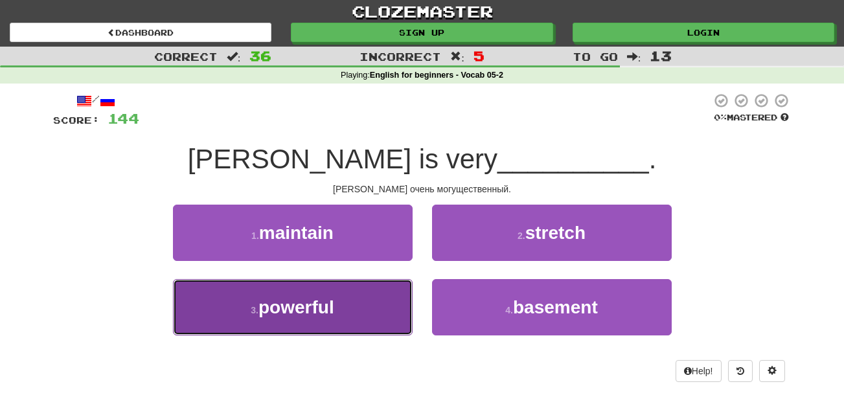
click at [310, 310] on span "powerful" at bounding box center [297, 307] width 76 height 20
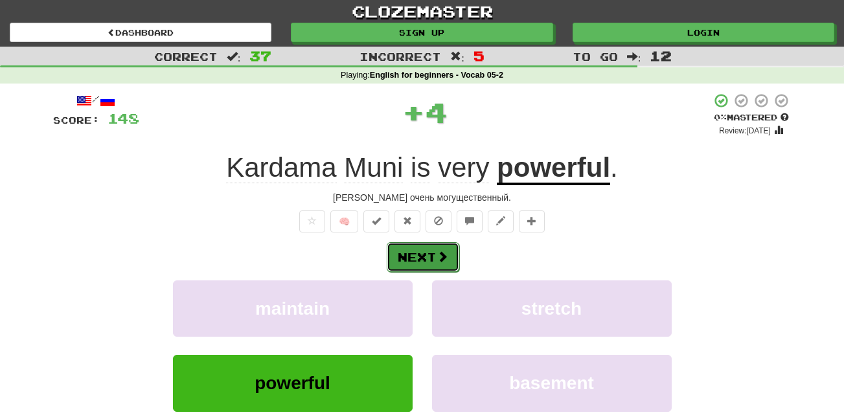
click at [434, 259] on button "Next" at bounding box center [423, 257] width 73 height 30
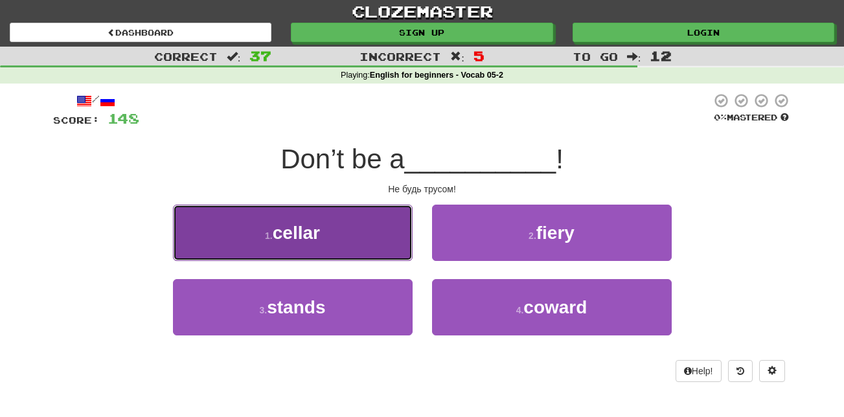
click at [336, 242] on button "1 . cellar" at bounding box center [293, 233] width 240 height 56
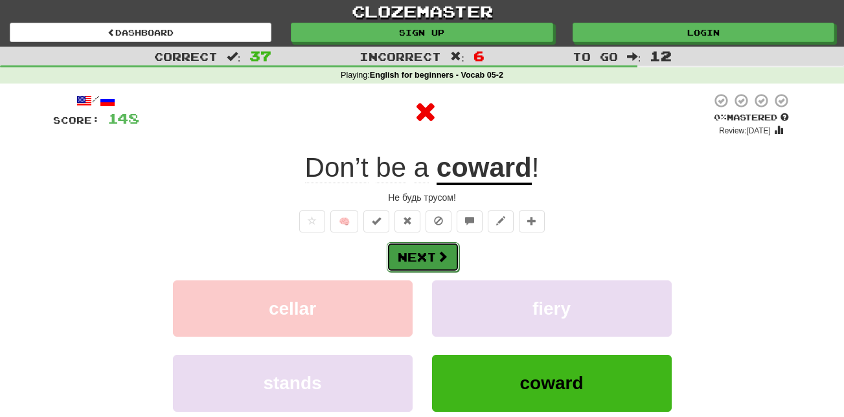
click at [441, 261] on span at bounding box center [443, 257] width 12 height 12
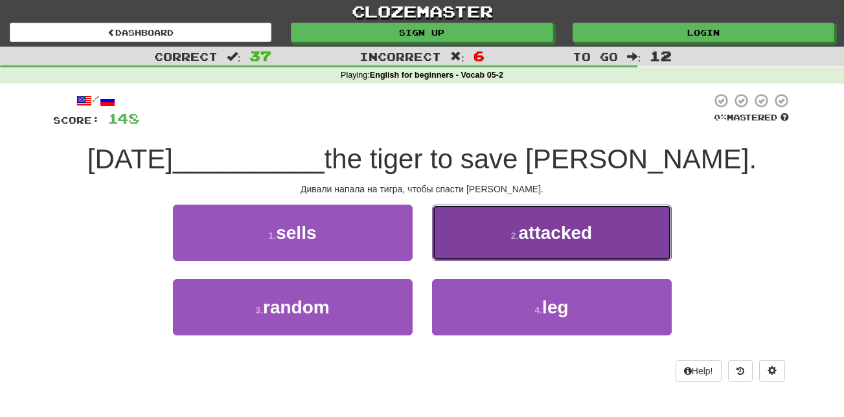
click at [540, 210] on button "2 . attacked" at bounding box center [552, 233] width 240 height 56
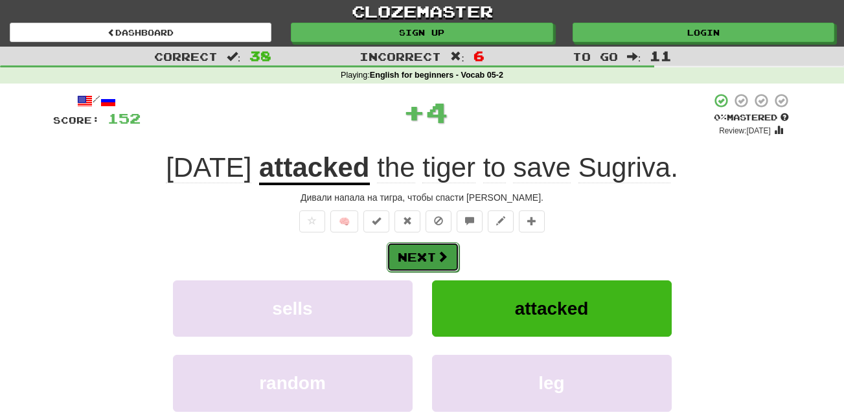
click at [403, 255] on button "Next" at bounding box center [423, 257] width 73 height 30
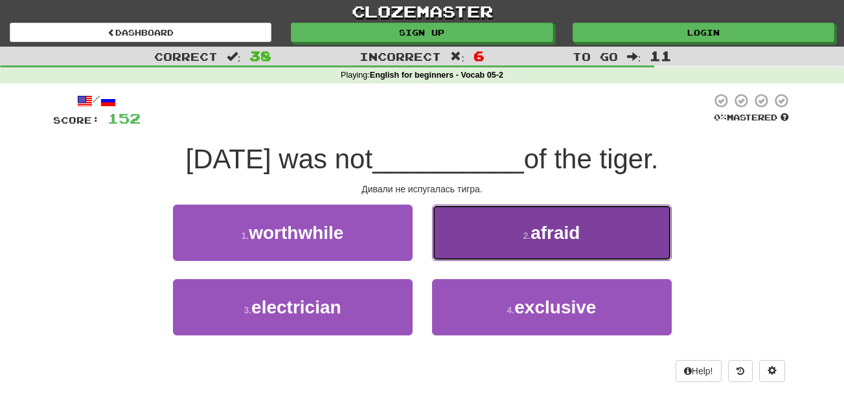
click at [531, 227] on button "2 . afraid" at bounding box center [552, 233] width 240 height 56
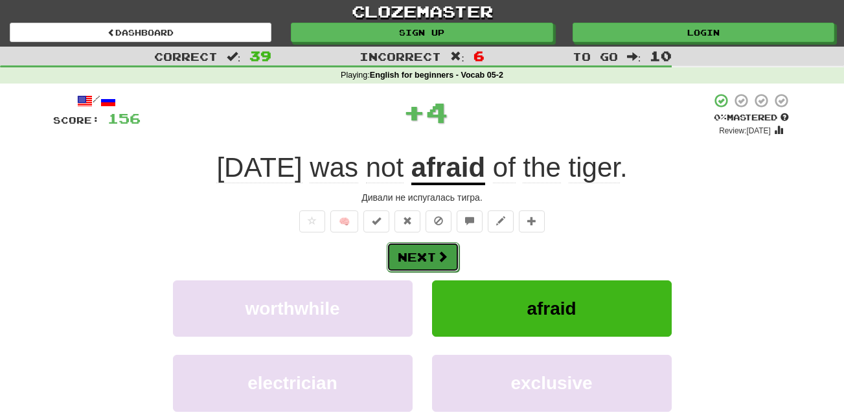
click at [443, 255] on span at bounding box center [443, 257] width 12 height 12
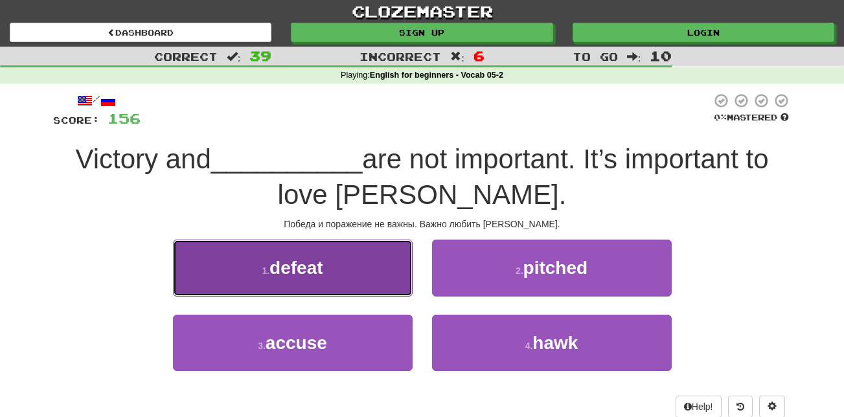
click at [366, 262] on button "1 . defeat" at bounding box center [293, 268] width 240 height 56
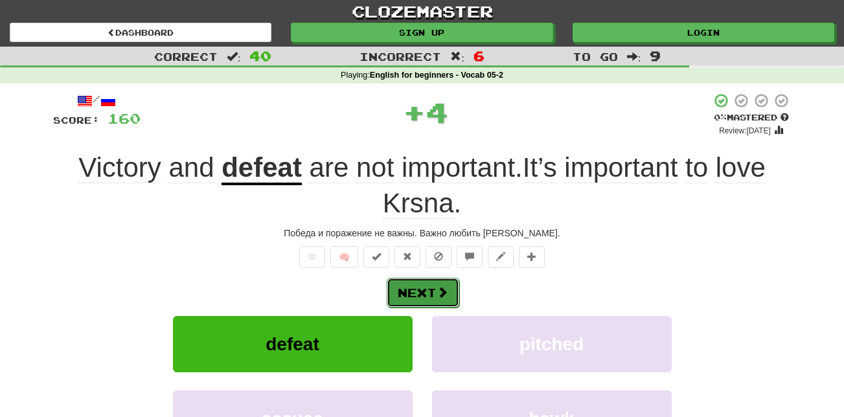
click at [415, 290] on button "Next" at bounding box center [423, 293] width 73 height 30
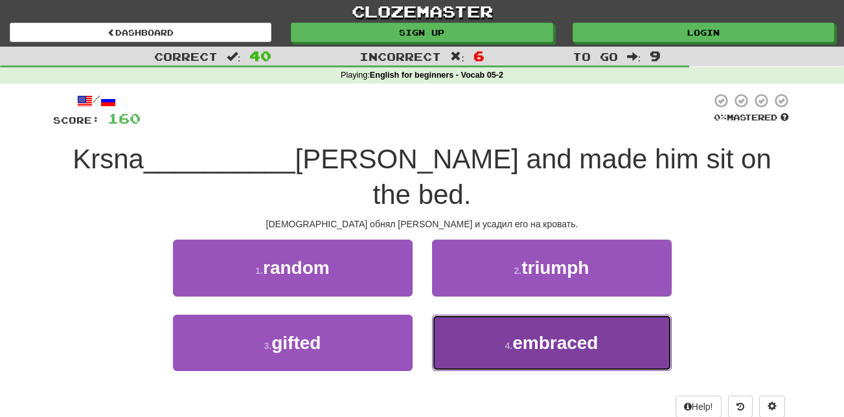
click at [498, 315] on button "4 . embraced" at bounding box center [552, 343] width 240 height 56
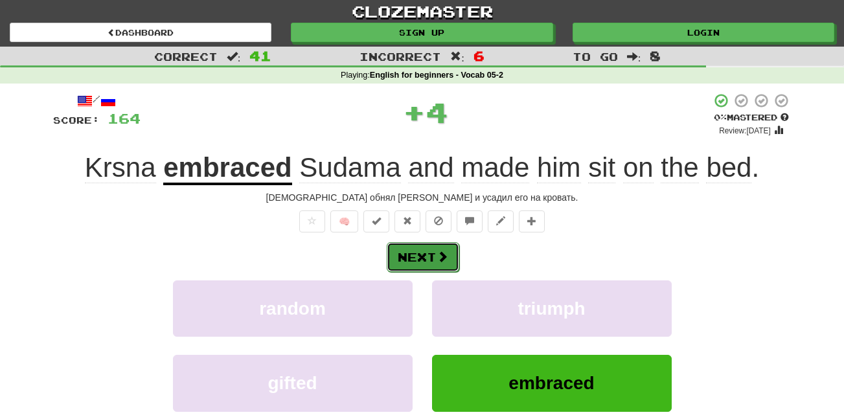
click at [426, 255] on button "Next" at bounding box center [423, 257] width 73 height 30
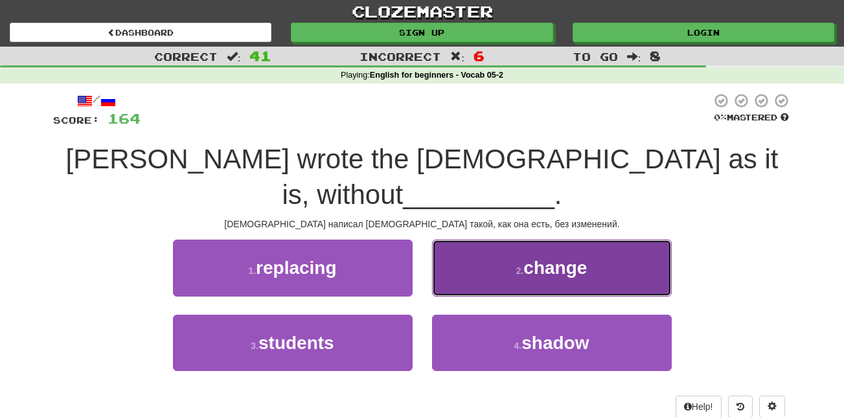
click at [623, 261] on button "2 . change" at bounding box center [552, 268] width 240 height 56
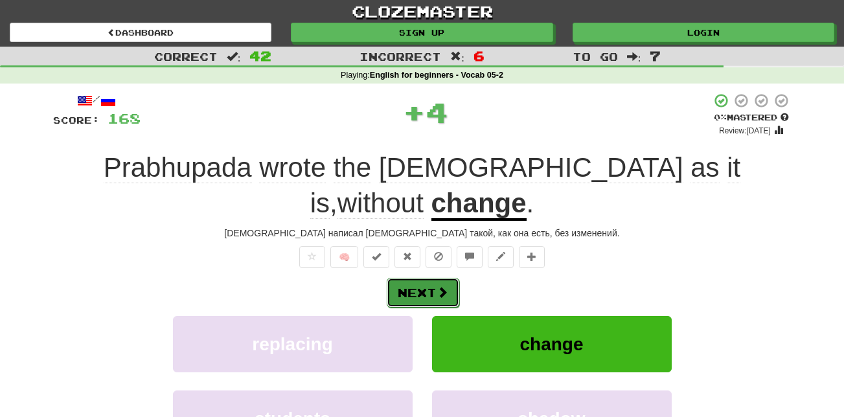
click at [434, 288] on button "Next" at bounding box center [423, 293] width 73 height 30
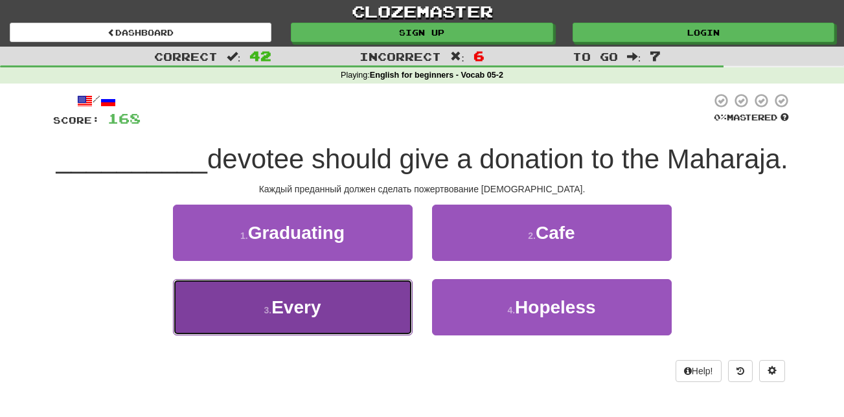
click at [351, 336] on button "3 . Every" at bounding box center [293, 307] width 240 height 56
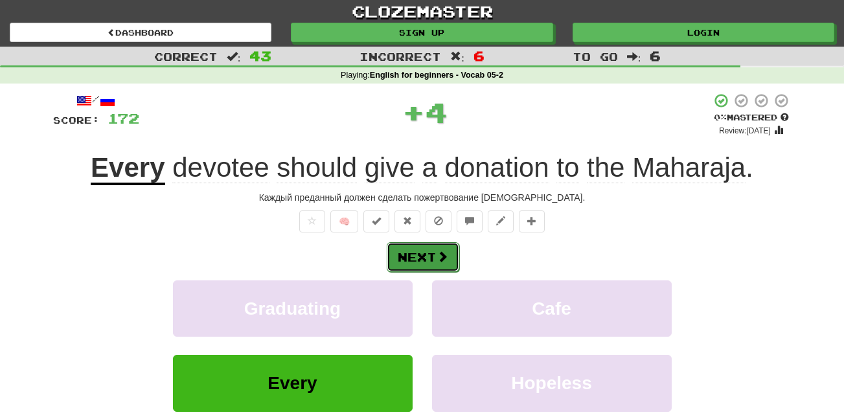
click at [432, 254] on button "Next" at bounding box center [423, 257] width 73 height 30
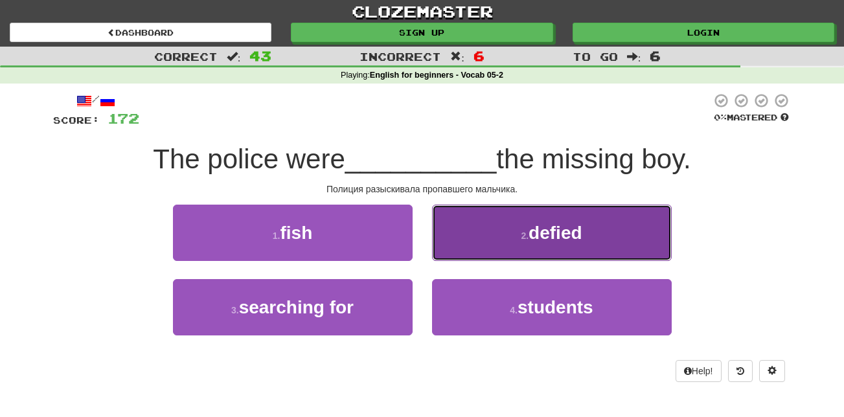
click at [610, 231] on button "2 . defied" at bounding box center [552, 233] width 240 height 56
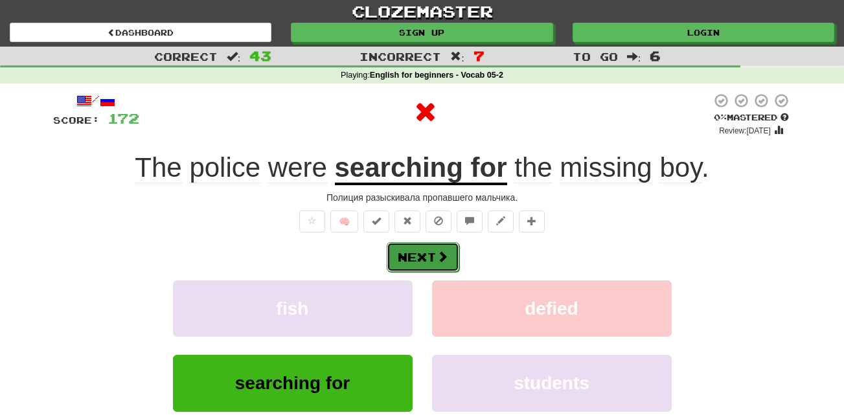
click at [428, 255] on button "Next" at bounding box center [423, 257] width 73 height 30
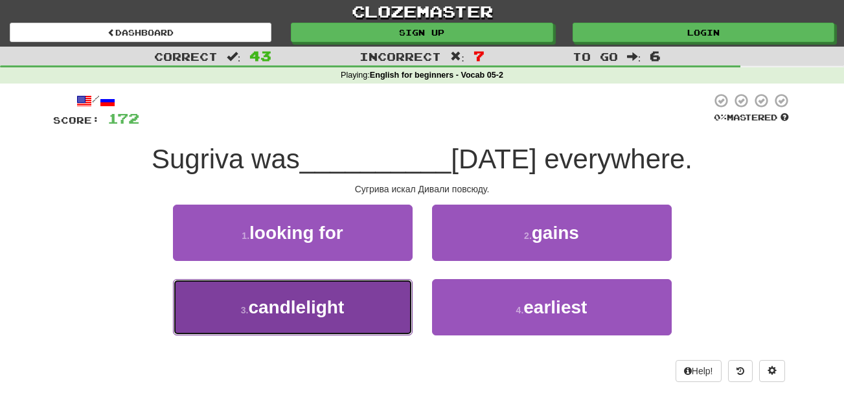
click at [339, 308] on span "candlelight" at bounding box center [296, 307] width 96 height 20
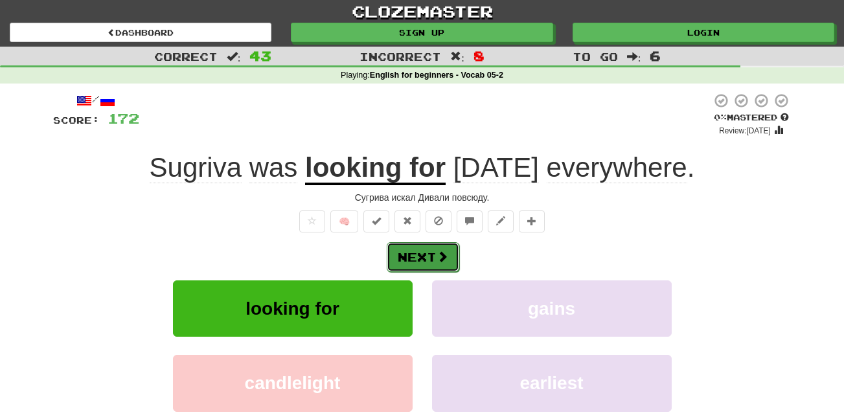
click at [433, 251] on button "Next" at bounding box center [423, 257] width 73 height 30
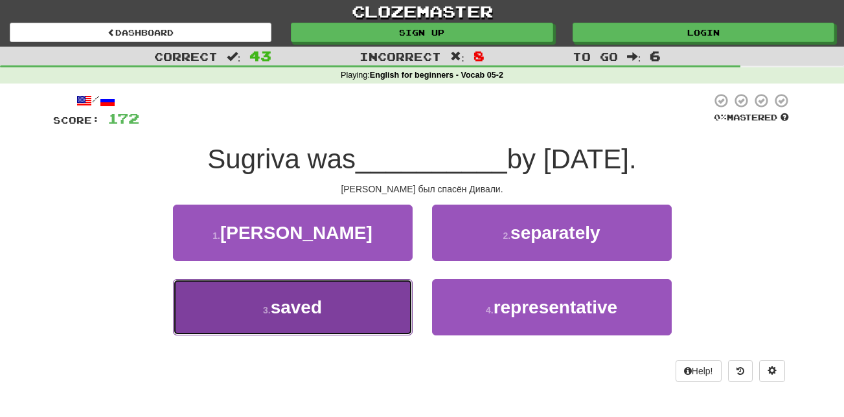
click at [343, 296] on button "3 . saved" at bounding box center [293, 307] width 240 height 56
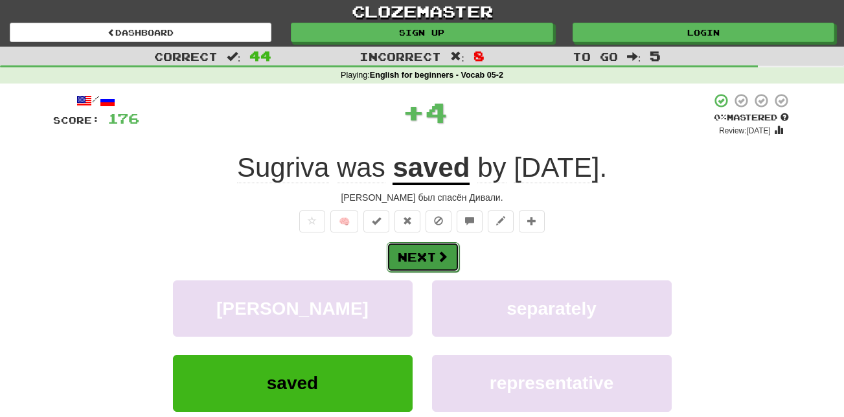
click at [412, 259] on button "Next" at bounding box center [423, 257] width 73 height 30
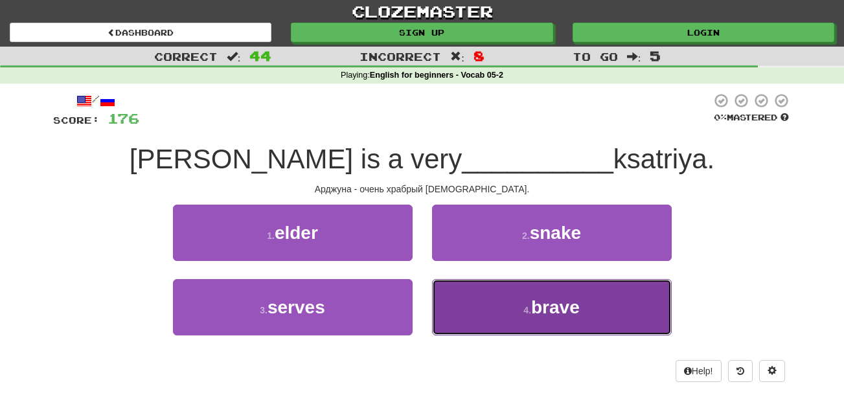
click at [503, 315] on button "4 . brave" at bounding box center [552, 307] width 240 height 56
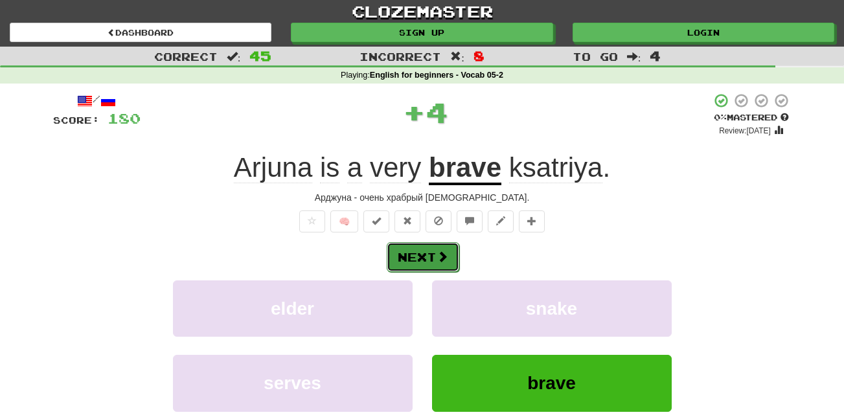
click at [454, 259] on button "Next" at bounding box center [423, 257] width 73 height 30
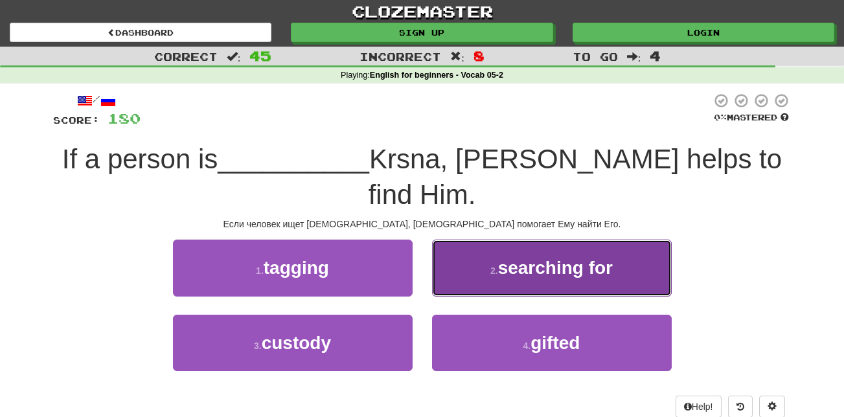
click at [581, 258] on span "searching for" at bounding box center [555, 268] width 115 height 20
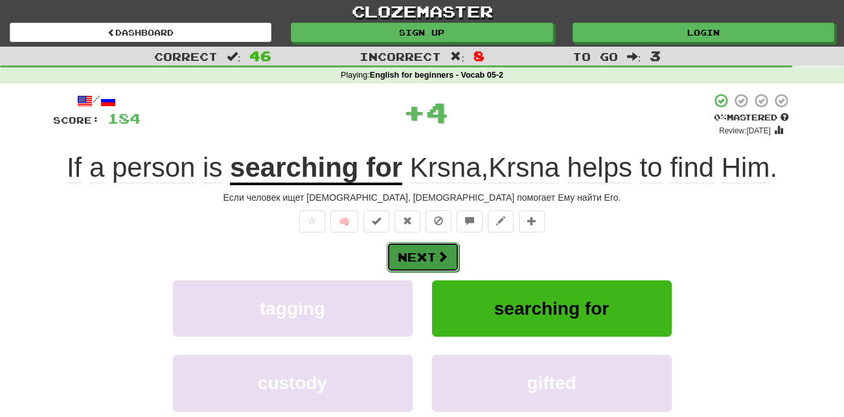
click at [430, 252] on button "Next" at bounding box center [423, 257] width 73 height 30
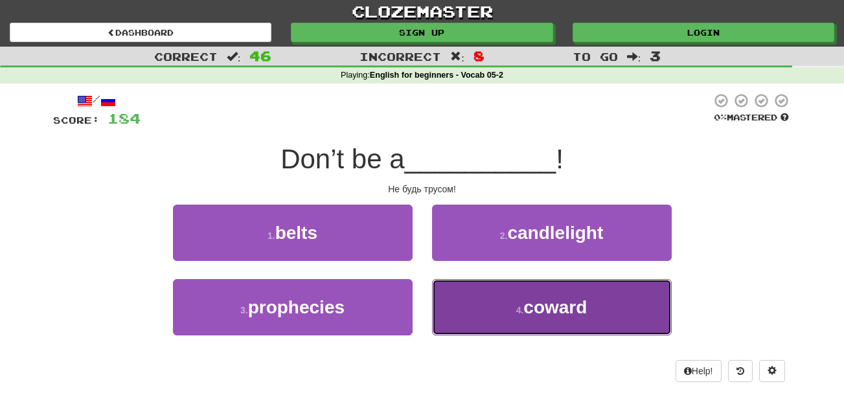
click at [500, 305] on button "4 . coward" at bounding box center [552, 307] width 240 height 56
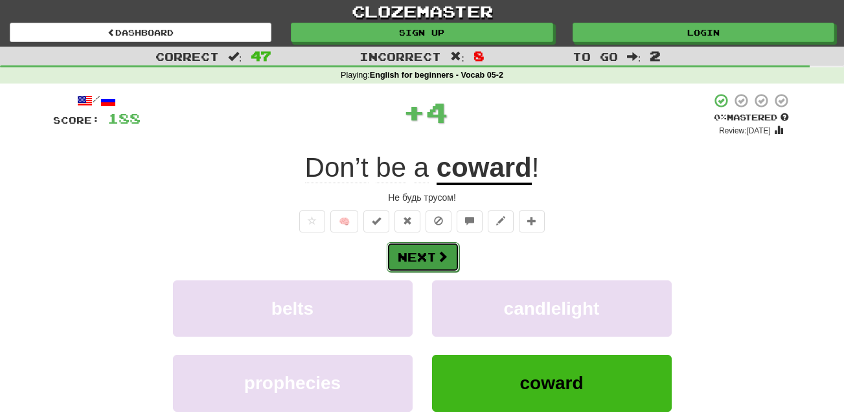
click at [416, 260] on button "Next" at bounding box center [423, 257] width 73 height 30
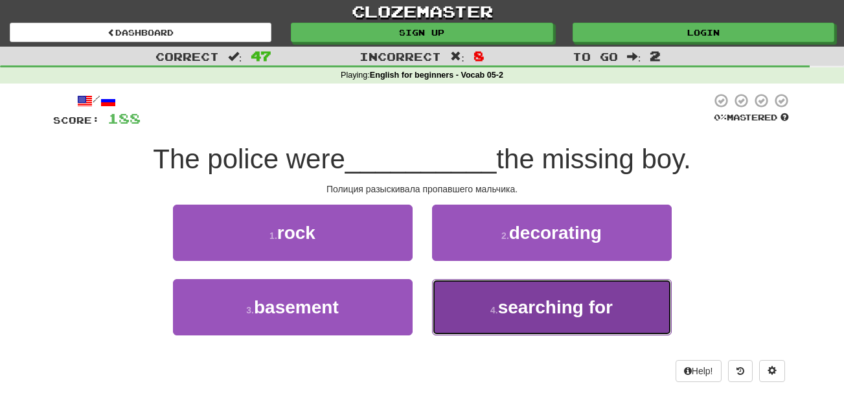
click at [513, 316] on span "searching for" at bounding box center [555, 307] width 115 height 20
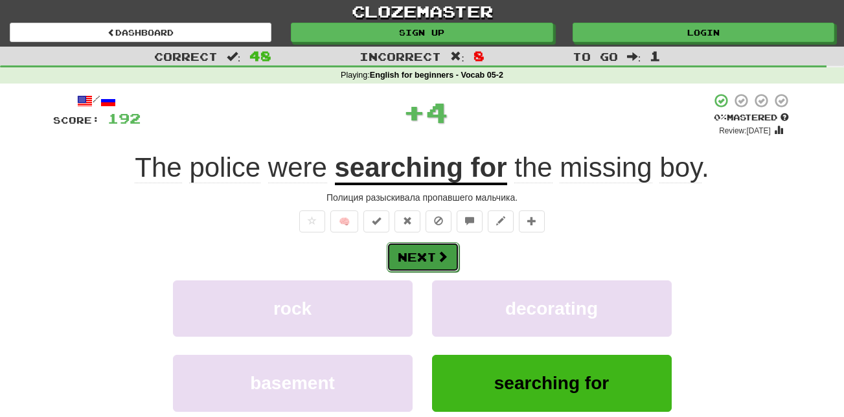
click at [443, 261] on span at bounding box center [443, 257] width 12 height 12
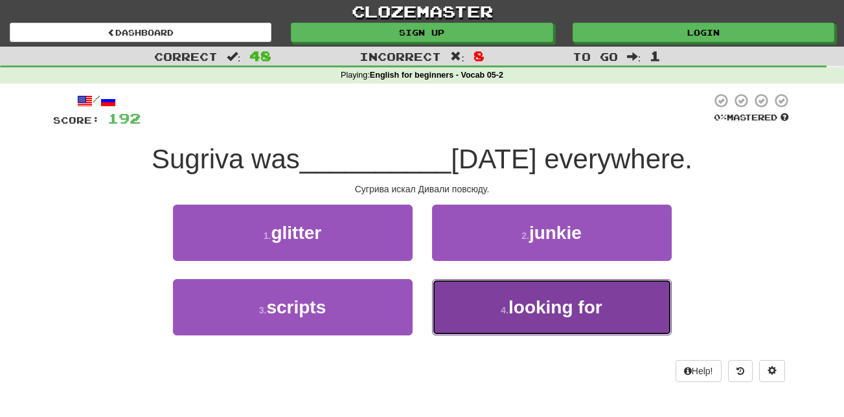
click at [516, 296] on button "4 . looking for" at bounding box center [552, 307] width 240 height 56
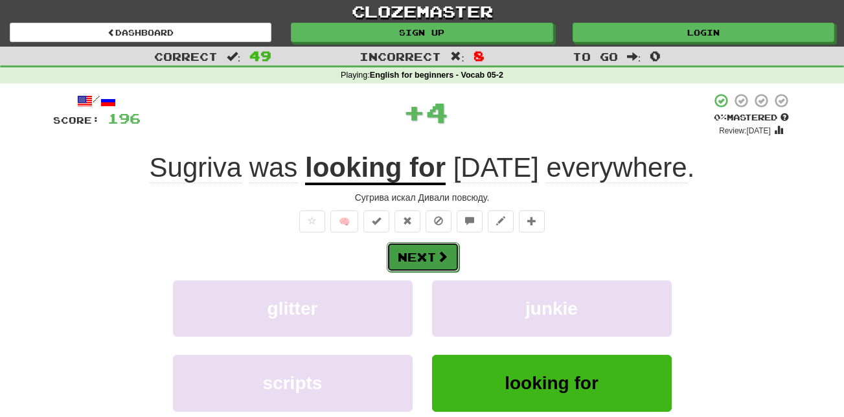
click at [408, 253] on button "Next" at bounding box center [423, 257] width 73 height 30
